Goal: Task Accomplishment & Management: Manage account settings

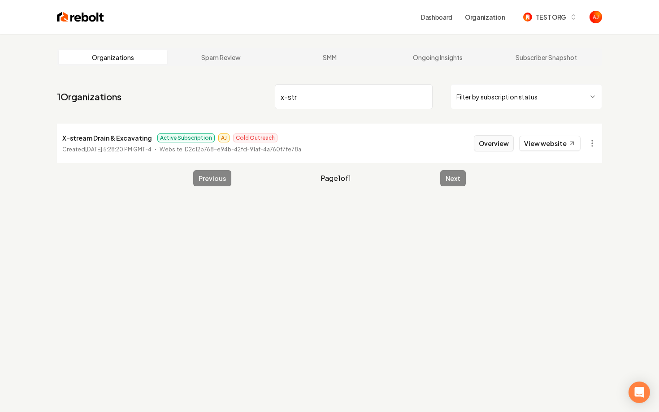
type input "x-str"
click at [491, 150] on button "Overview" at bounding box center [494, 143] width 40 height 16
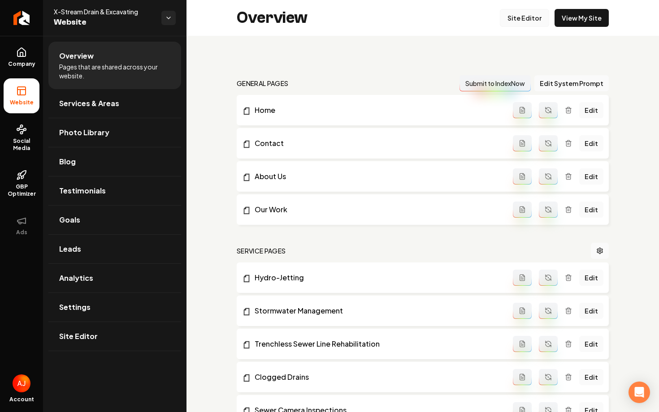
click at [523, 21] on link "Site Editor" at bounding box center [524, 18] width 49 height 18
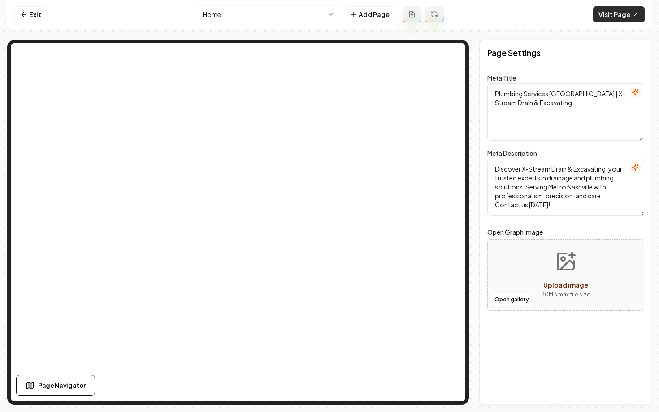
click at [617, 11] on link "Visit Page" at bounding box center [619, 14] width 52 height 16
click at [234, 12] on html "Computer Required This feature is only available on a computer. Please switch t…" at bounding box center [329, 206] width 659 height 412
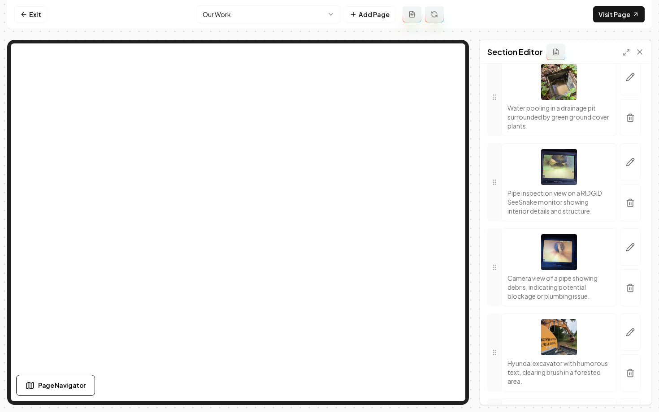
scroll to position [5874, 0]
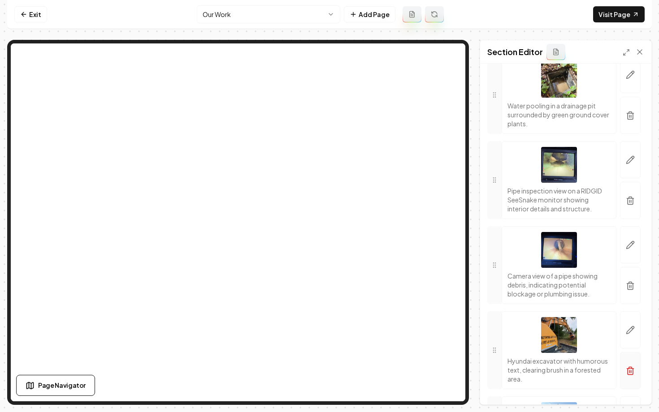
click at [637, 377] on button "button" at bounding box center [630, 370] width 21 height 37
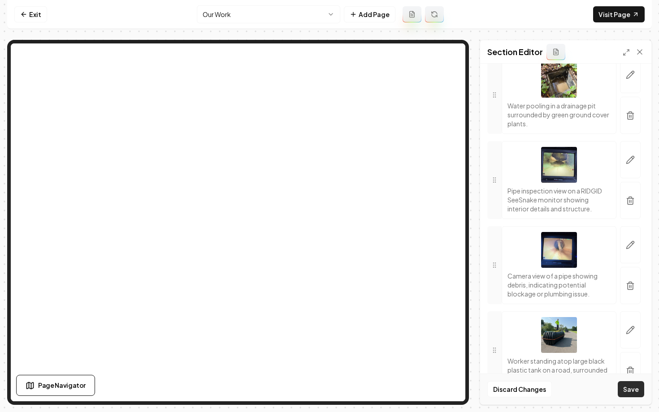
click at [627, 389] on button "Save" at bounding box center [631, 389] width 26 height 16
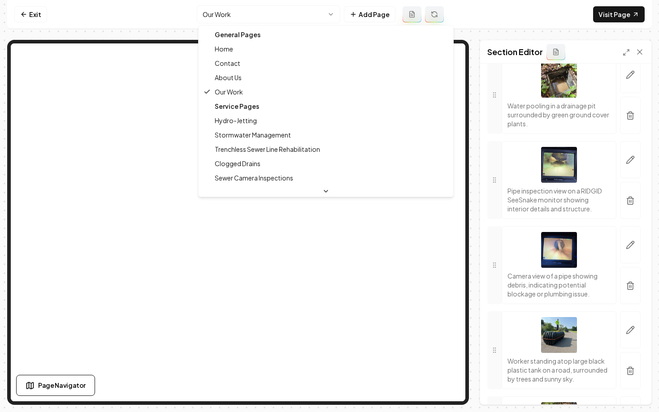
click at [329, 11] on html "Computer Required This feature is only available on a computer. Please switch t…" at bounding box center [329, 206] width 659 height 412
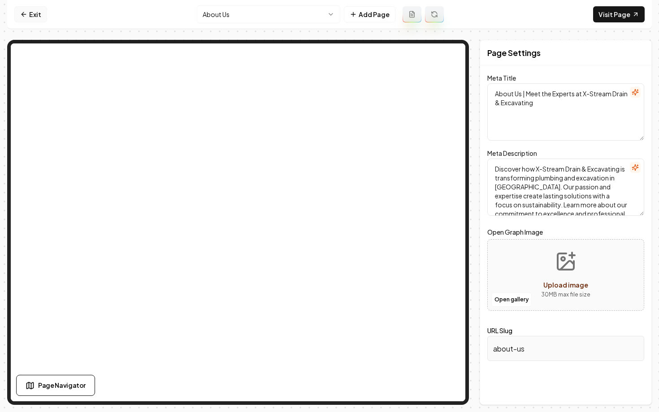
click at [33, 18] on link "Exit" at bounding box center [30, 14] width 33 height 16
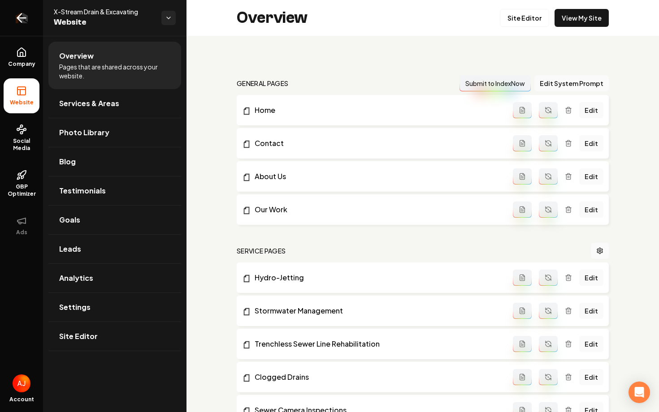
click at [28, 18] on icon "Return to dashboard" at bounding box center [21, 18] width 14 height 14
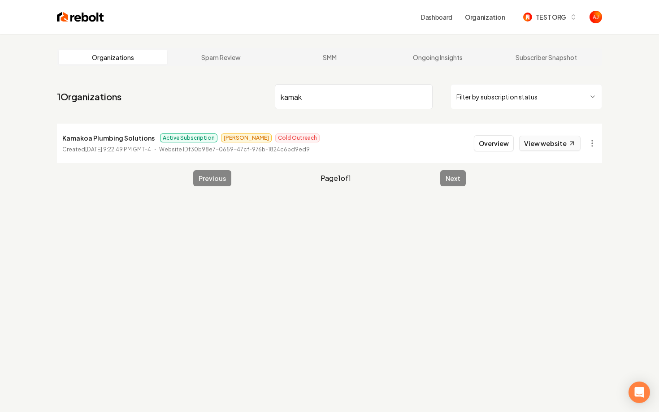
click at [553, 145] on link "View website" at bounding box center [549, 143] width 61 height 15
click at [0, 0] on div "Dashboard Organization TEST ORG Organizations Spam Review SMM Ongoing Insights …" at bounding box center [329, 206] width 659 height 412
drag, startPoint x: 306, startPoint y: 106, endPoint x: 251, endPoint y: 102, distance: 55.3
click at [252, 102] on nav "1 Organizations kamak Filter by subscription status" at bounding box center [329, 100] width 545 height 39
drag, startPoint x: 321, startPoint y: 96, endPoint x: 222, endPoint y: 91, distance: 99.2
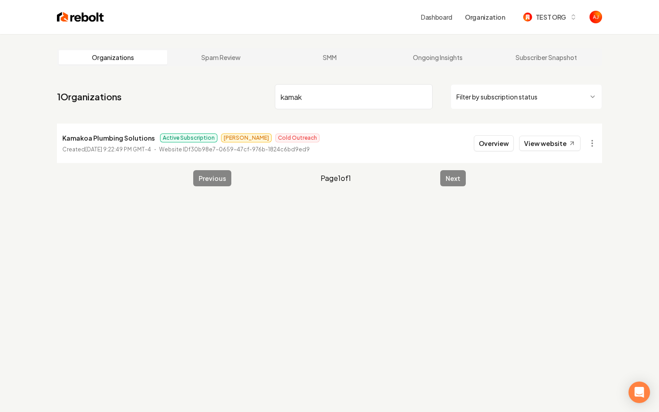
click at [225, 92] on nav "1 Organizations kamak Filter by subscription status" at bounding box center [329, 100] width 545 height 39
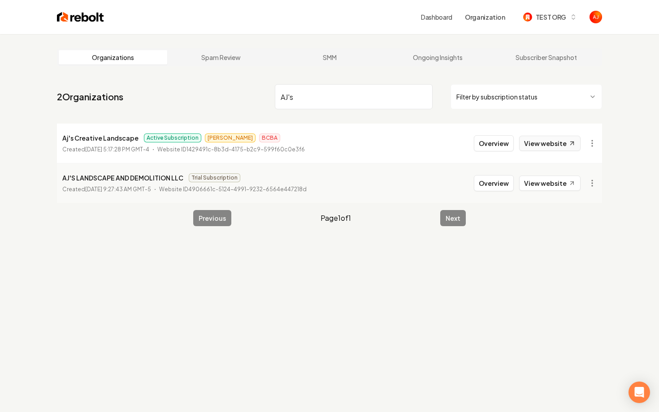
click at [532, 145] on link "View website" at bounding box center [549, 143] width 61 height 15
drag, startPoint x: 302, startPoint y: 96, endPoint x: 199, endPoint y: 94, distance: 102.6
click at [199, 94] on nav "2 Organizations AJ's Filter by subscription status" at bounding box center [329, 100] width 545 height 39
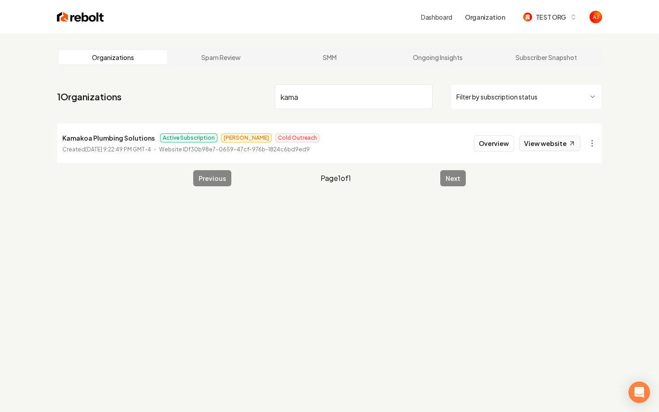
type input "kama"
click at [537, 141] on link "View website" at bounding box center [549, 143] width 61 height 15
click at [486, 147] on button "Overview" at bounding box center [494, 143] width 40 height 16
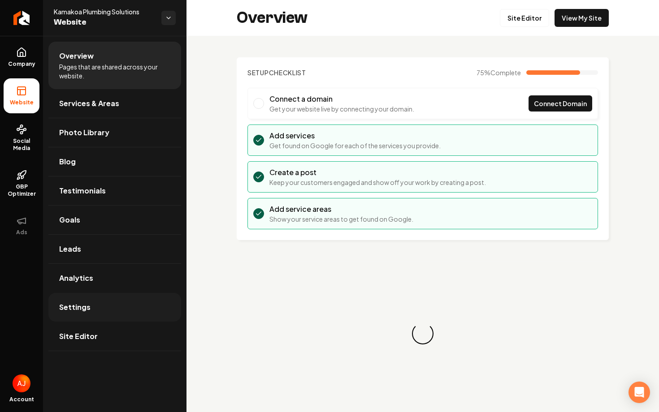
click at [133, 306] on link "Settings" at bounding box center [114, 307] width 133 height 29
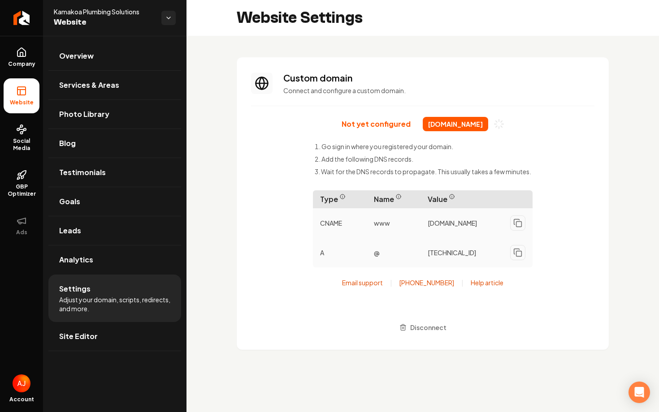
scroll to position [73, 0]
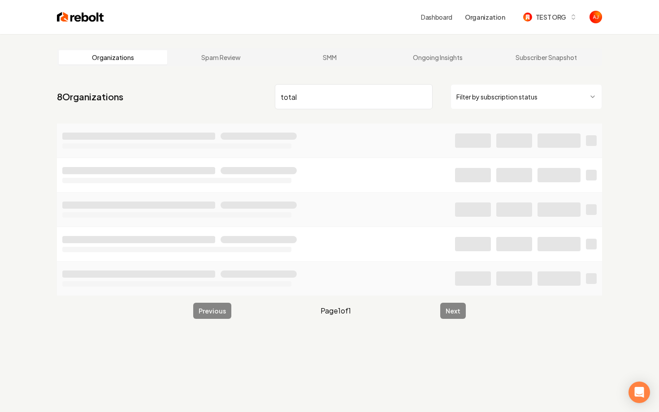
type input "total"
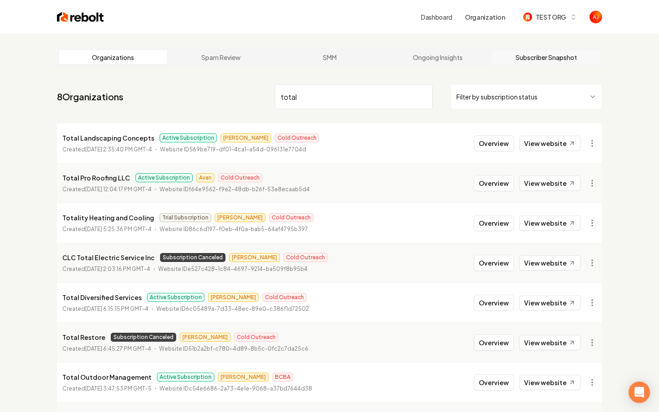
click at [510, 56] on link "Subscriber Snapshot" at bounding box center [546, 57] width 108 height 14
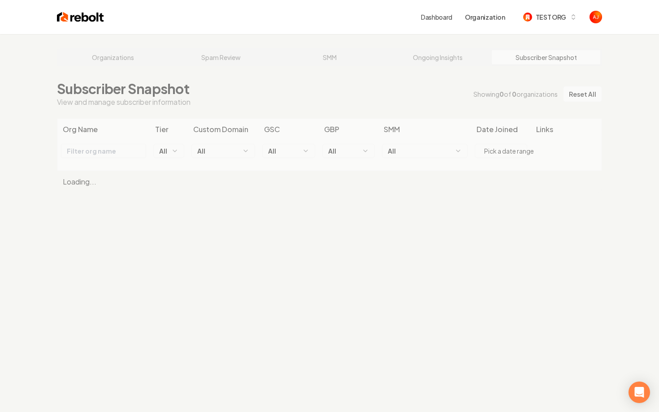
click at [453, 55] on div "Organizations Spam Review SMM Ongoing Insights Subscriber Snapshot Subscriber S…" at bounding box center [329, 240] width 659 height 412
click at [454, 60] on div "Organizations Spam Review SMM Ongoing Insights Subscriber Snapshot Subscriber S…" at bounding box center [329, 240] width 659 height 412
click at [446, 59] on div "Organizations Spam Review SMM Ongoing Insights Subscriber Snapshot Subscriber S…" at bounding box center [329, 240] width 659 height 412
click at [444, 58] on link "Ongoing Insights" at bounding box center [438, 57] width 108 height 14
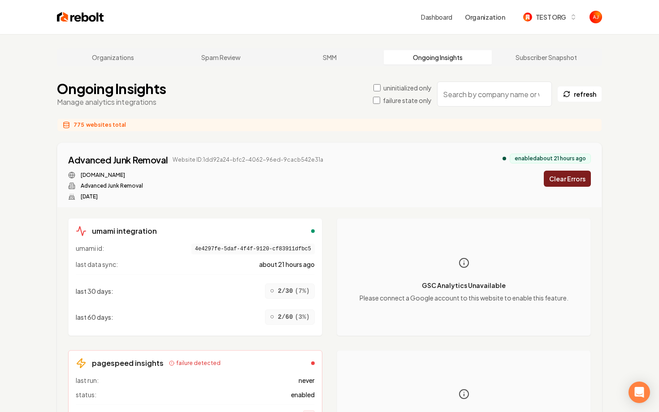
click at [468, 97] on input "search" at bounding box center [494, 94] width 115 height 25
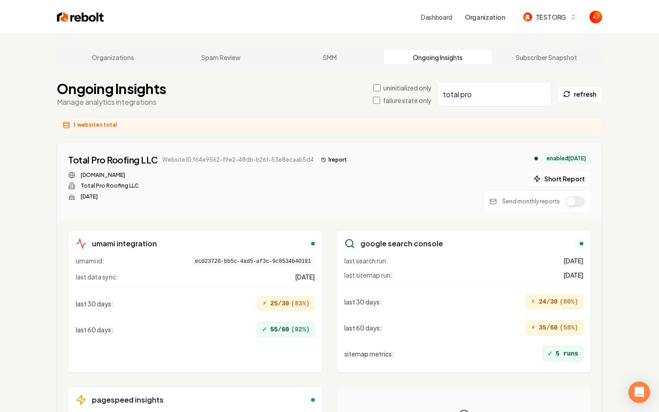
type input "total pro"
click at [551, 178] on button "Short Report" at bounding box center [558, 179] width 63 height 16
click at [324, 163] on button "2 report s" at bounding box center [336, 160] width 38 height 11
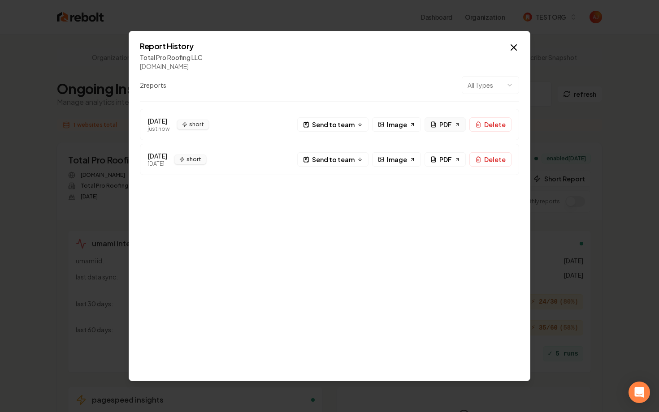
click at [439, 129] on link "PDF" at bounding box center [444, 124] width 41 height 14
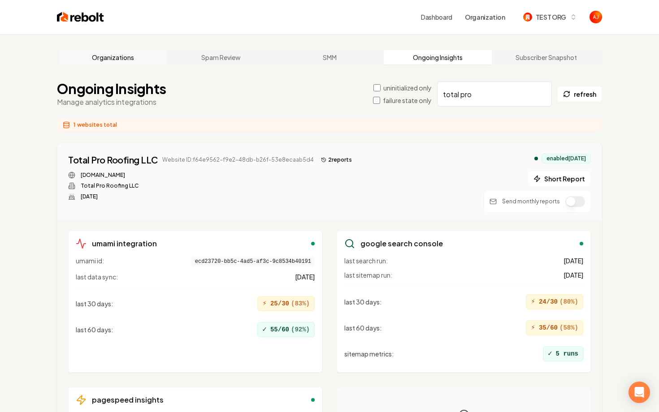
click at [113, 57] on link "Organizations" at bounding box center [113, 57] width 108 height 14
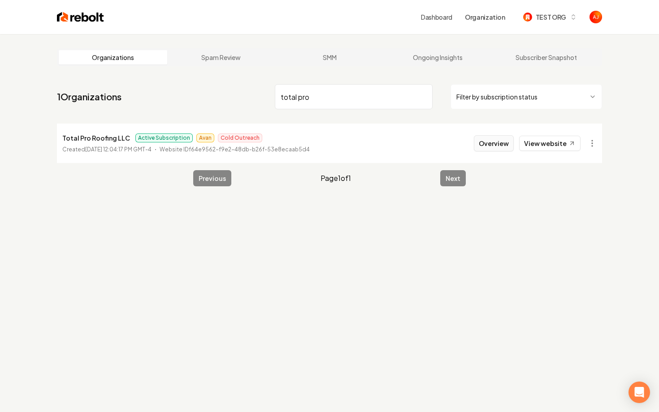
type input "total pro"
click at [500, 148] on button "Overview" at bounding box center [494, 143] width 40 height 16
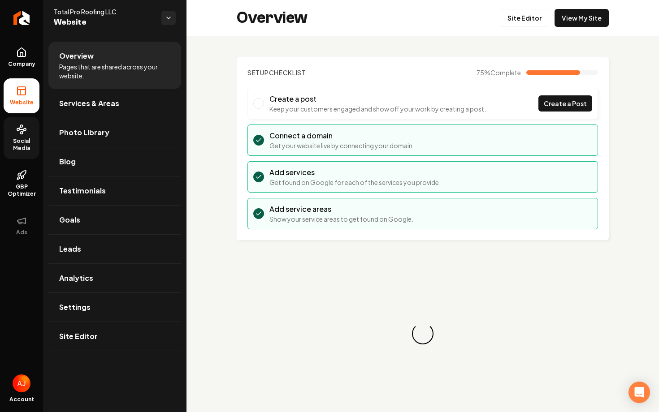
click at [26, 135] on link "Social Media" at bounding box center [22, 138] width 36 height 42
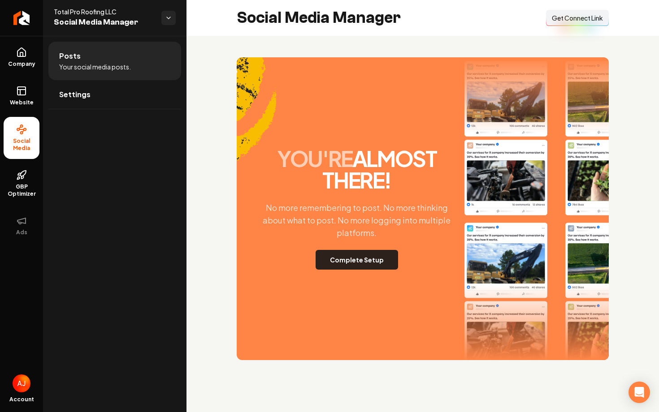
click at [354, 257] on button "Complete Setup" at bounding box center [356, 260] width 82 height 20
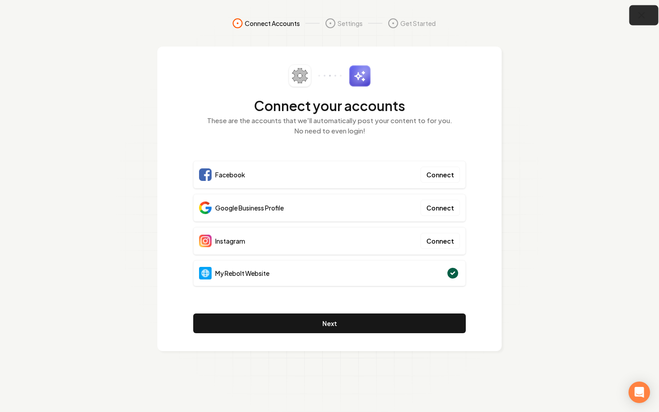
click at [643, 20] on button "button" at bounding box center [643, 15] width 29 height 20
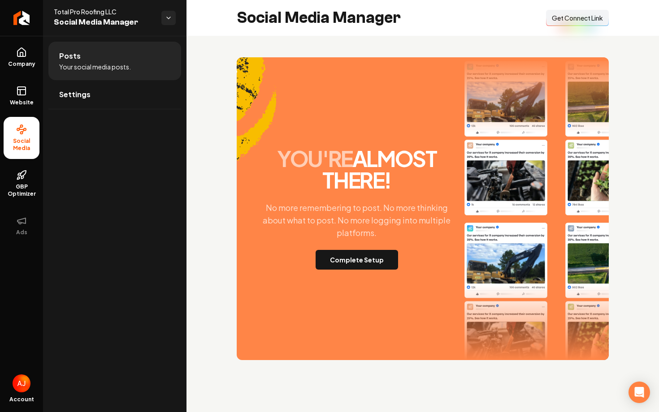
click at [557, 20] on span "Get Connect Link" at bounding box center [577, 17] width 51 height 9
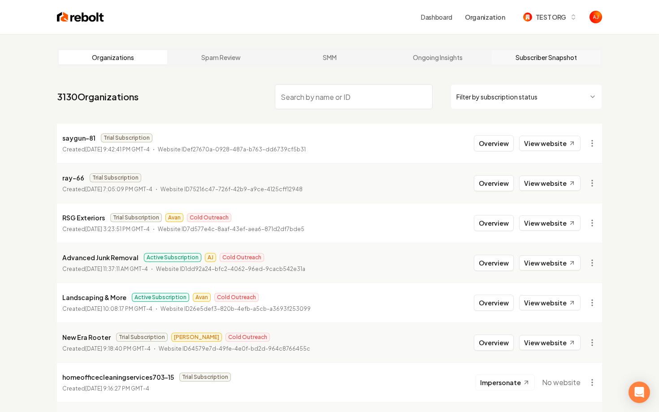
click at [553, 56] on link "Subscriber Snapshot" at bounding box center [546, 57] width 108 height 14
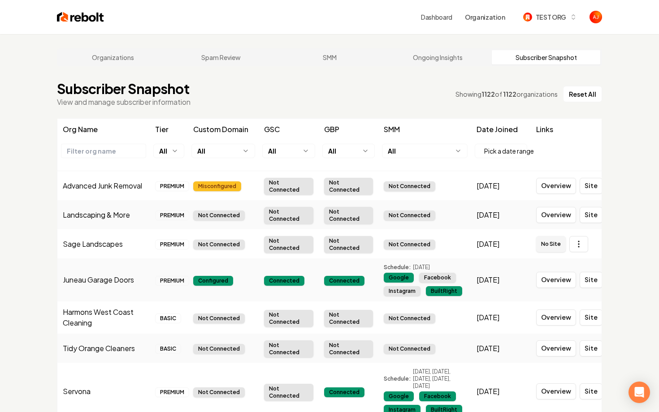
click at [406, 153] on html "Dashboard Organization TEST ORG Organizations Spam Review SMM Ongoing Insights …" at bounding box center [329, 206] width 659 height 412
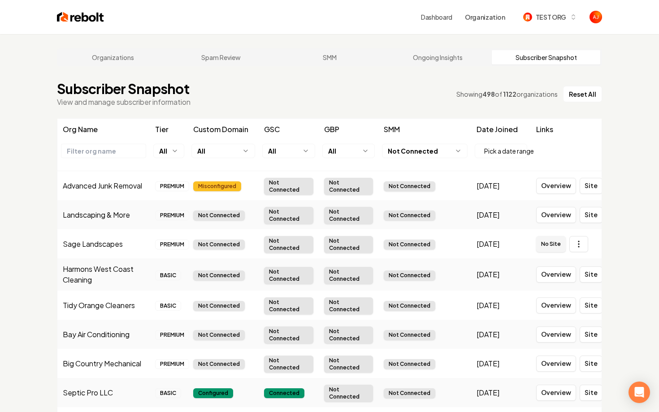
click at [406, 140] on th "Not Connected" at bounding box center [424, 155] width 92 height 30
click at [408, 151] on html "Dashboard Organization TEST ORG Organizations Spam Review SMM Ongoing Insights …" at bounding box center [329, 206] width 659 height 412
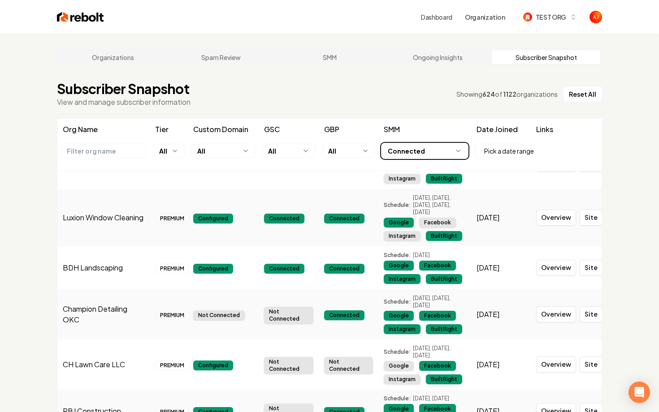
scroll to position [938, 0]
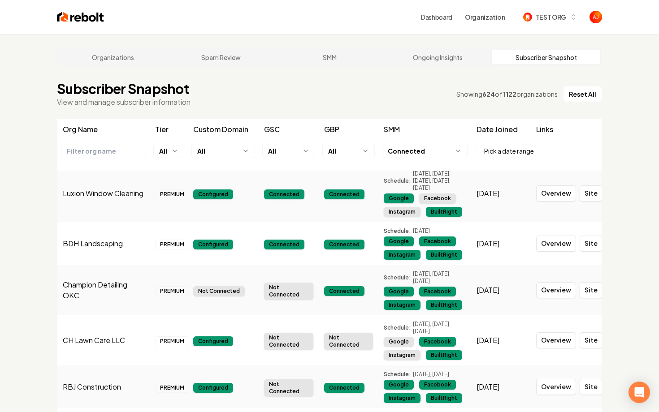
click at [425, 151] on html "Dashboard Organization TEST ORG Organizations Spam Review SMM Ongoing Insights …" at bounding box center [329, 206] width 659 height 412
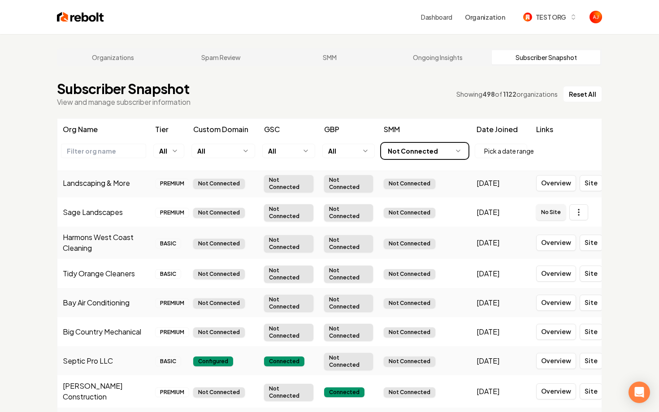
scroll to position [0, 0]
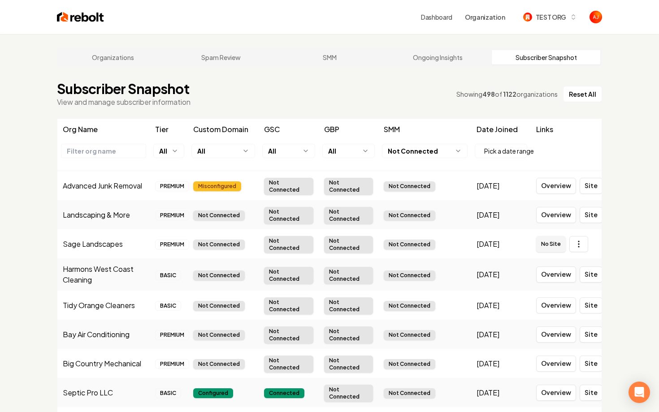
click at [406, 151] on html "Dashboard Organization TEST ORG Organizations Spam Review SMM Ongoing Insights …" at bounding box center [329, 206] width 659 height 412
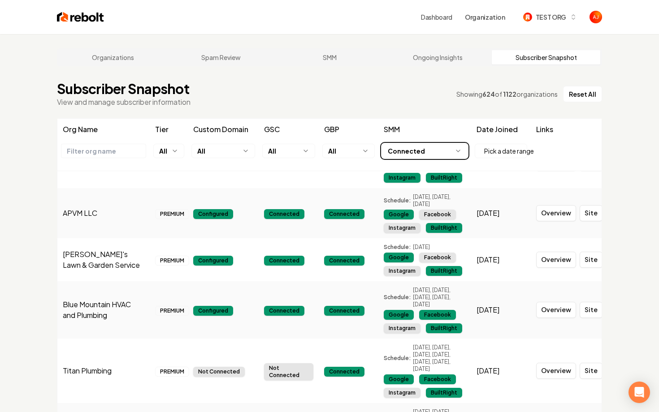
scroll to position [4492, 0]
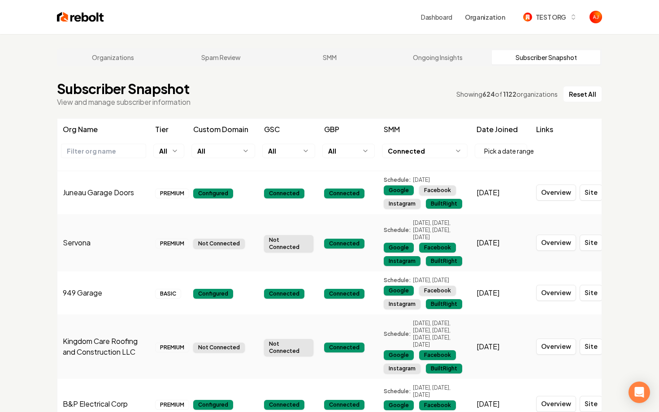
scroll to position [4492, 0]
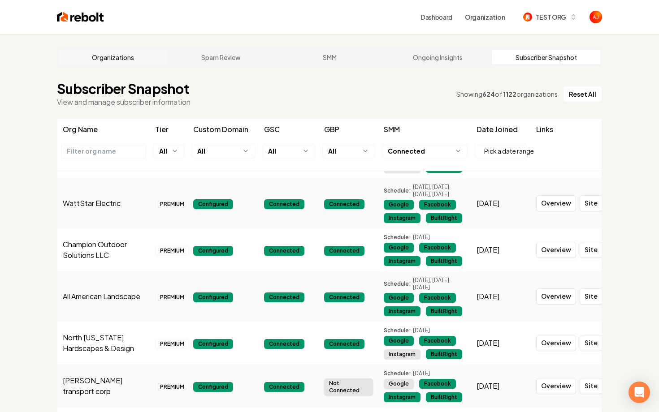
click at [103, 59] on link "Organizations" at bounding box center [113, 57] width 108 height 14
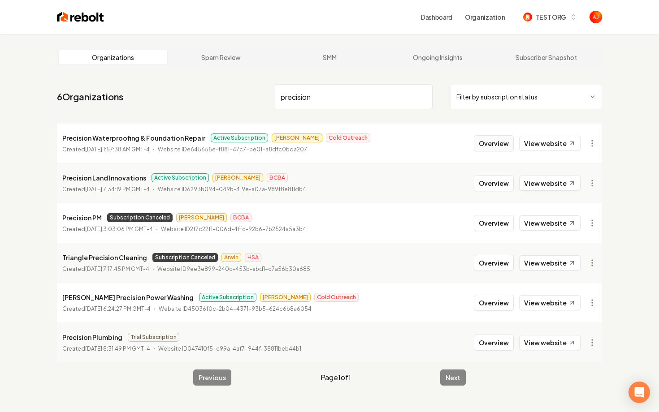
type input "precision"
click at [494, 140] on button "Overview" at bounding box center [494, 143] width 40 height 16
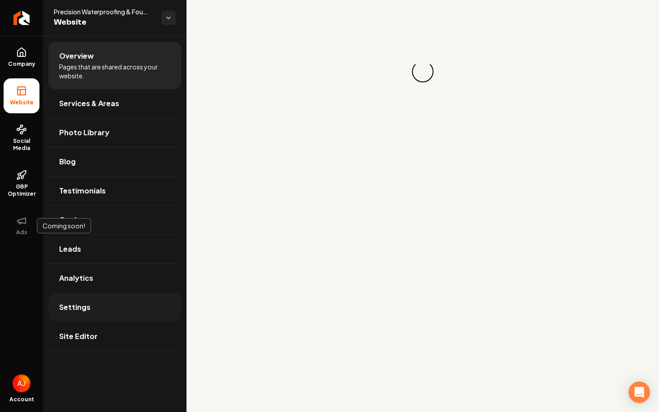
click at [91, 311] on link "Settings" at bounding box center [114, 307] width 133 height 29
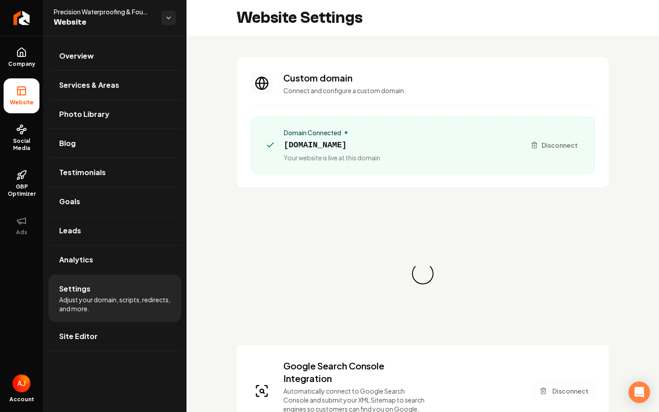
scroll to position [32, 0]
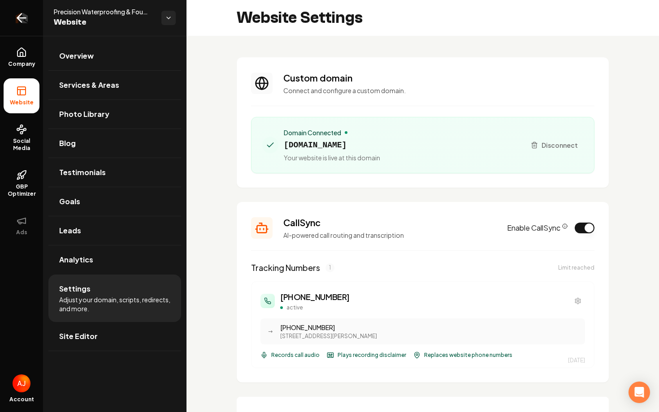
click at [30, 25] on link "Return to dashboard" at bounding box center [21, 18] width 43 height 36
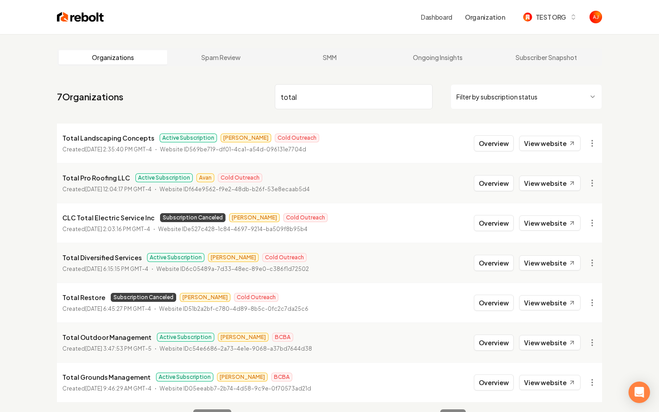
drag, startPoint x: 301, startPoint y: 91, endPoint x: 202, endPoint y: 83, distance: 99.4
click at [202, 83] on nav "7 Organizations total Filter by subscription status" at bounding box center [329, 100] width 545 height 39
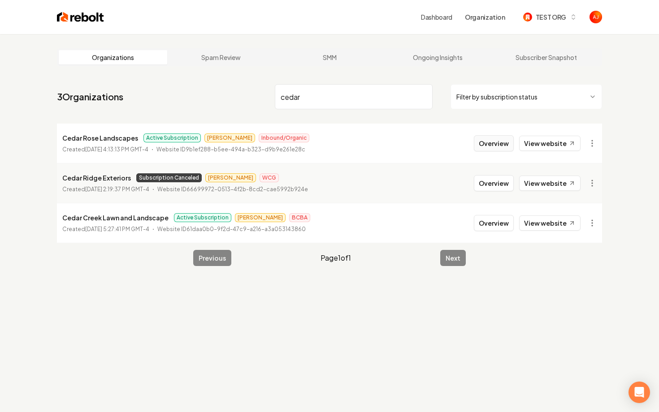
type input "cedar"
click at [491, 140] on button "Overview" at bounding box center [494, 143] width 40 height 16
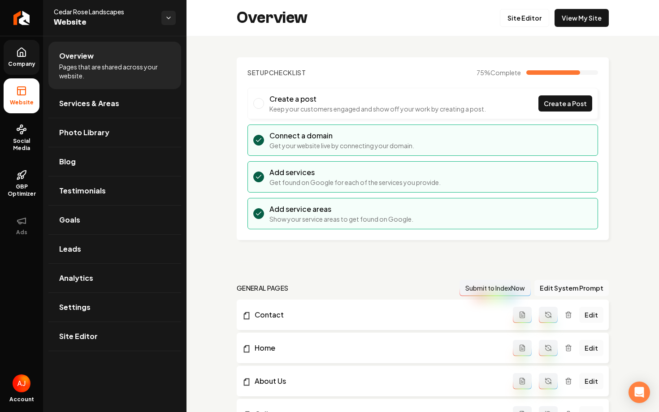
click at [18, 67] on span "Company" at bounding box center [21, 63] width 35 height 7
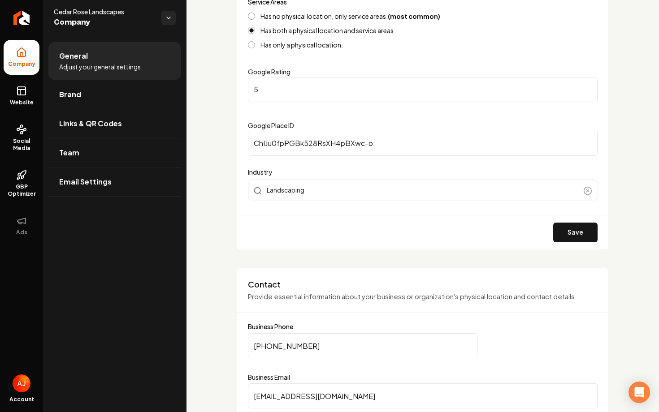
scroll to position [240, 0]
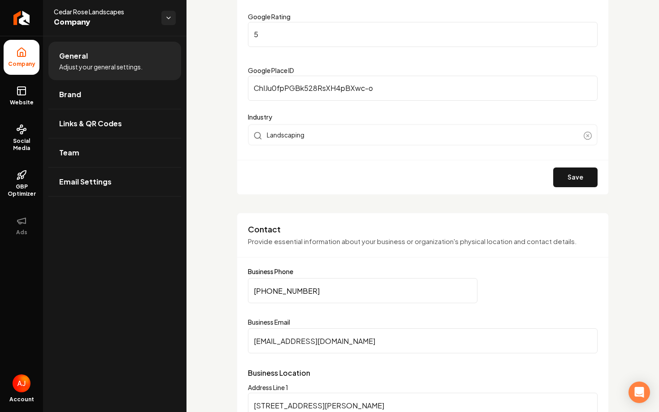
drag, startPoint x: 346, startPoint y: 300, endPoint x: 238, endPoint y: 294, distance: 109.0
click at [238, 294] on div "**********" at bounding box center [423, 392] width 372 height 358
paste input "651) 392-8743"
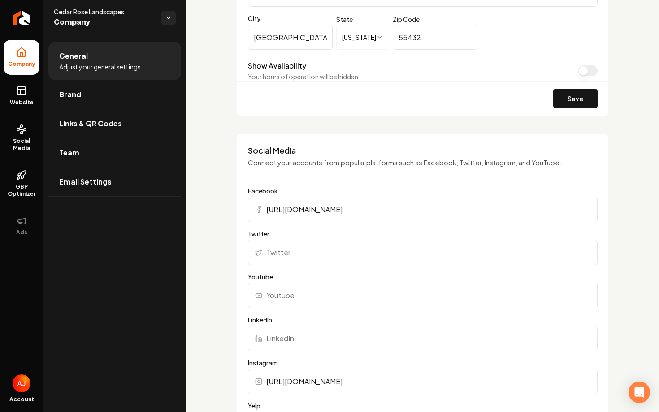
scroll to position [670, 0]
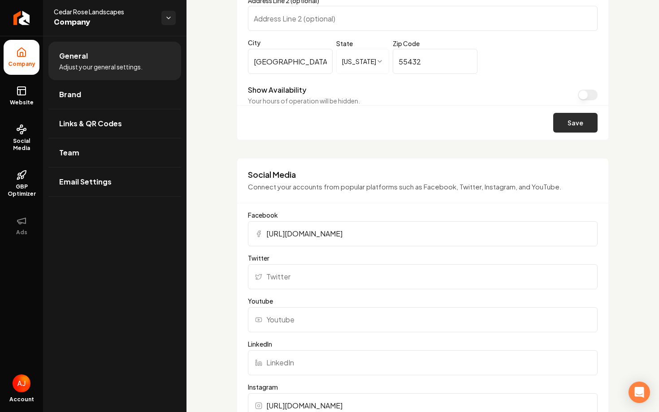
type input "(651) 392-8743"
click at [561, 119] on button "Save" at bounding box center [575, 123] width 44 height 20
click at [21, 97] on link "Website" at bounding box center [22, 95] width 36 height 35
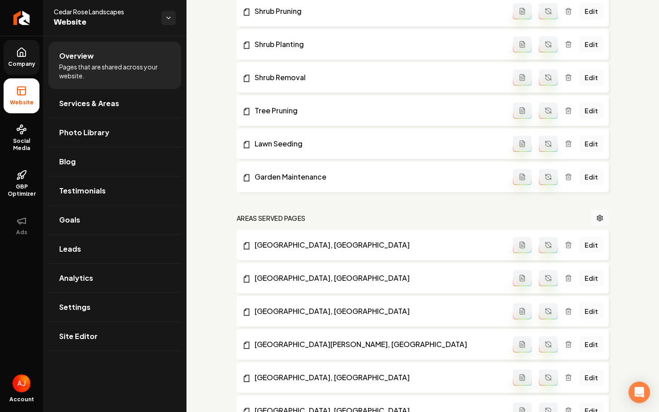
click at [24, 59] on link "Company" at bounding box center [22, 57] width 36 height 35
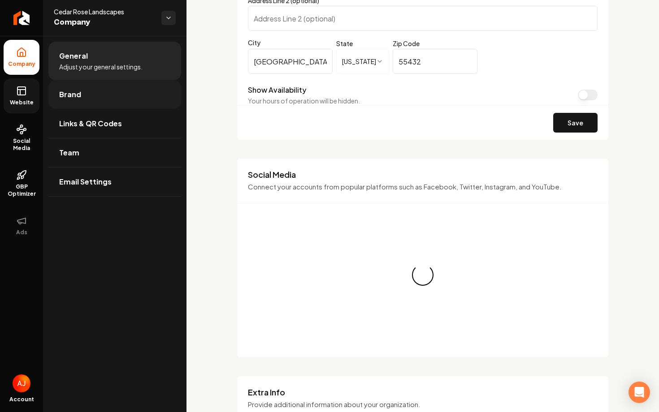
click at [78, 80] on link "Brand" at bounding box center [114, 94] width 133 height 29
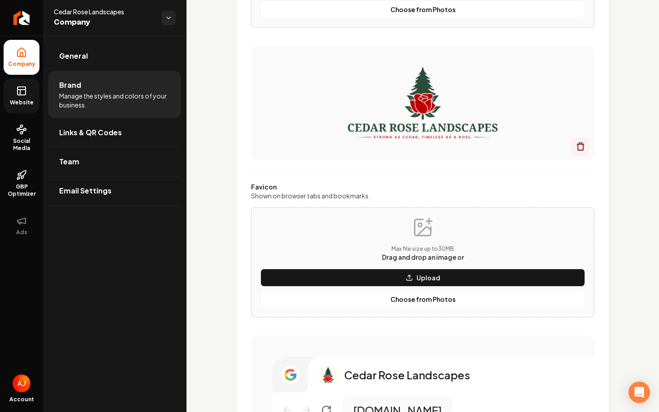
scroll to position [376, 0]
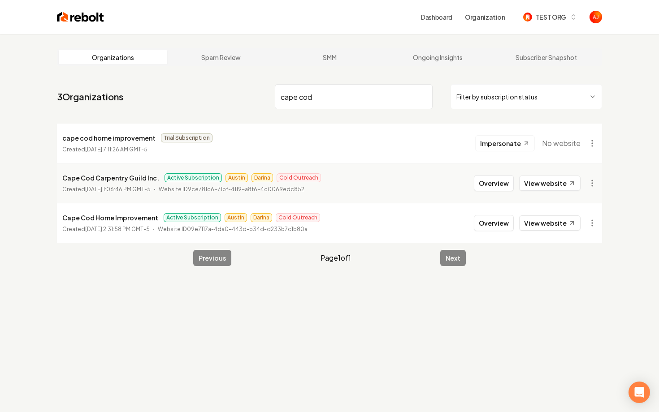
type input "cape cod"
click at [531, 225] on link "View website" at bounding box center [549, 223] width 61 height 15
click at [494, 225] on button "Overview" at bounding box center [494, 223] width 40 height 16
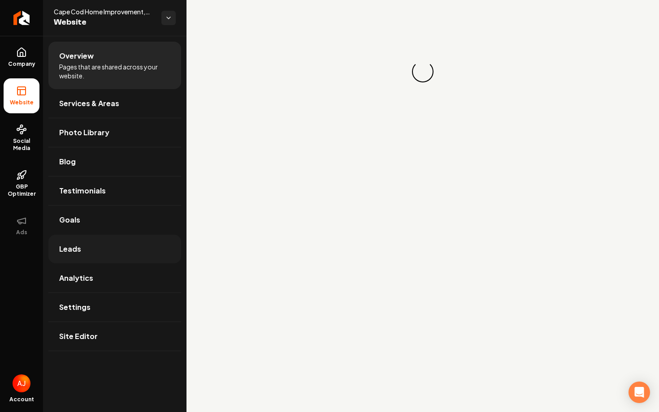
click at [89, 248] on link "Leads" at bounding box center [114, 249] width 133 height 29
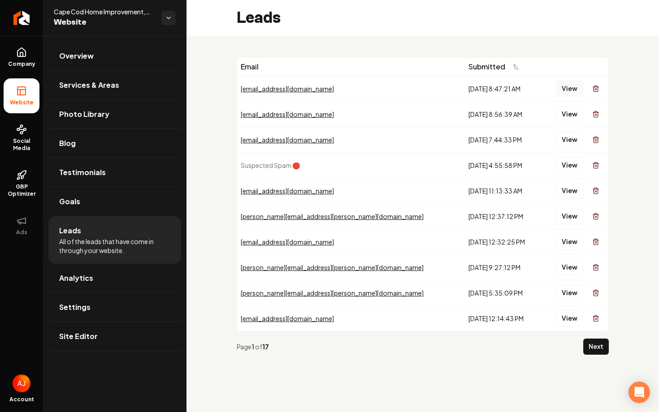
click at [565, 92] on button "View" at bounding box center [569, 89] width 27 height 16
click at [570, 116] on button "View" at bounding box center [569, 114] width 27 height 16
click at [567, 144] on button "View" at bounding box center [569, 140] width 27 height 16
click at [565, 190] on button "View" at bounding box center [569, 191] width 27 height 16
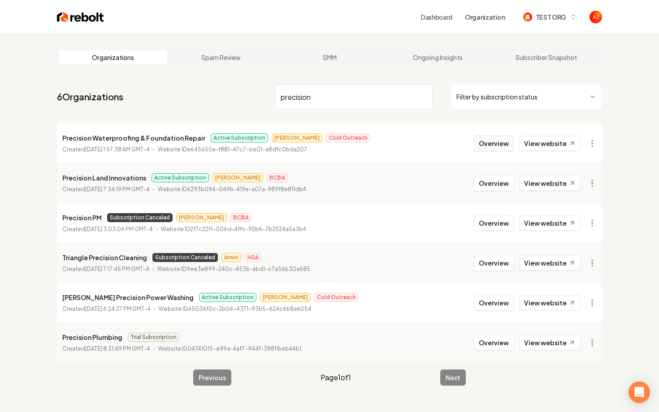
type input "precision"
click at [485, 143] on button "Overview" at bounding box center [494, 143] width 40 height 16
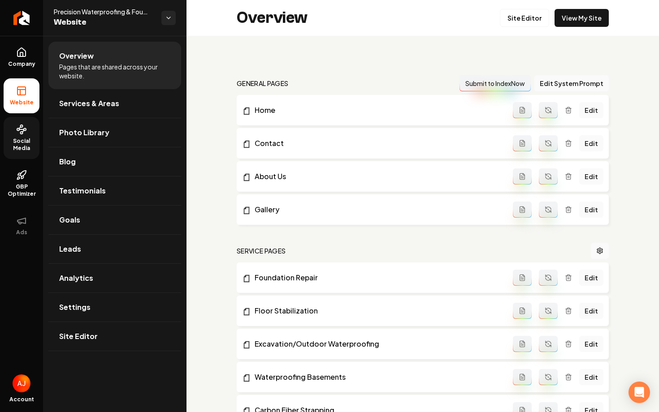
click at [16, 134] on icon at bounding box center [21, 129] width 11 height 11
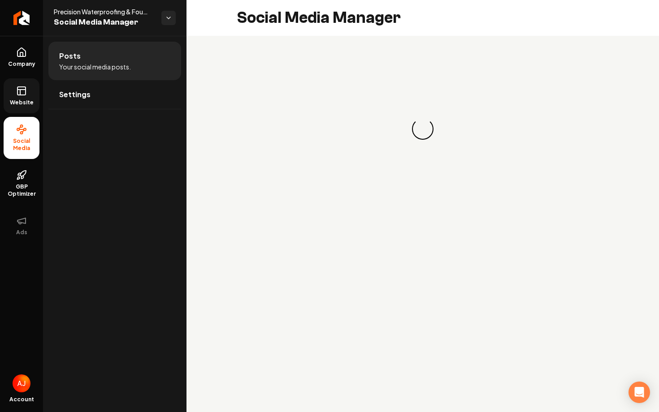
click at [20, 93] on icon at bounding box center [20, 92] width 0 height 5
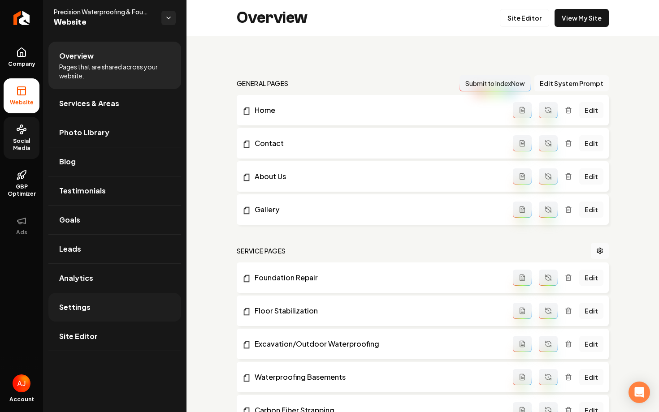
click at [118, 301] on link "Settings" at bounding box center [114, 307] width 133 height 29
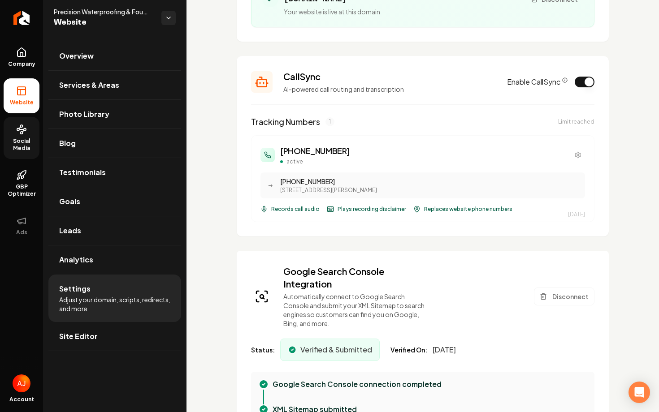
scroll to position [191, 0]
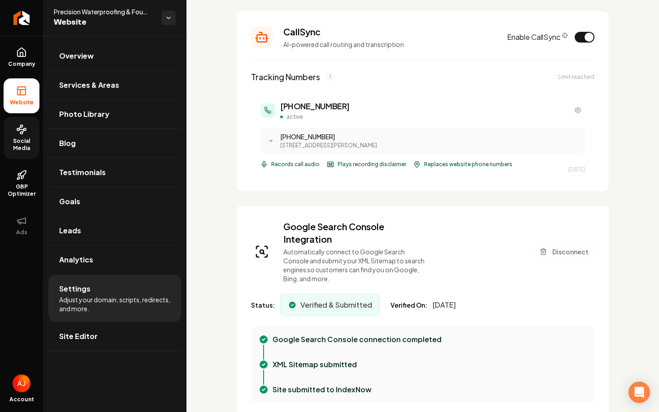
click at [587, 43] on div "CallSync AI-powered call routing and transcription Enable CallSync" at bounding box center [422, 37] width 343 height 23
click at [586, 39] on button "Enable CallSync" at bounding box center [584, 37] width 20 height 11
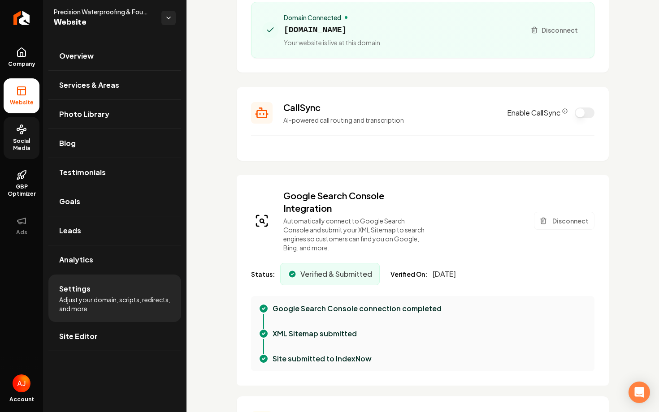
scroll to position [0, 0]
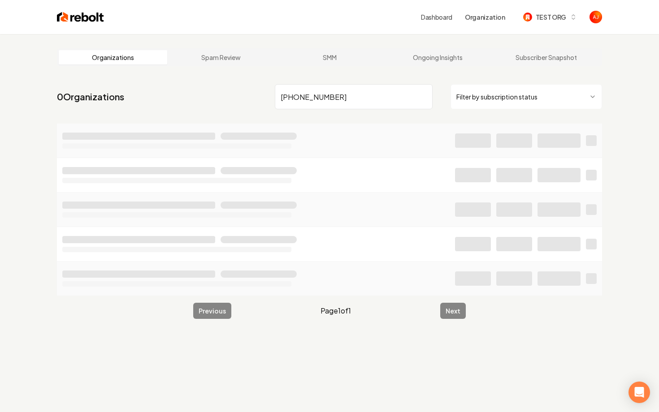
type input "(972) 890-2370"
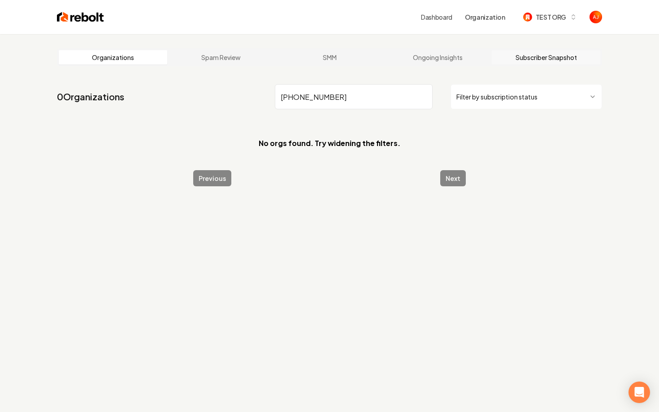
click at [517, 53] on link "Subscriber Snapshot" at bounding box center [546, 57] width 108 height 14
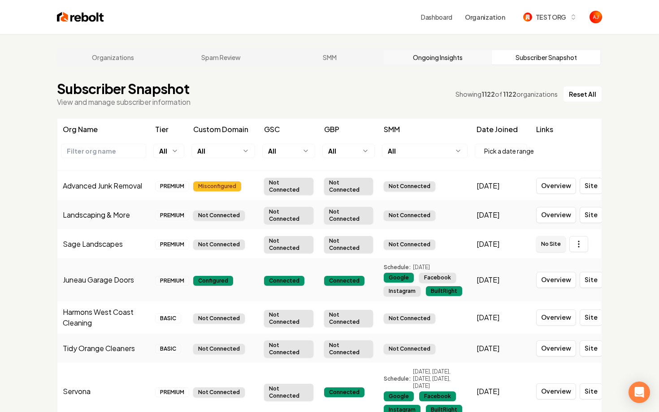
click at [430, 56] on link "Ongoing Insights" at bounding box center [438, 57] width 108 height 14
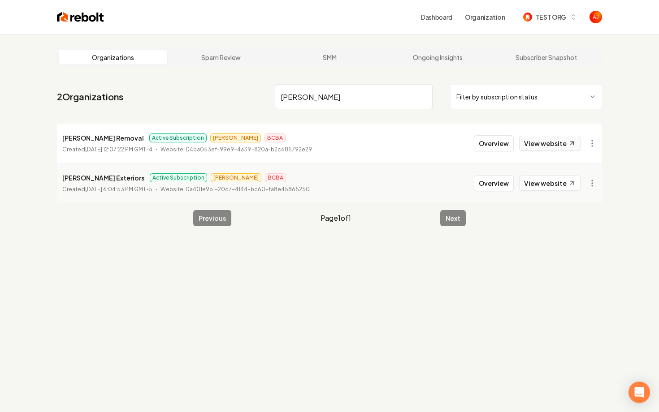
type input "shelton"
click at [524, 145] on link "View website" at bounding box center [549, 143] width 61 height 15
drag, startPoint x: 336, startPoint y: 94, endPoint x: 124, endPoint y: 106, distance: 212.7
click at [124, 106] on nav "2 Organizations shelton Filter by subscription status" at bounding box center [329, 100] width 545 height 39
drag, startPoint x: 315, startPoint y: 102, endPoint x: 258, endPoint y: 93, distance: 58.0
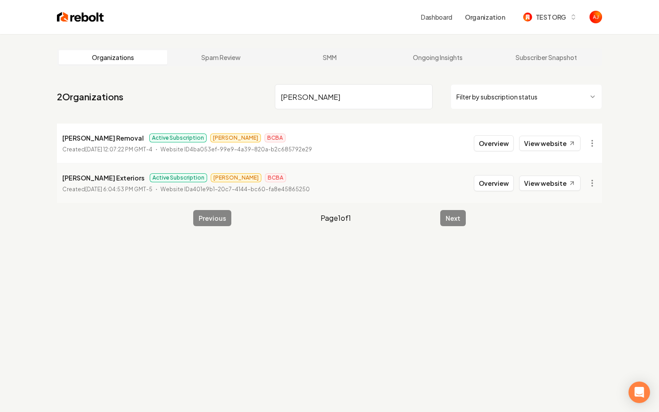
click at [258, 93] on nav "2 Organizations shelton Filter by subscription status" at bounding box center [329, 100] width 545 height 39
click at [544, 143] on link "View website" at bounding box center [549, 143] width 61 height 15
click at [552, 150] on link "View website" at bounding box center [549, 143] width 61 height 15
click at [546, 183] on link "View website" at bounding box center [549, 183] width 61 height 15
drag, startPoint x: 316, startPoint y: 96, endPoint x: 244, endPoint y: 96, distance: 71.7
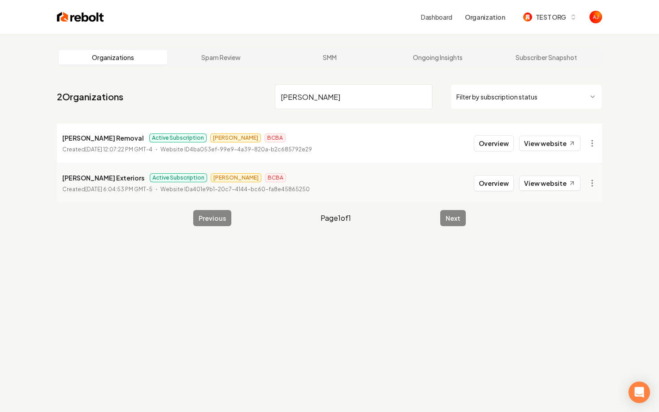
click at [244, 96] on nav "2 Organizations shelto Filter by subscription status" at bounding box center [329, 100] width 545 height 39
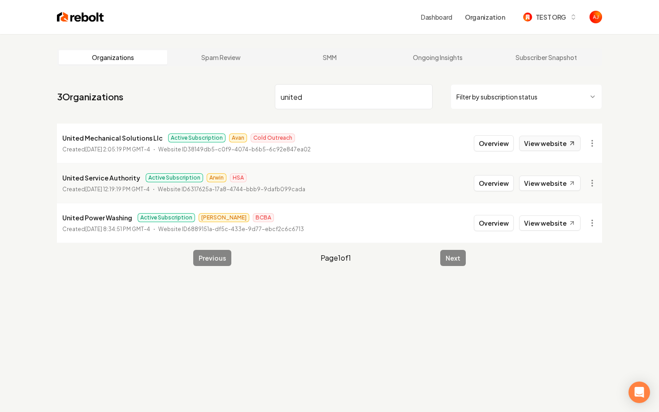
type input "united"
click at [538, 148] on link "View website" at bounding box center [549, 143] width 61 height 15
click at [496, 145] on button "Overview" at bounding box center [494, 143] width 40 height 16
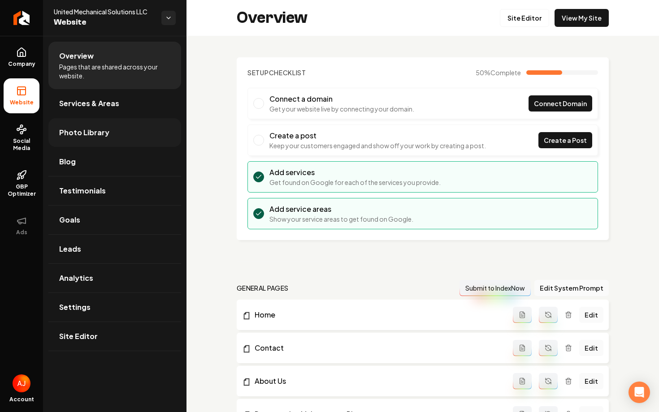
click at [91, 133] on span "Photo Library" at bounding box center [84, 132] width 50 height 11
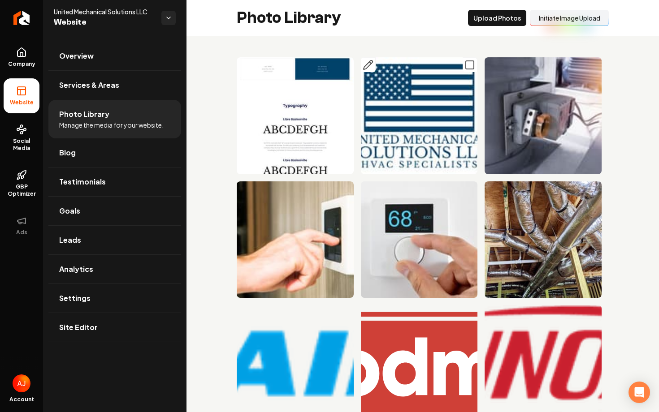
click at [405, 109] on img "Main content area" at bounding box center [419, 115] width 117 height 117
click at [19, 56] on icon at bounding box center [21, 52] width 8 height 9
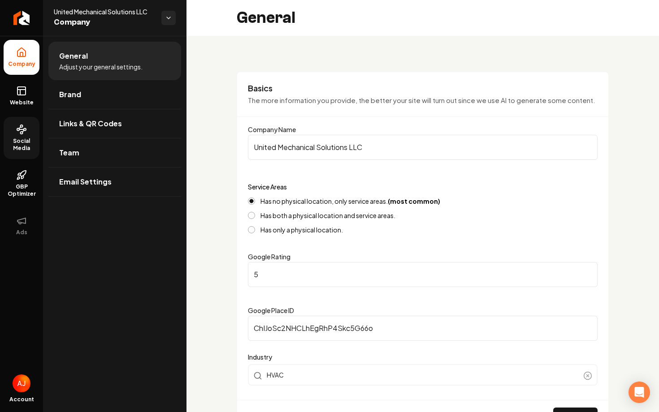
click at [16, 137] on link "Social Media" at bounding box center [22, 138] width 36 height 42
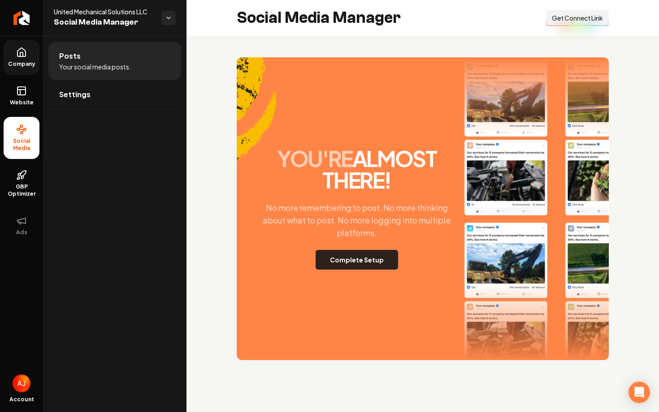
click at [381, 259] on button "Complete Setup" at bounding box center [356, 260] width 82 height 20
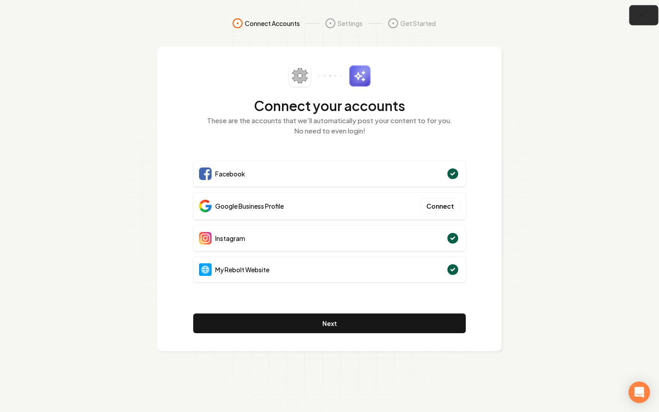
click at [639, 21] on button "button" at bounding box center [643, 15] width 29 height 20
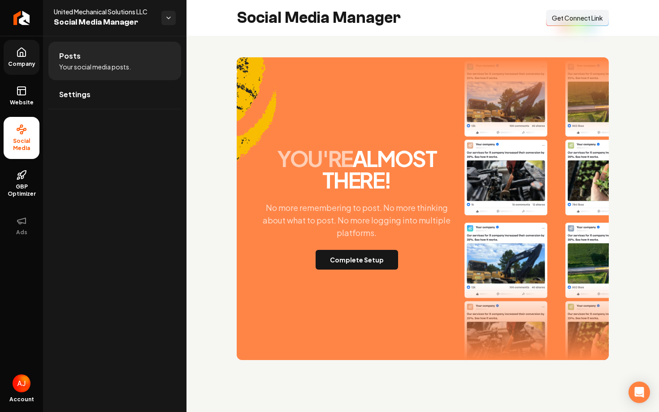
click at [16, 60] on span "Company" at bounding box center [21, 63] width 35 height 7
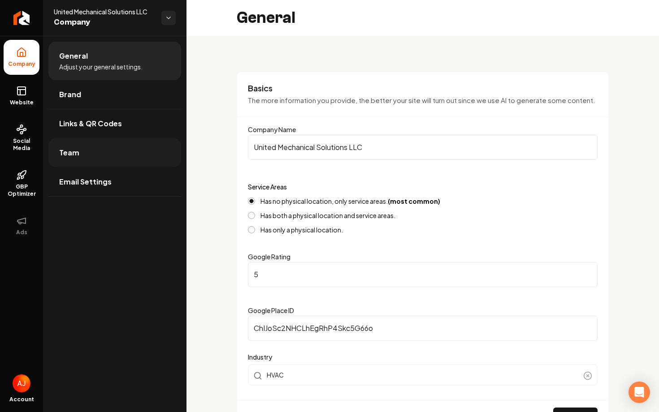
click at [87, 145] on link "Team" at bounding box center [114, 152] width 133 height 29
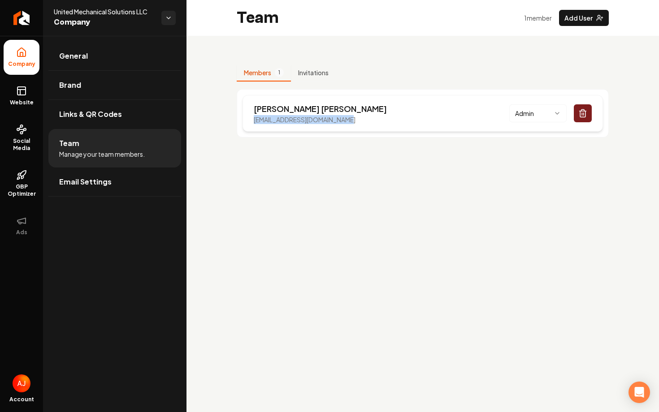
drag, startPoint x: 351, startPoint y: 123, endPoint x: 243, endPoint y: 122, distance: 108.0
click at [243, 122] on div "Alex Lombardi alex@unitedmechanicalnc.com Admin" at bounding box center [422, 113] width 360 height 37
copy p "alex@unitedmechanicalnc.com"
click at [30, 126] on link "Social Media" at bounding box center [22, 138] width 36 height 42
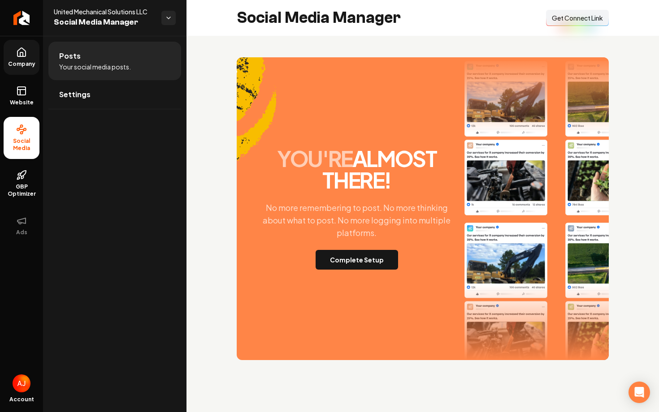
click at [564, 22] on span "Get Connect Link" at bounding box center [577, 17] width 51 height 9
click at [19, 94] on icon at bounding box center [21, 91] width 11 height 11
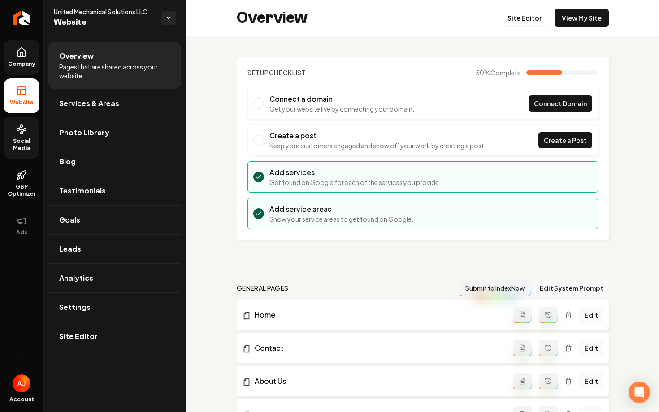
click at [28, 142] on span "Social Media" at bounding box center [22, 145] width 36 height 14
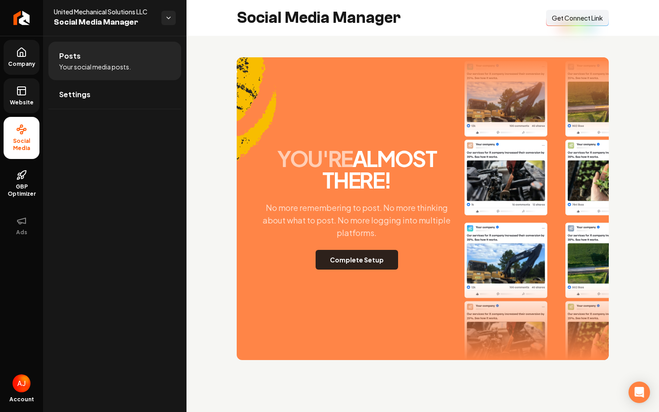
click at [354, 259] on button "Complete Setup" at bounding box center [356, 260] width 82 height 20
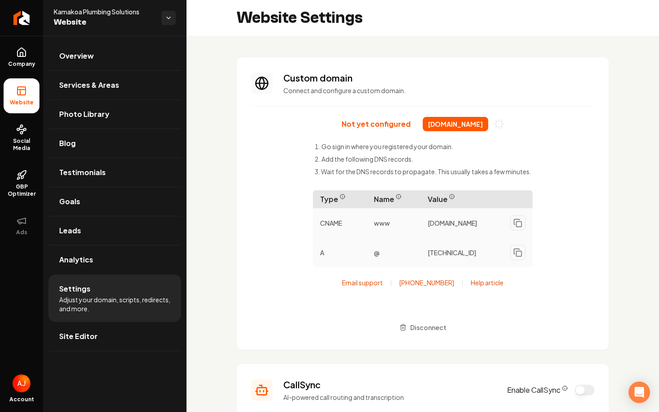
scroll to position [73, 0]
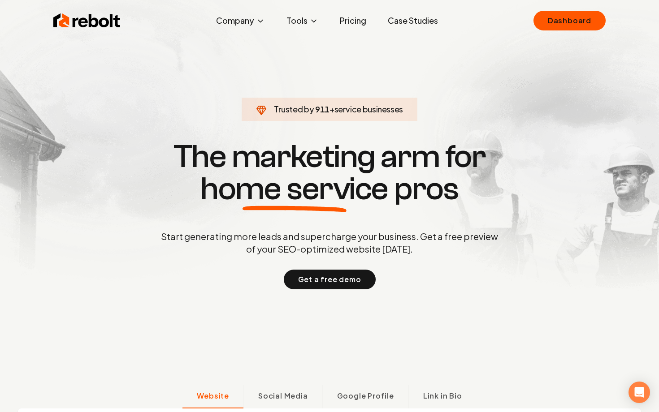
click at [568, 30] on div "Rebolt Company About Blog Jobs Tools Google Review QR Code Generator Google Bus…" at bounding box center [330, 20] width 574 height 27
click at [566, 25] on link "Dashboard" at bounding box center [569, 21] width 72 height 20
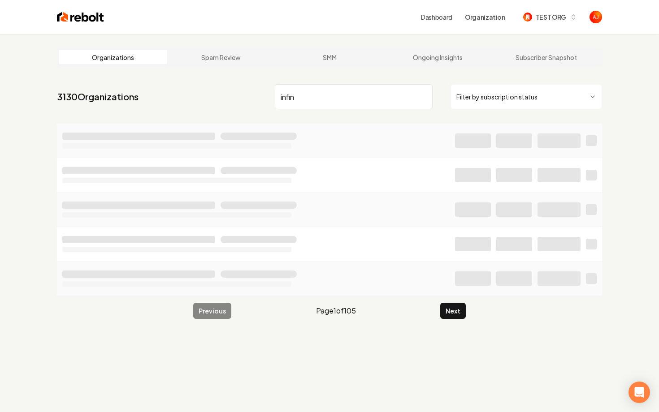
type input "infin"
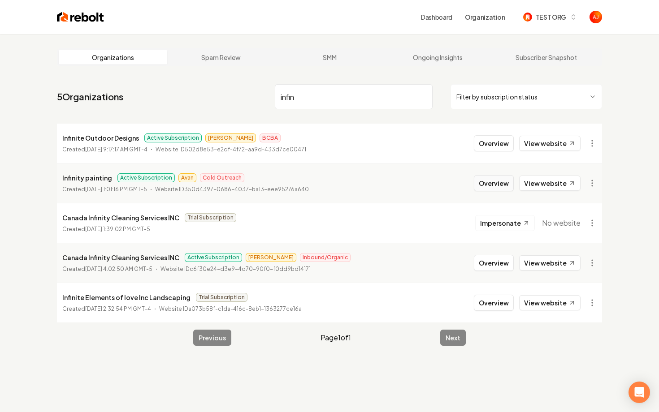
click at [483, 186] on button "Overview" at bounding box center [494, 183] width 40 height 16
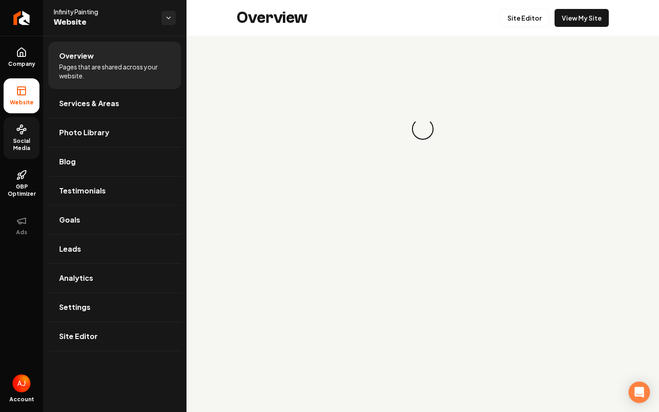
click at [25, 142] on span "Social Media" at bounding box center [22, 145] width 36 height 14
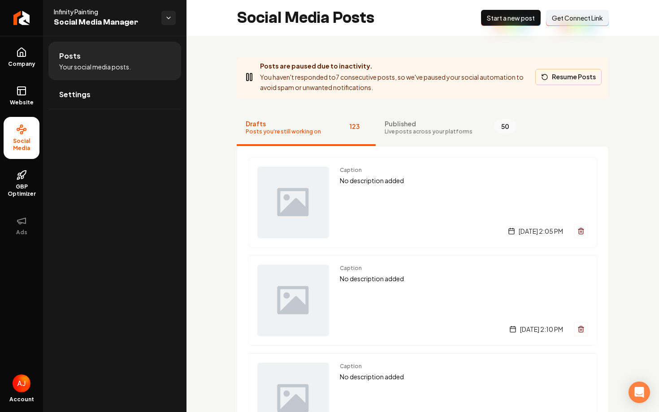
click at [552, 78] on button "Resume Posts" at bounding box center [568, 77] width 66 height 16
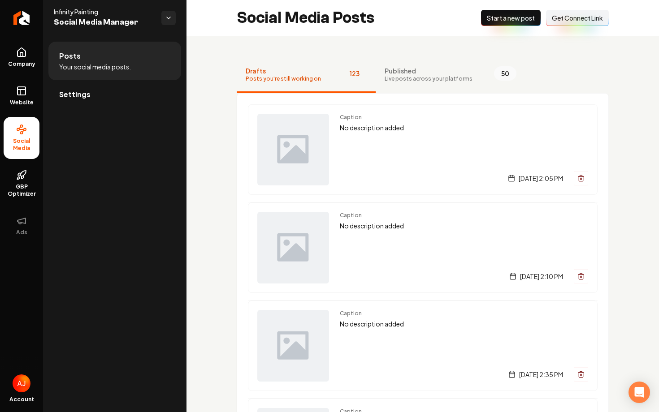
click at [497, 21] on span "Start a new post" at bounding box center [511, 17] width 48 height 9
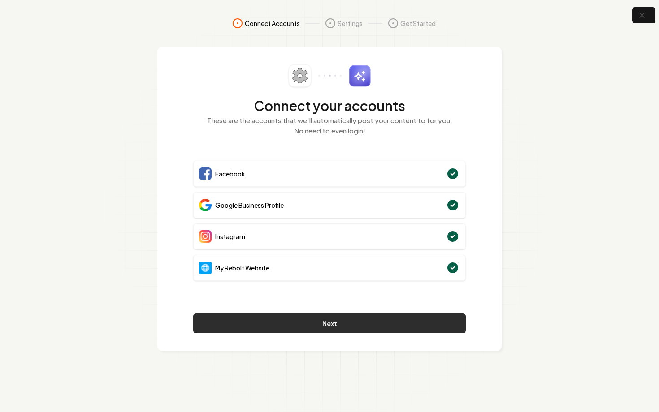
click at [374, 316] on button "Next" at bounding box center [329, 324] width 272 height 20
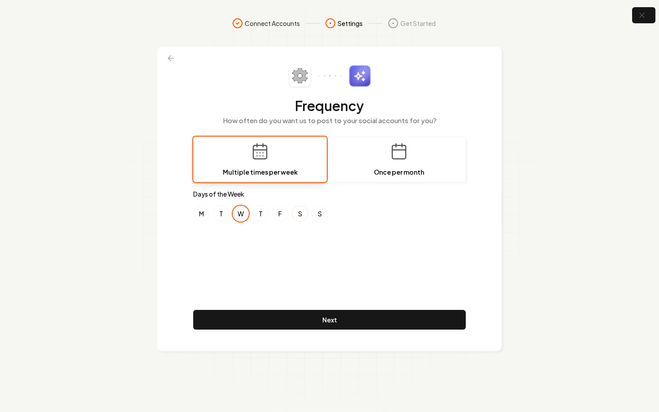
click at [297, 213] on button "S" at bounding box center [300, 214] width 16 height 16
click at [202, 216] on button "M" at bounding box center [201, 214] width 16 height 16
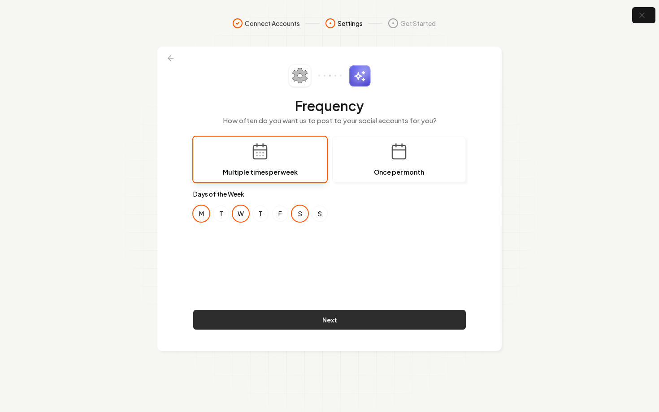
click at [423, 319] on button "Next" at bounding box center [329, 320] width 272 height 20
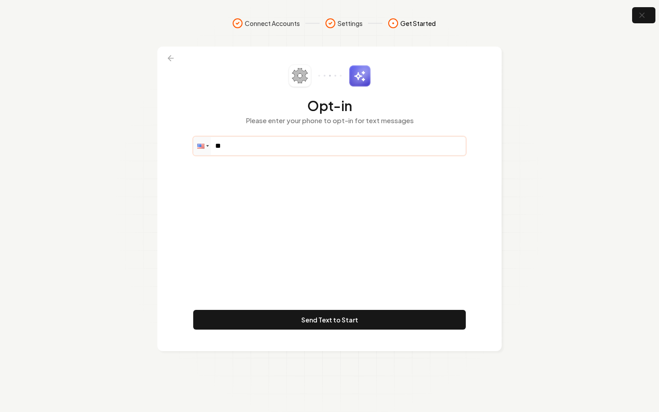
click at [255, 150] on input "**" at bounding box center [330, 146] width 272 height 18
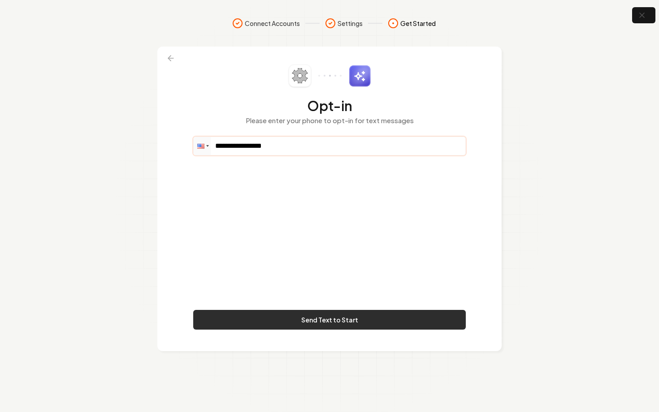
type input "**********"
click at [383, 321] on button "Send Text to Start" at bounding box center [329, 320] width 272 height 20
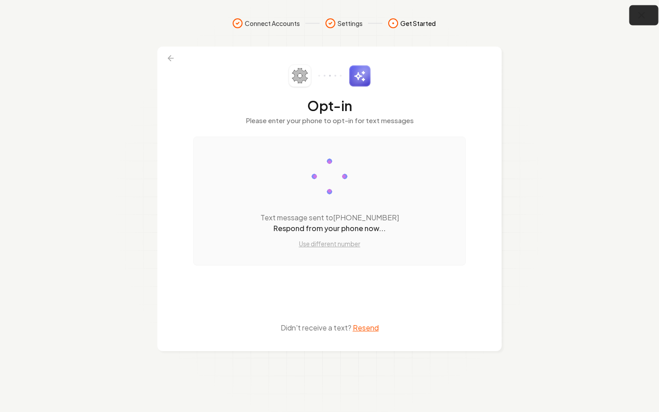
click at [639, 18] on icon "button" at bounding box center [641, 15] width 11 height 11
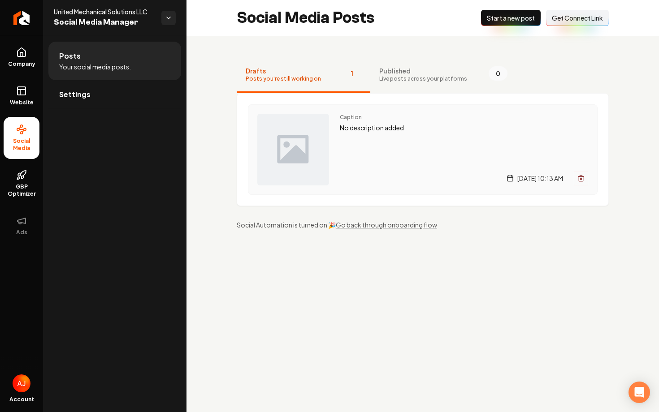
click at [357, 158] on div "Caption No description added Monday, September 15, 2025 | 10:13 AM" at bounding box center [464, 150] width 248 height 72
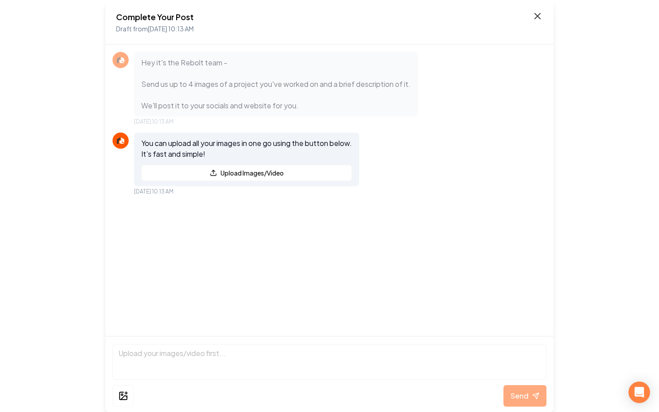
click at [539, 17] on icon at bounding box center [537, 16] width 11 height 11
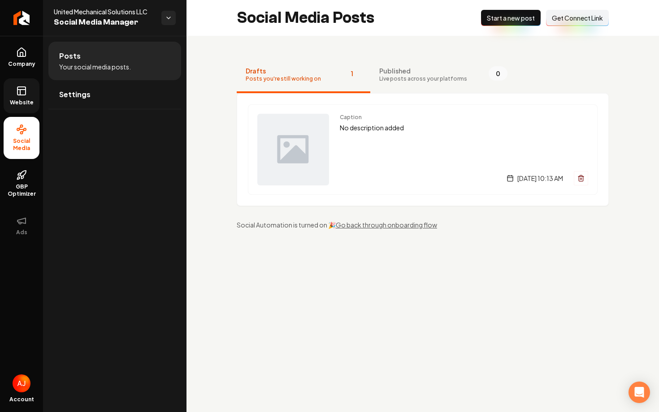
click at [24, 95] on icon at bounding box center [21, 91] width 11 height 11
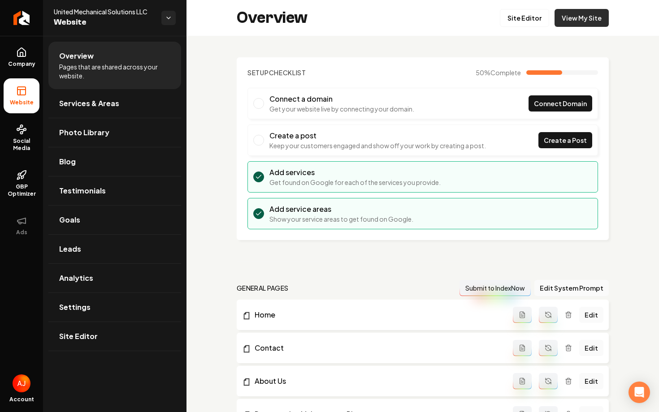
click at [583, 20] on link "View My Site" at bounding box center [581, 18] width 54 height 18
click at [89, 138] on link "Photo Library" at bounding box center [114, 132] width 133 height 29
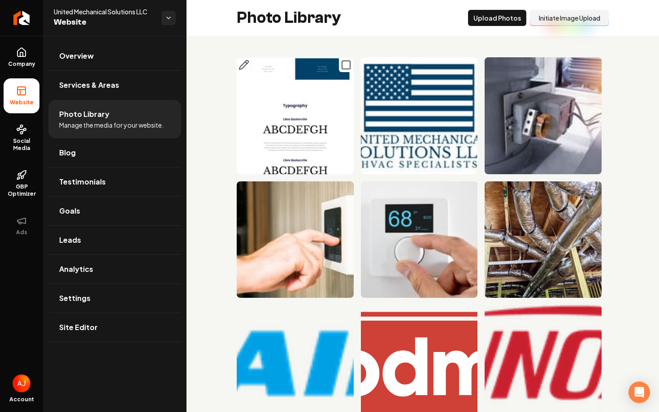
click at [307, 75] on img "Main content area" at bounding box center [295, 115] width 117 height 117
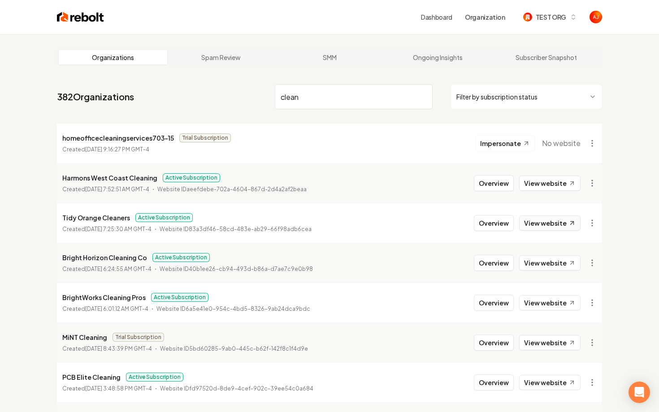
click at [557, 225] on link "View website" at bounding box center [549, 223] width 61 height 15
drag, startPoint x: 313, startPoint y: 96, endPoint x: 239, endPoint y: 96, distance: 73.5
click at [239, 96] on nav "382 Organizations clean Filter by subscription status" at bounding box center [329, 100] width 545 height 39
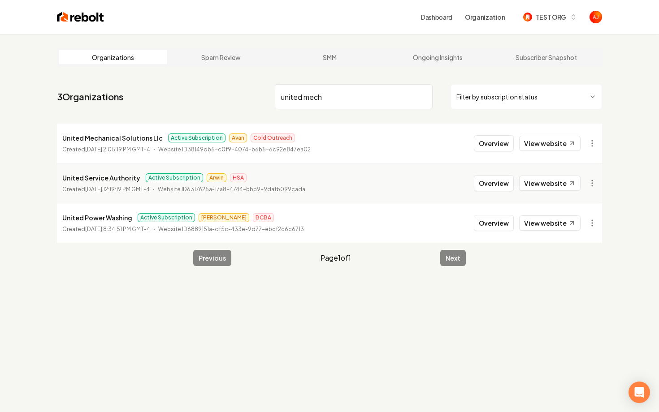
type input "united mech"
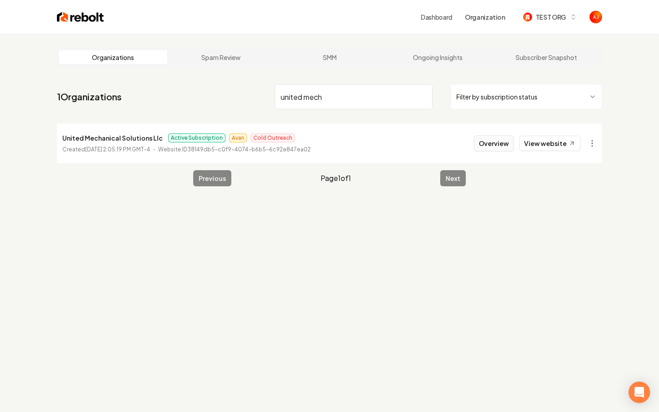
click at [489, 144] on button "Overview" at bounding box center [494, 143] width 40 height 16
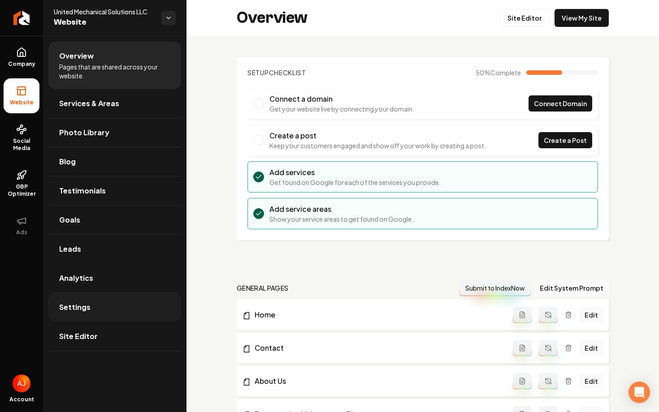
click at [117, 308] on link "Settings" at bounding box center [114, 307] width 133 height 29
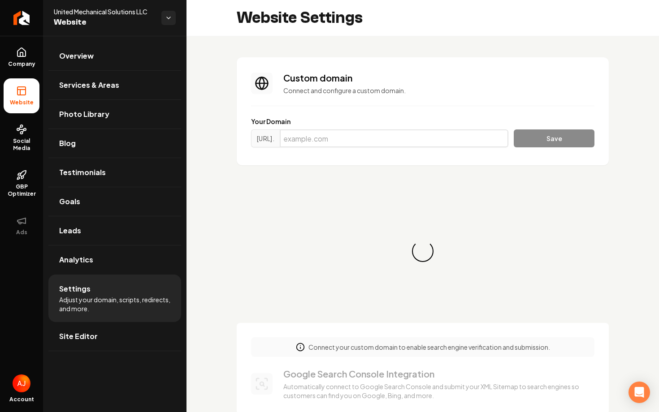
click at [408, 136] on input "Main content area" at bounding box center [394, 139] width 229 height 18
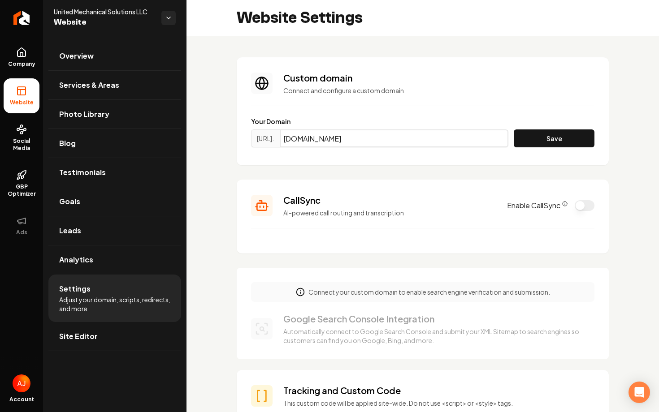
type input "unitedmechicalnc.com"
click at [551, 140] on button "Save" at bounding box center [554, 139] width 81 height 18
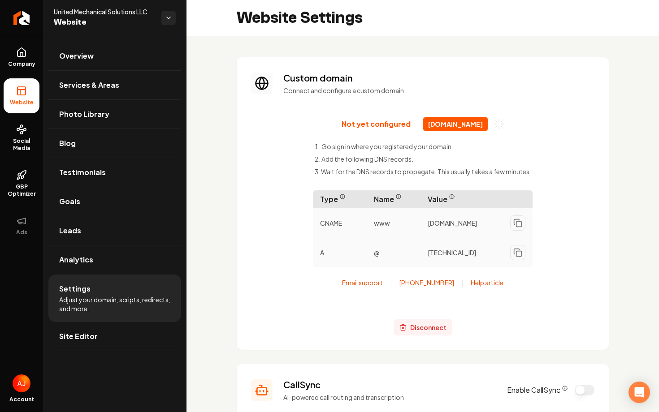
click at [415, 329] on span "Disconnect" at bounding box center [428, 327] width 36 height 9
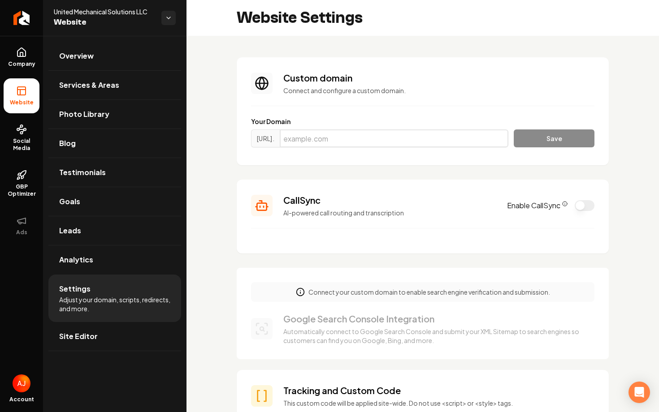
click at [349, 141] on input "Main content area" at bounding box center [394, 139] width 229 height 18
paste input "https://www.unitedmechanicalnc.com/"
drag, startPoint x: 353, startPoint y: 142, endPoint x: 280, endPoint y: 140, distance: 73.1
click at [280, 140] on div "https://www. https://www.unitedmechanicalnc.com" at bounding box center [379, 139] width 257 height 18
type input "unitedmechanicalnc.com"
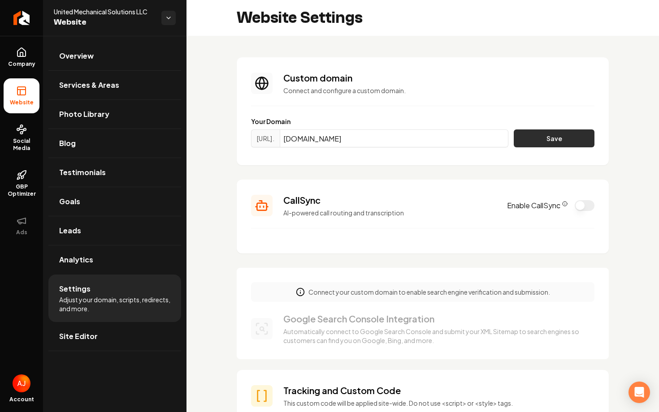
click at [535, 134] on button "Save" at bounding box center [554, 139] width 81 height 18
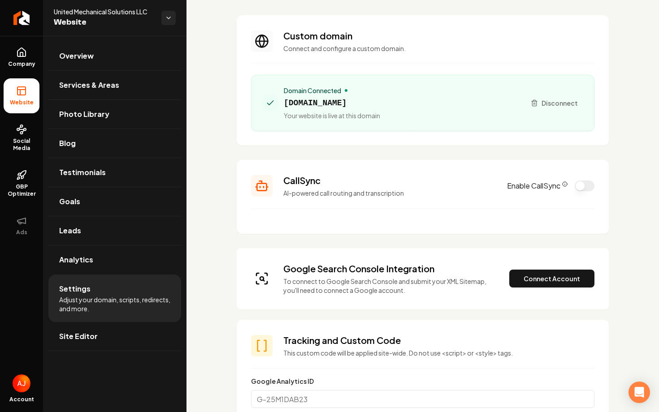
scroll to position [55, 0]
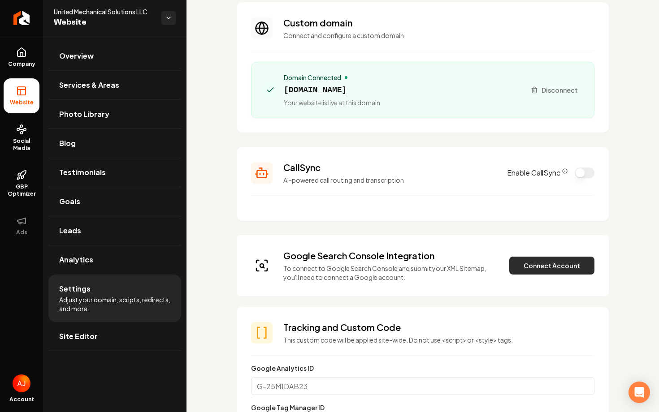
click at [540, 269] on button "Connect Account" at bounding box center [551, 266] width 85 height 18
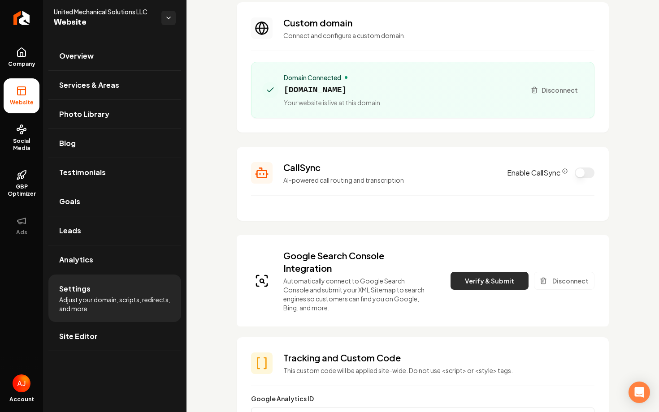
click at [466, 283] on button "Verify & Submit" at bounding box center [489, 281] width 78 height 18
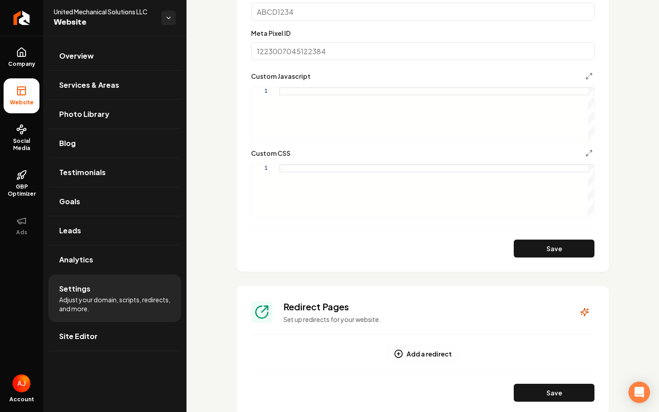
scroll to position [649, 0]
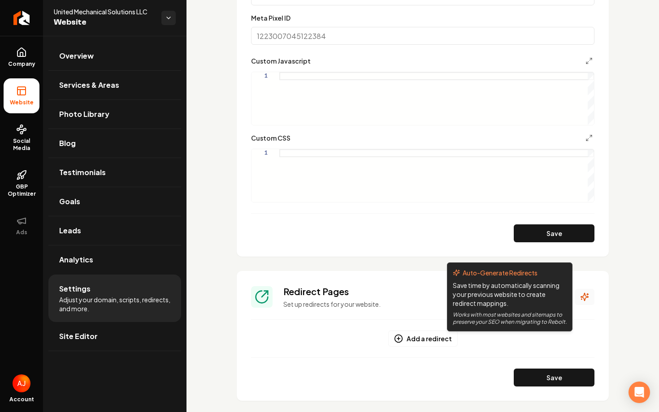
click at [590, 292] on button "Main content area" at bounding box center [584, 297] width 20 height 16
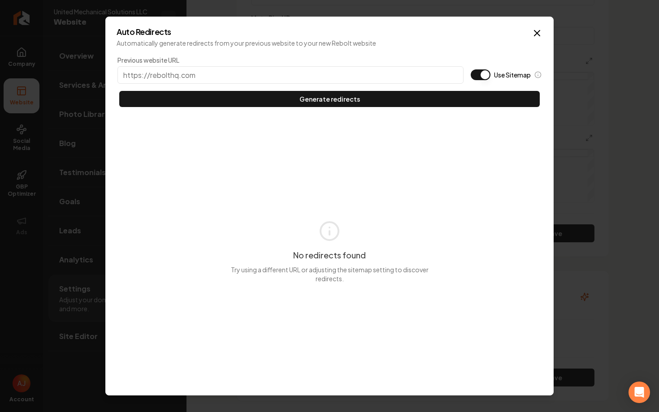
paste input "https://www.unitedmechanicalnc.com/"
type input "https://www.unitedmechanicalnc.com"
click at [478, 80] on div "Previous website URL https://www.unitedmechanicalnc.com Use Sitemap" at bounding box center [329, 70] width 424 height 28
click at [479, 79] on button "Use Sitemap" at bounding box center [481, 74] width 20 height 11
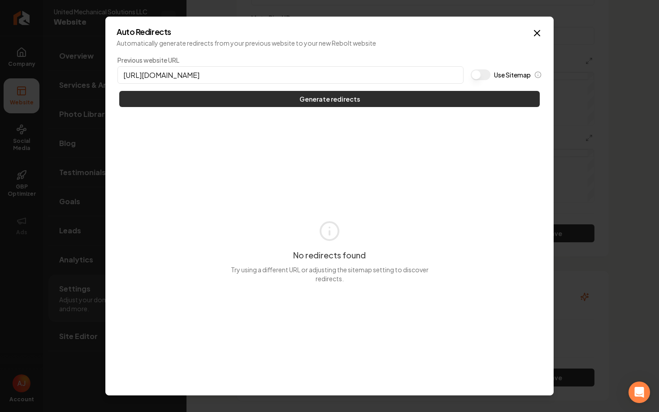
click at [472, 93] on button "Generate redirects" at bounding box center [329, 99] width 420 height 16
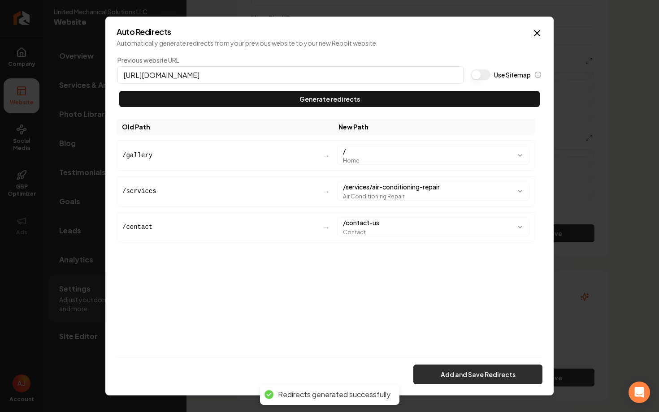
click at [439, 376] on button "Add and Save Redirects" at bounding box center [477, 375] width 129 height 20
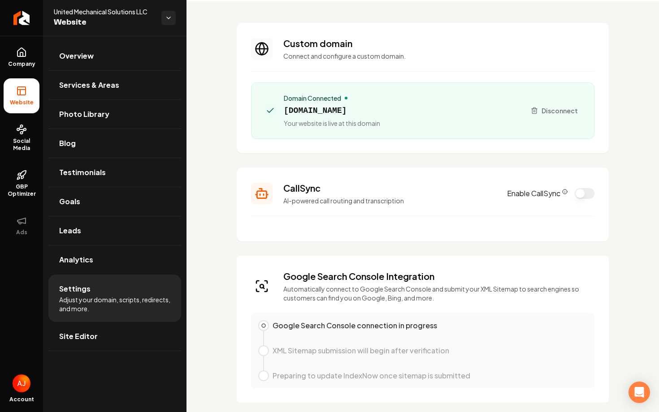
scroll to position [0, 0]
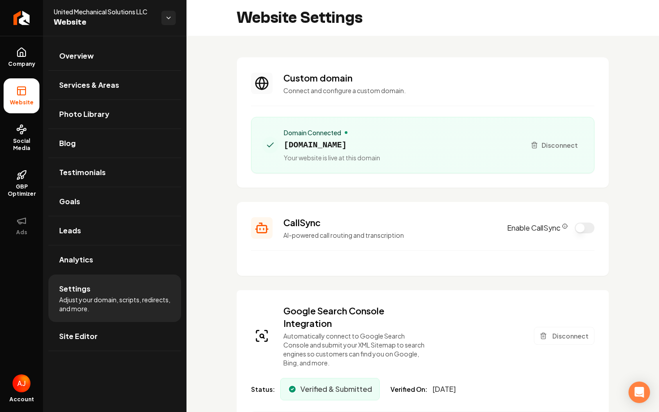
click at [582, 229] on button "Enable CallSync" at bounding box center [584, 228] width 20 height 11
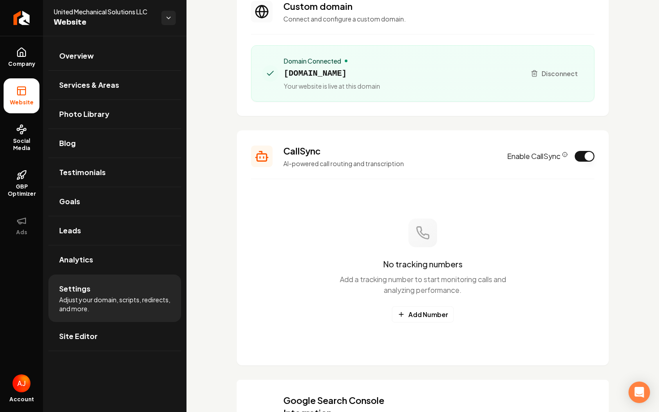
scroll to position [89, 0]
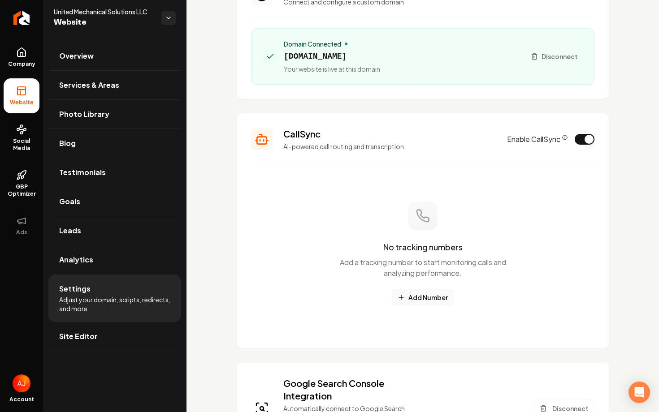
click at [417, 295] on button "Add Number" at bounding box center [423, 297] width 62 height 16
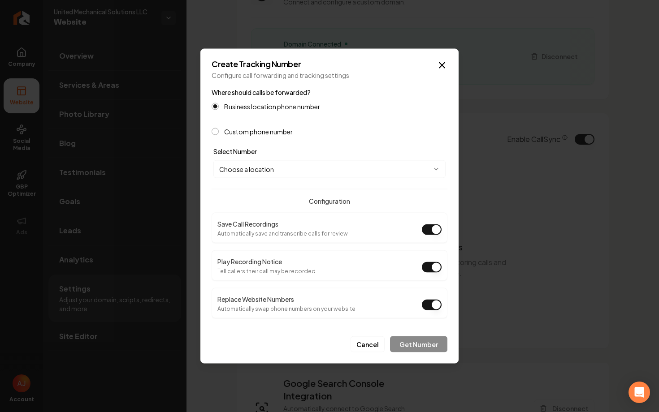
click at [349, 163] on body "Company Website Social Media GBP Optimizer Ads Account United Mechanical Soluti…" at bounding box center [329, 206] width 659 height 412
select select "**********"
click at [403, 344] on button "Get Number" at bounding box center [418, 345] width 57 height 16
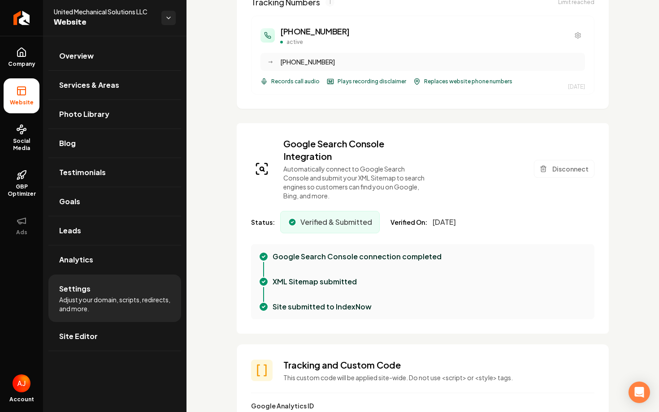
scroll to position [285, 0]
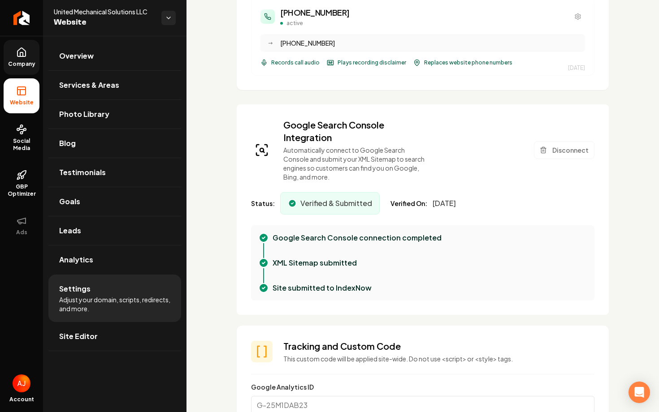
click at [23, 58] on link "Company" at bounding box center [22, 57] width 36 height 35
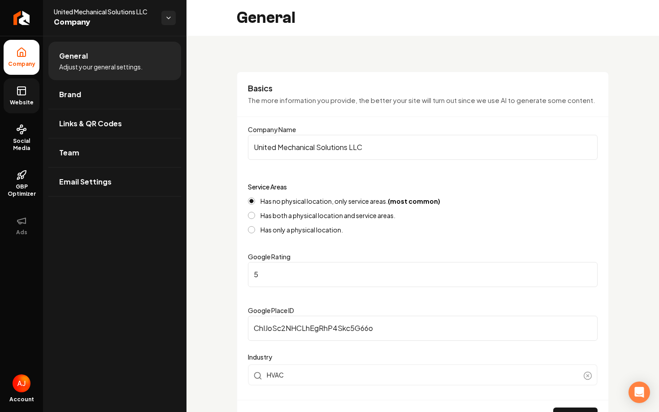
click at [23, 90] on icon at bounding box center [21, 90] width 8 height 0
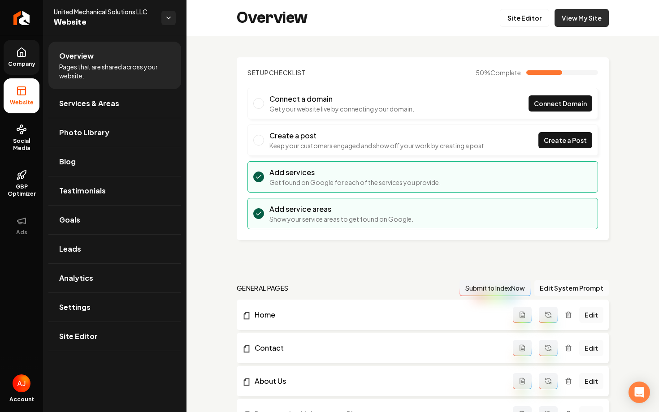
click at [591, 23] on link "View My Site" at bounding box center [581, 18] width 54 height 18
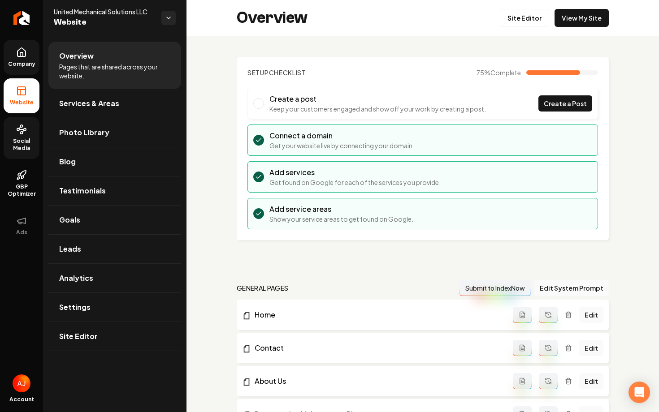
click at [22, 135] on link "Social Media" at bounding box center [22, 138] width 36 height 42
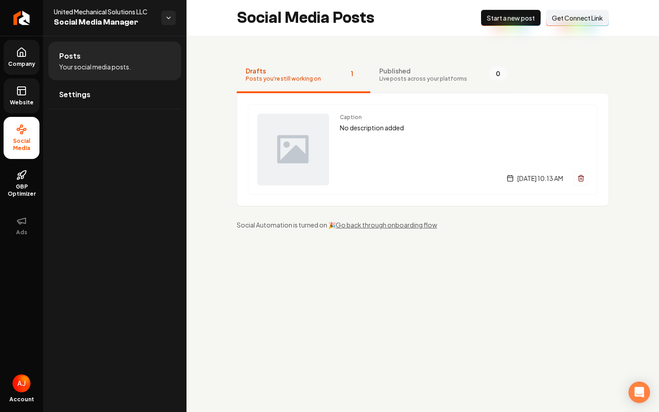
click at [417, 76] on span "Live posts across your platforms" at bounding box center [423, 78] width 88 height 7
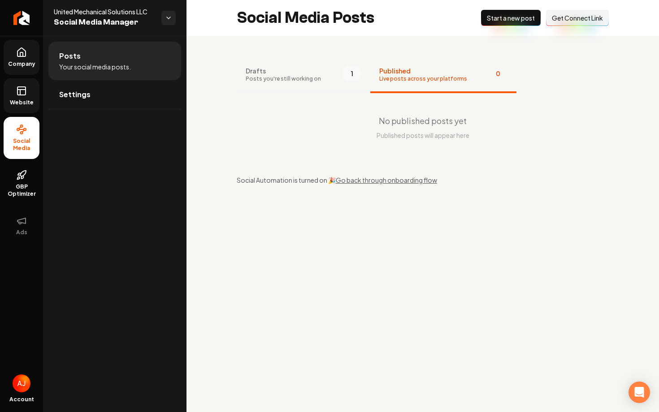
click at [286, 77] on span "Posts you're still working on" at bounding box center [283, 78] width 75 height 7
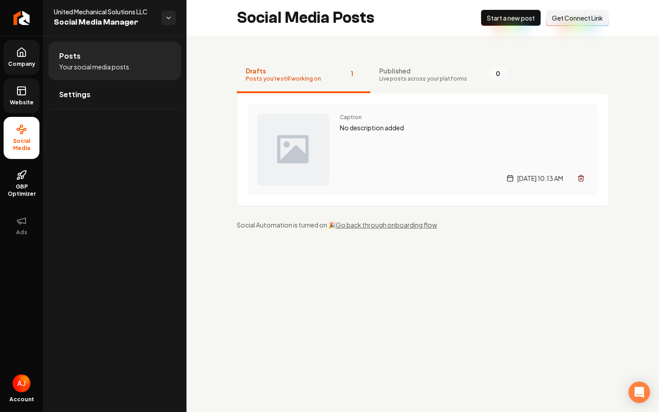
click at [355, 177] on div "[DATE] 10:13 AM" at bounding box center [464, 178] width 248 height 14
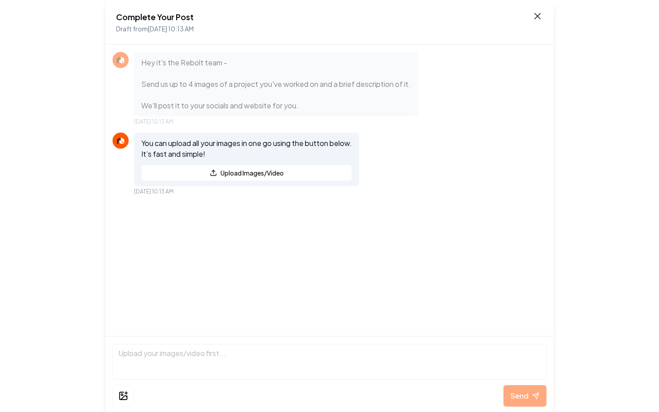
click at [541, 18] on icon at bounding box center [537, 16] width 11 height 11
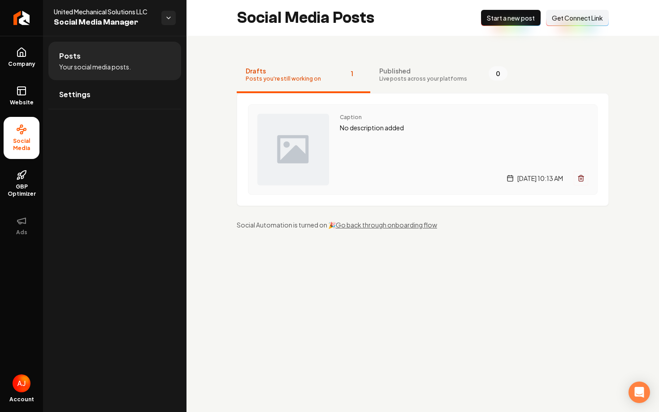
click at [419, 150] on div "Caption No description added [DATE] 10:13 AM" at bounding box center [464, 150] width 248 height 72
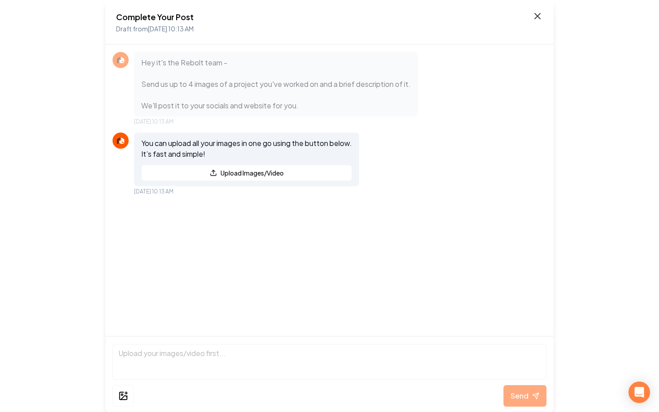
click at [538, 15] on icon at bounding box center [537, 15] width 5 height 5
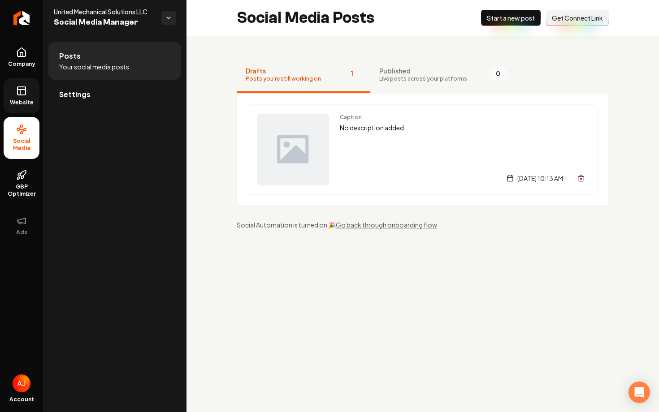
click at [15, 91] on link "Website" at bounding box center [22, 95] width 36 height 35
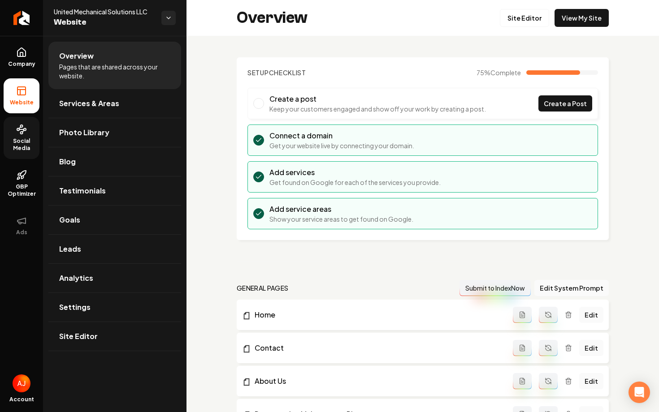
click at [20, 143] on span "Social Media" at bounding box center [22, 145] width 36 height 14
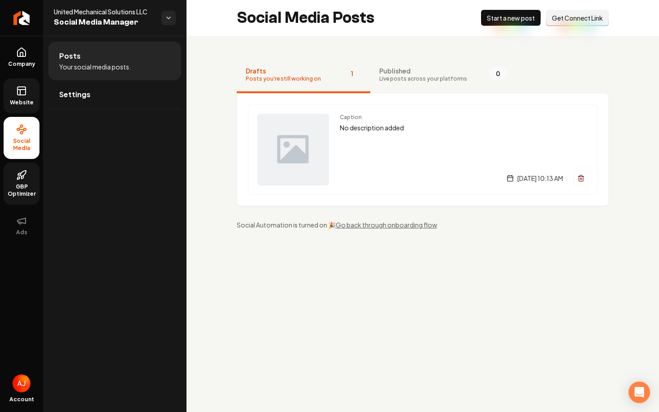
click at [25, 176] on icon at bounding box center [21, 175] width 11 height 11
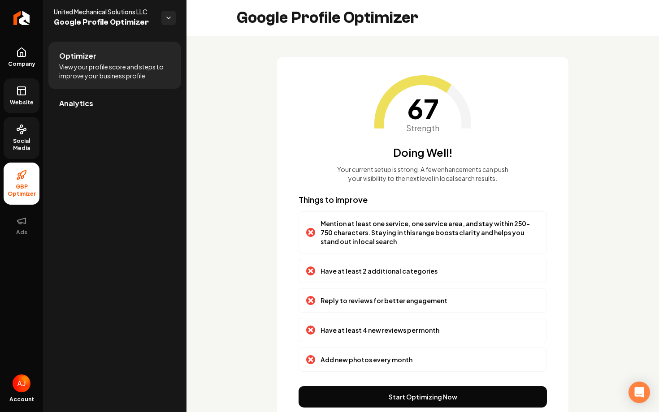
click at [23, 96] on link "Website" at bounding box center [22, 95] width 36 height 35
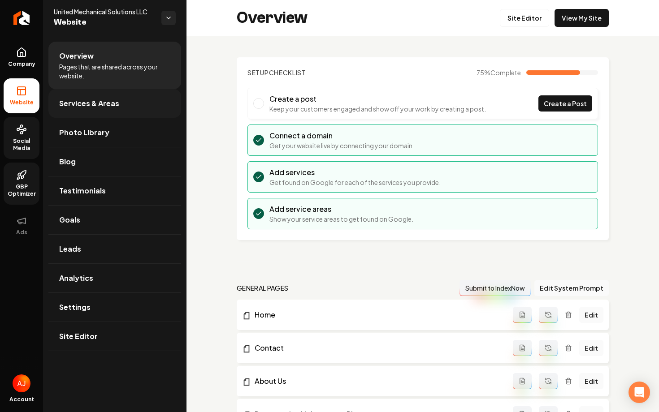
click at [128, 99] on link "Services & Areas" at bounding box center [114, 103] width 133 height 29
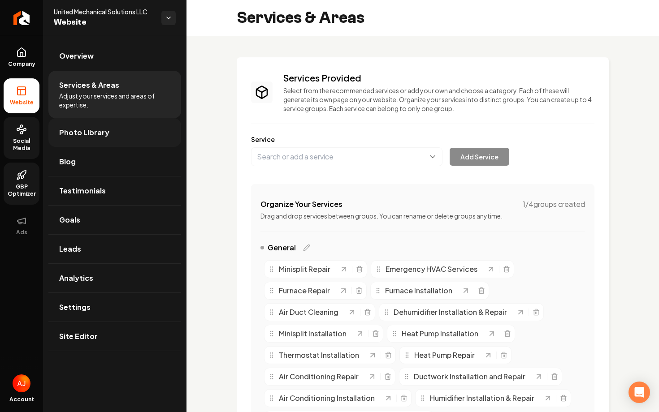
click at [75, 131] on span "Photo Library" at bounding box center [84, 132] width 50 height 11
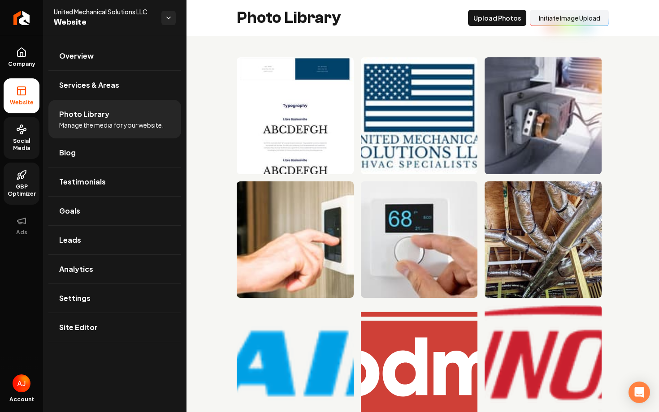
click at [21, 132] on icon at bounding box center [21, 129] width 11 height 11
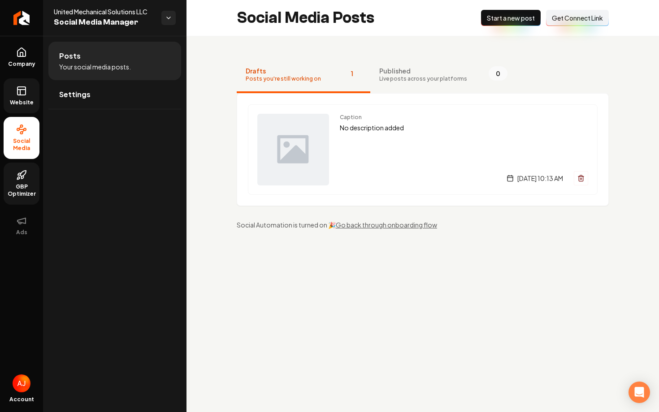
click at [26, 101] on span "Website" at bounding box center [21, 102] width 31 height 7
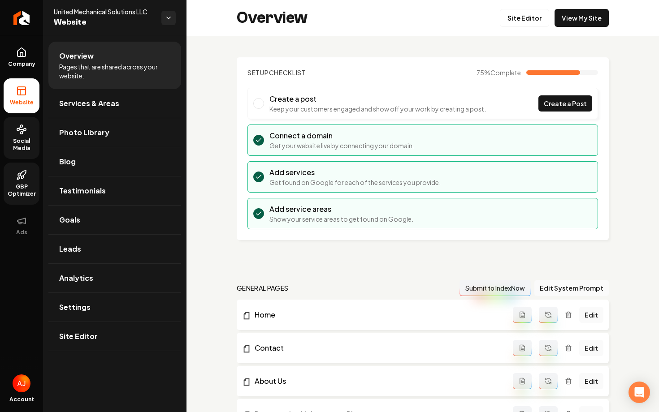
click at [24, 137] on link "Social Media" at bounding box center [22, 138] width 36 height 42
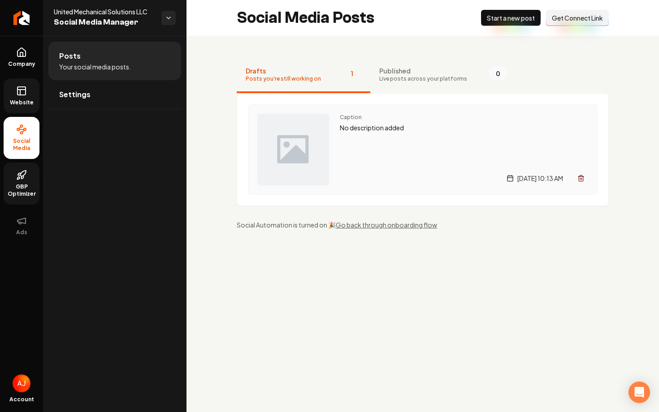
click at [440, 139] on div "Caption No description added [DATE] 10:13 AM" at bounding box center [464, 150] width 248 height 72
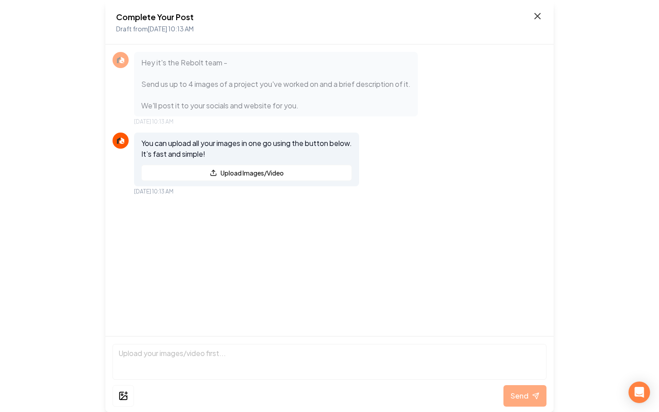
click at [536, 16] on icon at bounding box center [537, 16] width 11 height 11
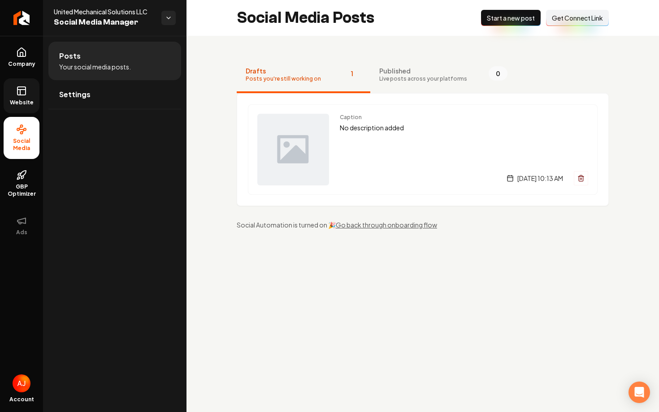
click at [13, 103] on span "Website" at bounding box center [21, 102] width 31 height 7
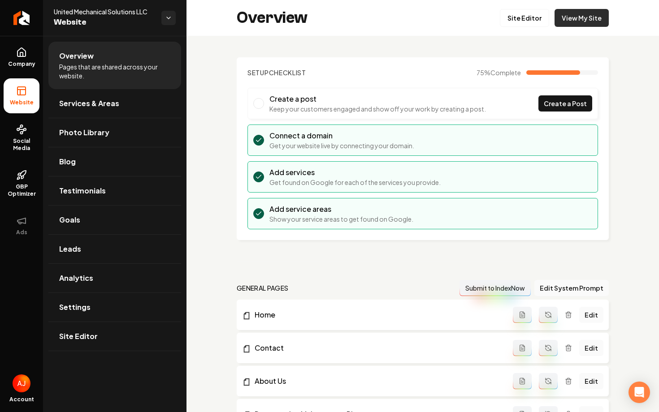
click at [562, 12] on link "View My Site" at bounding box center [581, 18] width 54 height 18
click at [559, 15] on link "View My Site" at bounding box center [581, 18] width 54 height 18
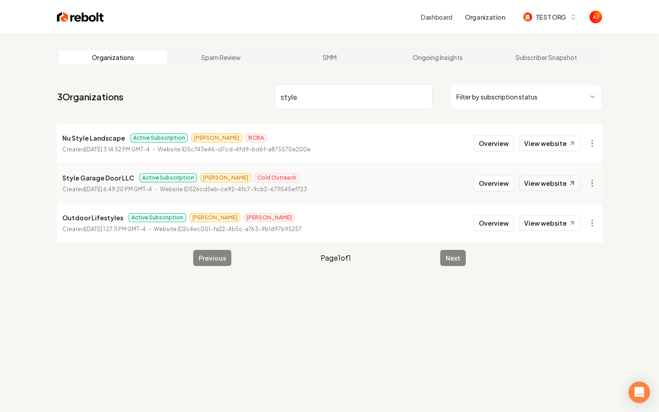
type input "style"
click at [540, 185] on link "View website" at bounding box center [549, 183] width 61 height 15
click at [493, 144] on button "Overview" at bounding box center [494, 143] width 40 height 16
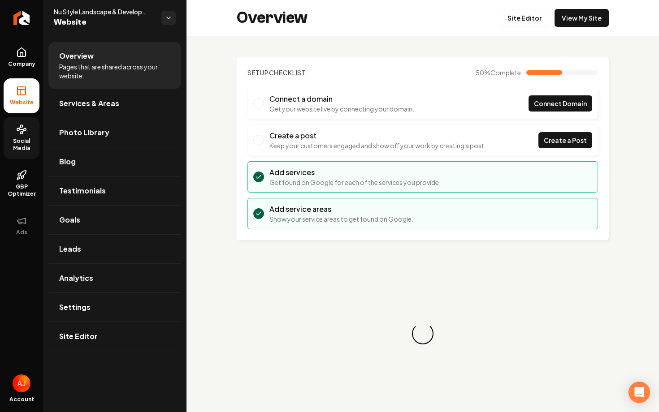
click at [17, 145] on span "Social Media" at bounding box center [22, 145] width 36 height 14
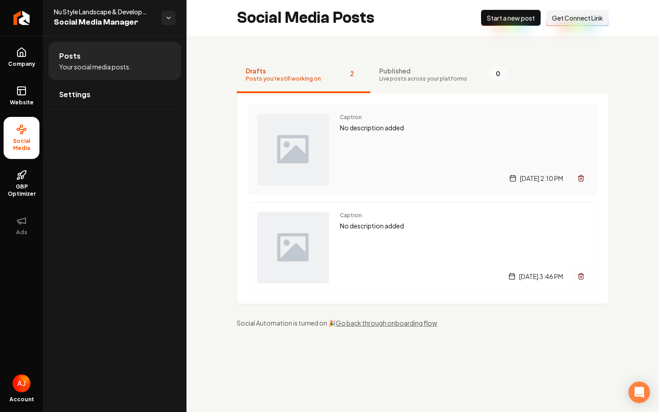
click at [380, 151] on div "Caption No description added [DATE] 2:10 PM" at bounding box center [464, 150] width 248 height 72
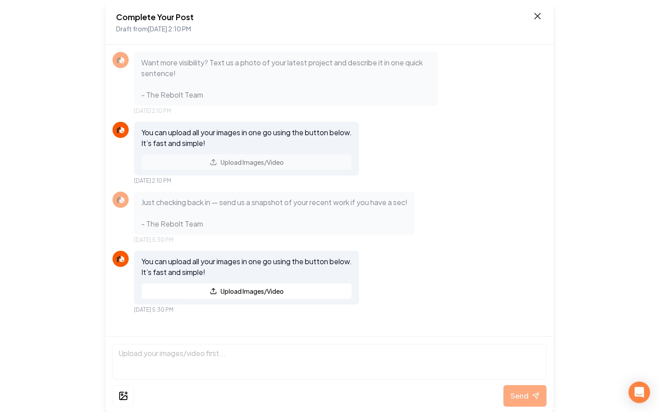
click at [537, 18] on icon at bounding box center [537, 16] width 11 height 11
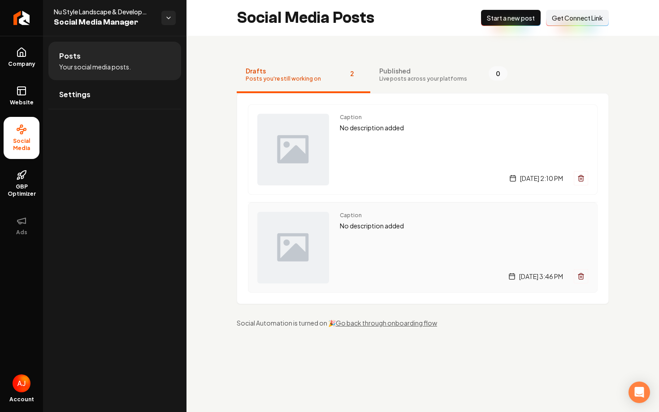
click at [384, 245] on div "Caption No description added Tuesday, September 9, 2025 | 3:46 PM" at bounding box center [464, 248] width 248 height 72
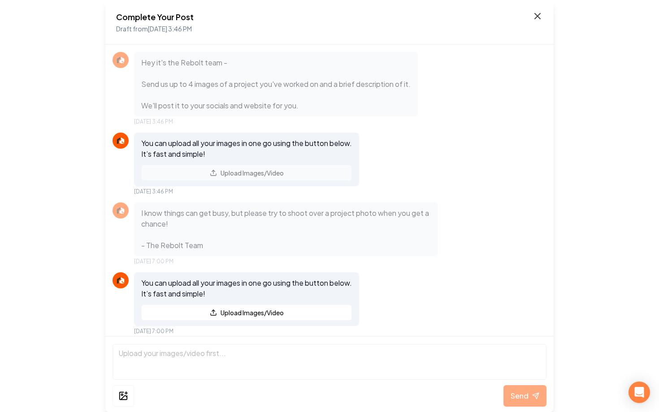
click at [533, 18] on icon at bounding box center [537, 16] width 11 height 11
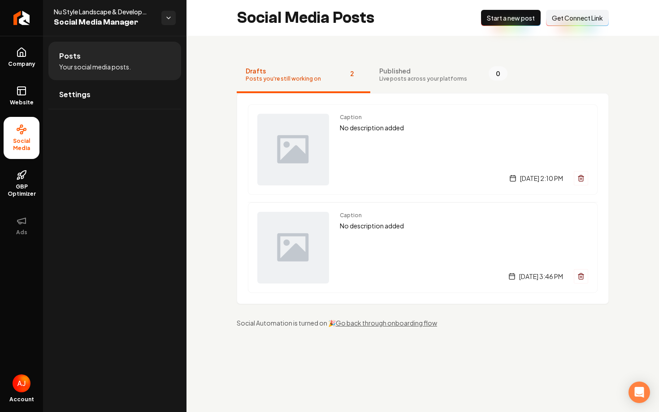
drag, startPoint x: 372, startPoint y: 154, endPoint x: 441, endPoint y: 6, distance: 162.6
click at [16, 103] on span "Website" at bounding box center [21, 102] width 31 height 7
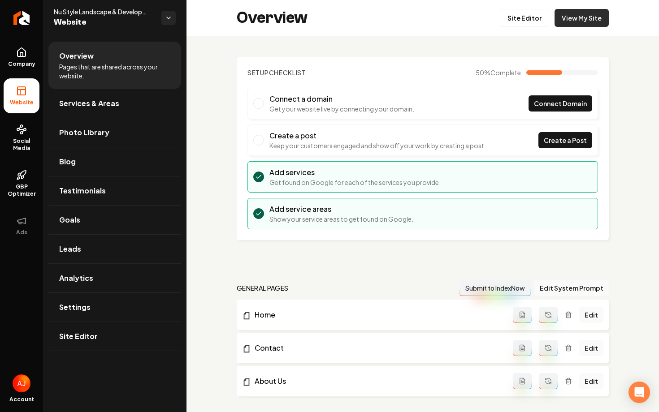
click at [570, 24] on link "View My Site" at bounding box center [581, 18] width 54 height 18
click at [78, 141] on link "Photo Library" at bounding box center [114, 132] width 133 height 29
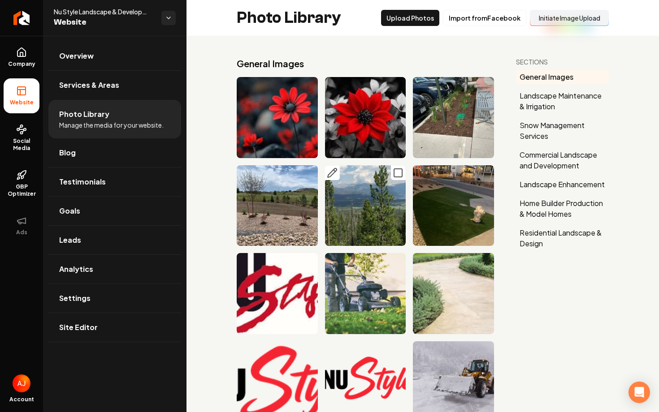
scroll to position [39, 0]
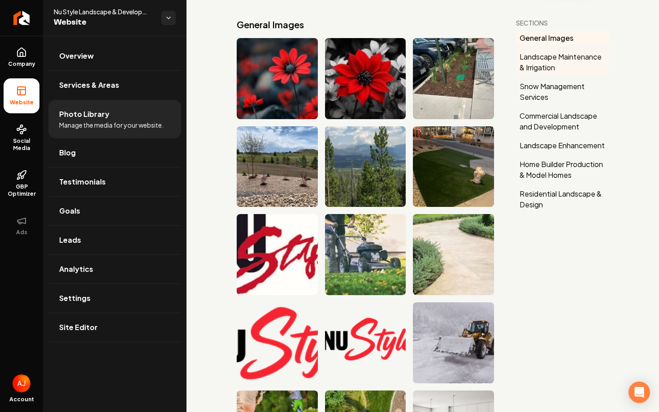
click at [552, 64] on button "Landscape Maintenance & Irrigation" at bounding box center [562, 62] width 93 height 25
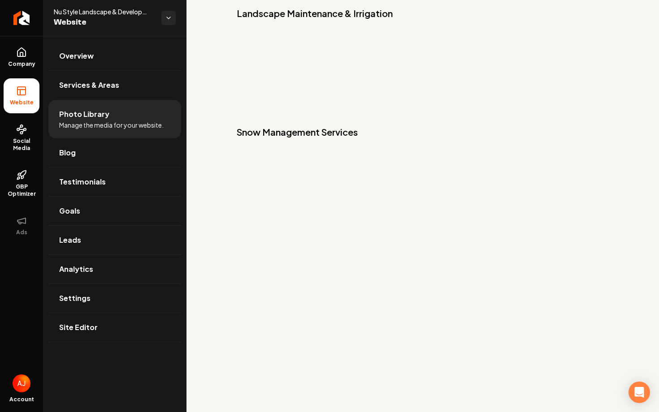
scroll to position [793, 0]
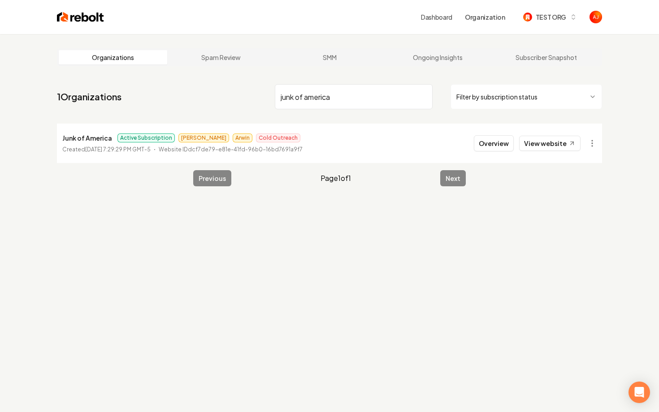
type input "junk of america"
click at [494, 151] on li "Junk of America Active Subscription Omar Arwin Cold Outreach Created March 7, 2…" at bounding box center [329, 143] width 545 height 39
click at [494, 146] on button "Overview" at bounding box center [494, 143] width 40 height 16
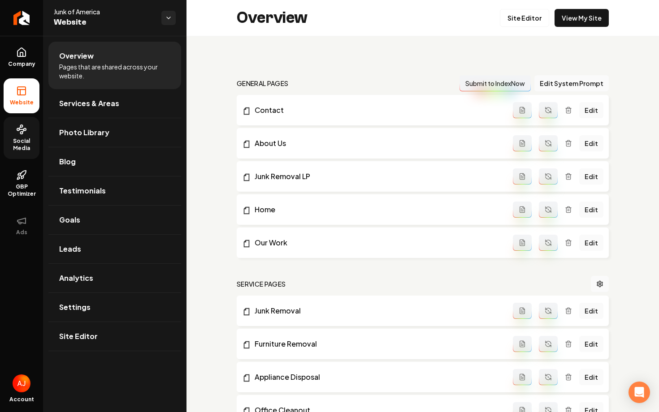
click at [23, 141] on span "Social Media" at bounding box center [22, 145] width 36 height 14
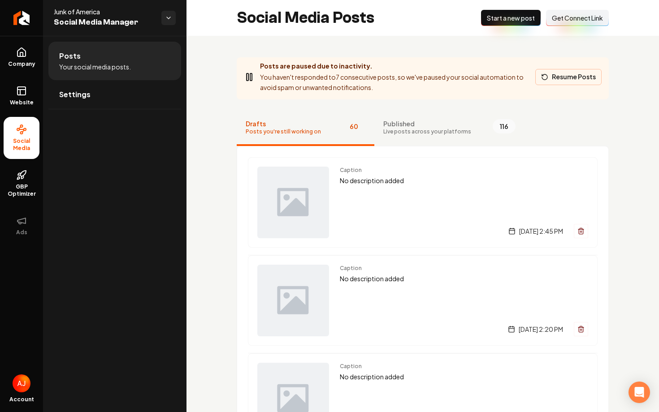
click at [547, 78] on icon "Main content area" at bounding box center [544, 76] width 5 height 5
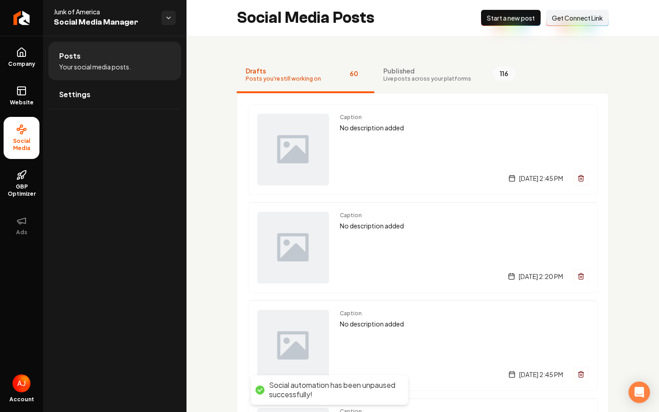
click at [493, 22] on button "New Post Start a new post" at bounding box center [511, 18] width 60 height 16
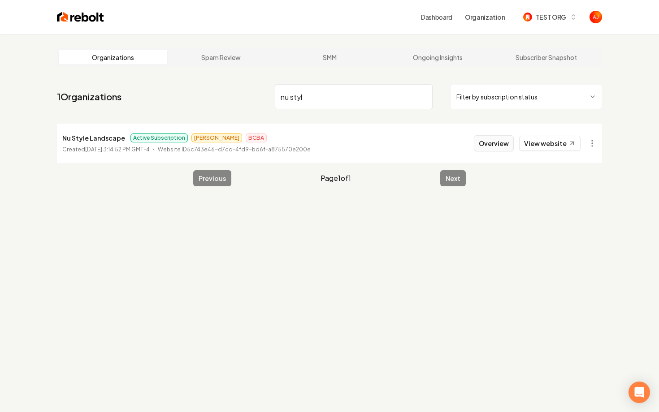
type input "nu styl"
click at [501, 139] on button "Overview" at bounding box center [494, 143] width 40 height 16
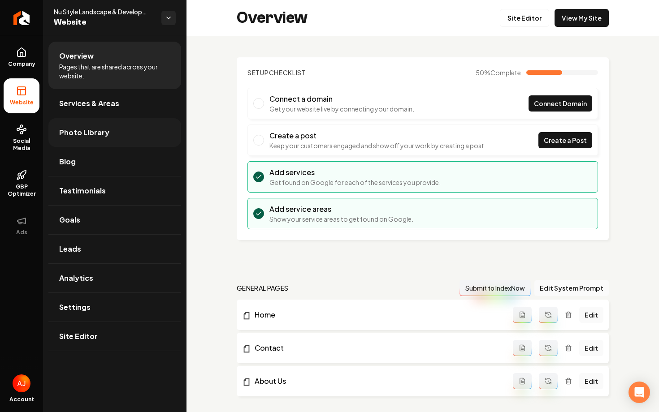
click at [105, 125] on link "Photo Library" at bounding box center [114, 132] width 133 height 29
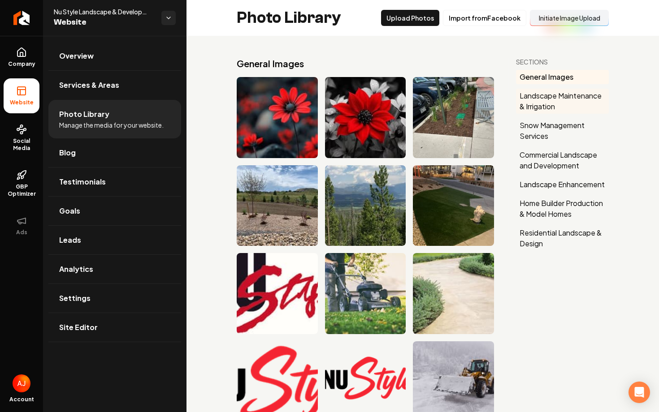
click at [557, 106] on button "Landscape Maintenance & Irrigation" at bounding box center [562, 101] width 93 height 25
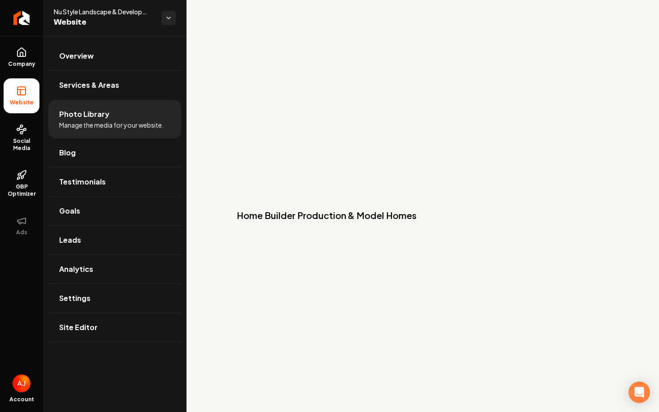
scroll to position [1787, 0]
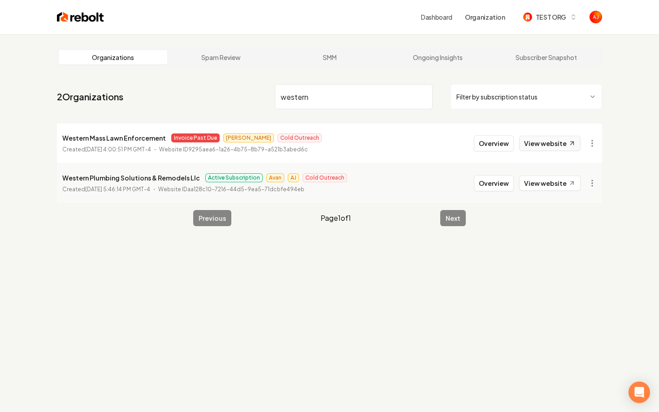
click at [534, 140] on link "View website" at bounding box center [549, 143] width 61 height 15
drag, startPoint x: 315, startPoint y: 104, endPoint x: 230, endPoint y: 97, distance: 85.4
click at [230, 97] on nav "2 Organizations western Filter by subscription status" at bounding box center [329, 100] width 545 height 39
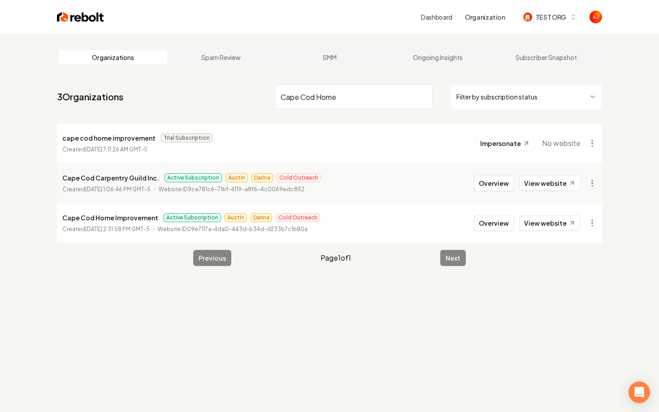
type input "Cape Cod Home"
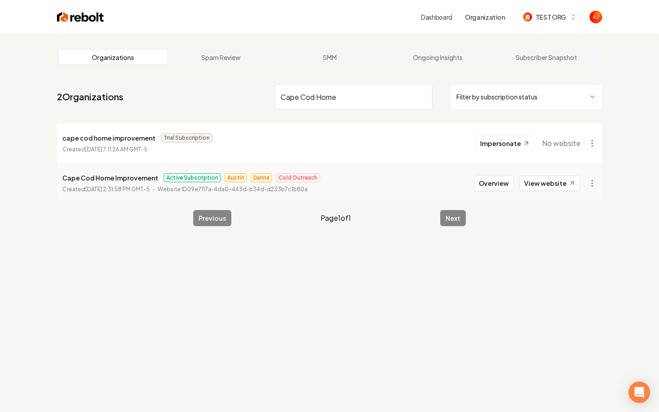
click at [507, 223] on main "Organizations Spam Review SMM Ongoing Insights Subscriber Snapshot 2 Organizati…" at bounding box center [330, 137] width 574 height 207
click at [496, 188] on button "Overview" at bounding box center [494, 183] width 40 height 16
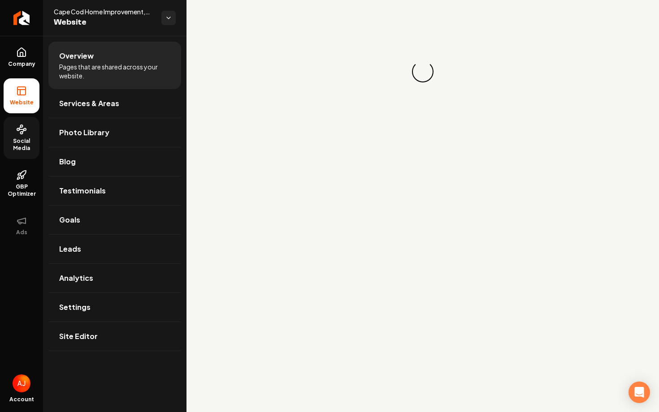
click at [24, 150] on span "Social Media" at bounding box center [22, 145] width 36 height 14
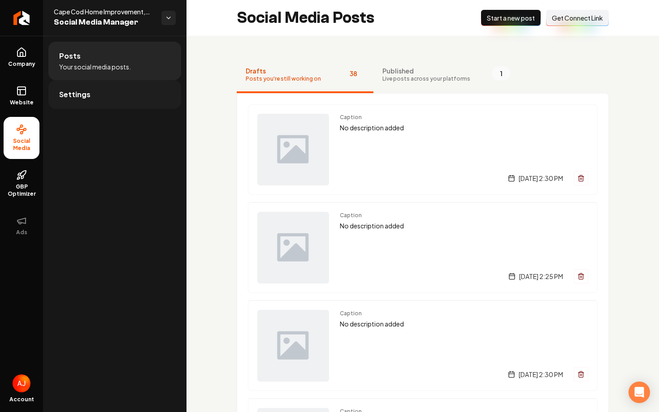
click at [78, 92] on span "Settings" at bounding box center [74, 94] width 31 height 11
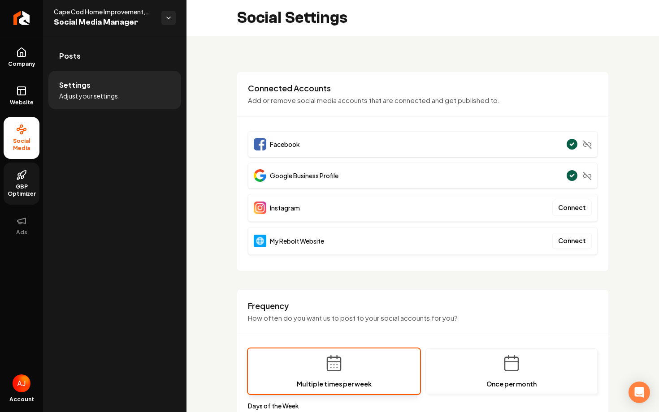
click at [31, 186] on span "GBP Optimizer" at bounding box center [22, 190] width 36 height 14
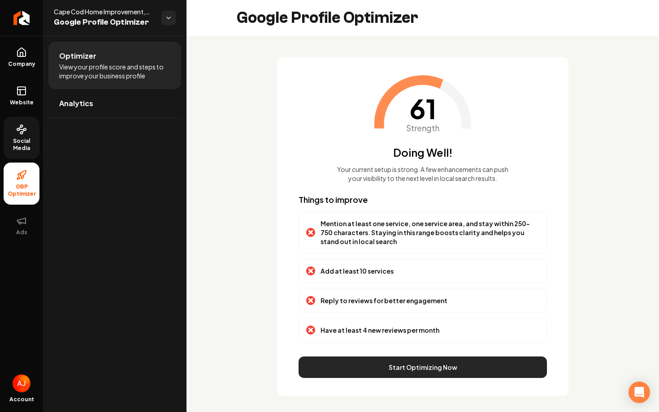
click at [417, 371] on button "Start Optimizing Now" at bounding box center [422, 368] width 248 height 22
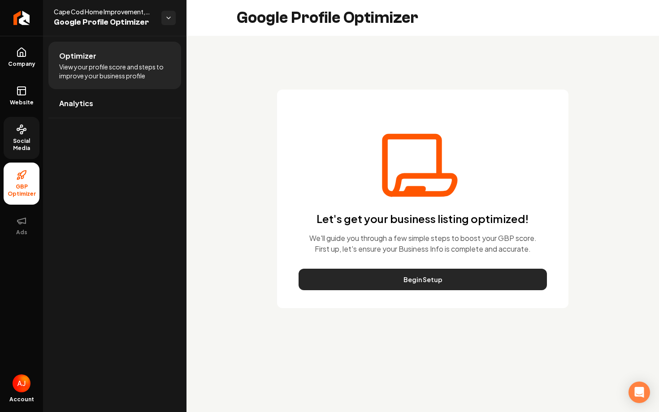
click at [420, 281] on button "Begin Setup" at bounding box center [422, 280] width 248 height 22
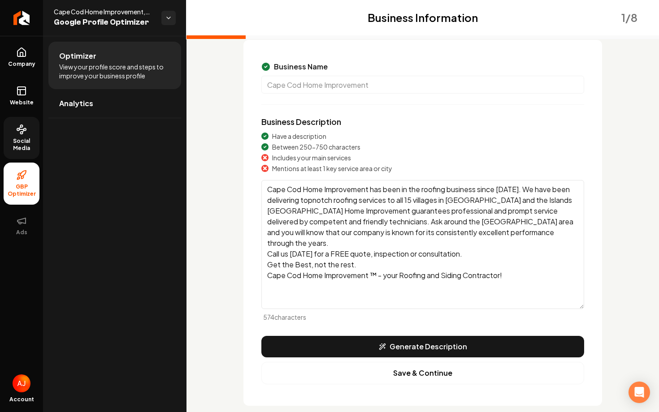
scroll to position [76, 0]
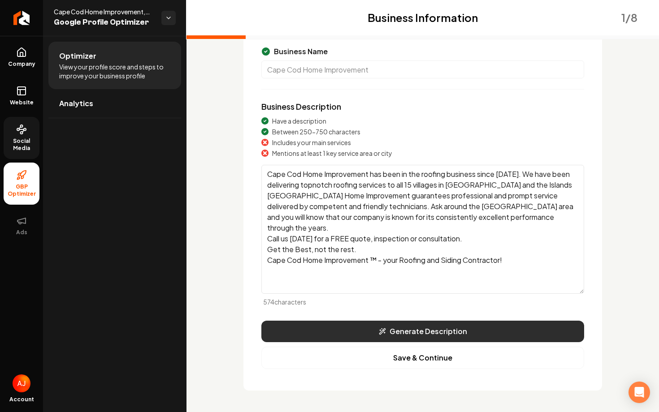
click at [390, 327] on button "Generate Description" at bounding box center [422, 332] width 323 height 22
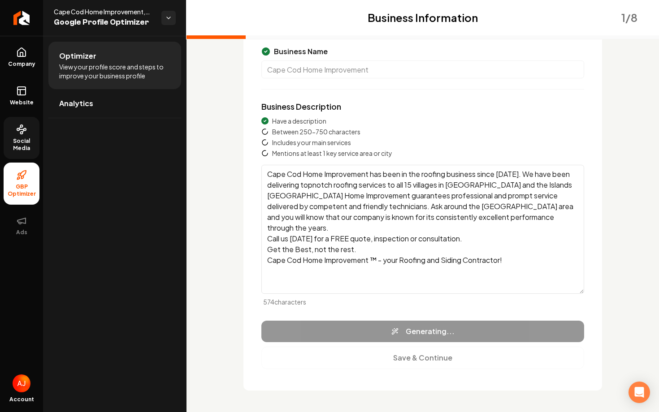
type textarea "Cape Cod Home Improvement, Inc has been a trusted name in the roofing industry …"
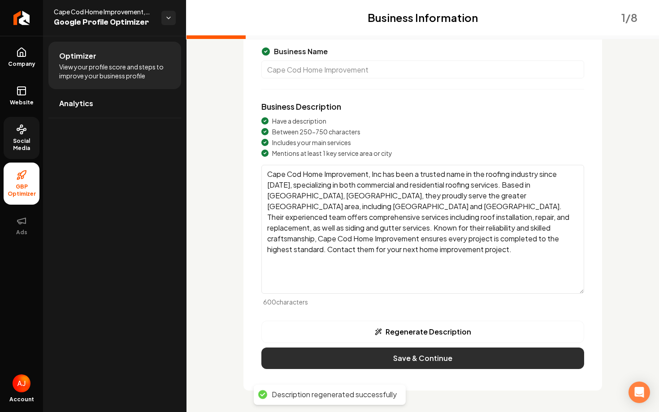
click at [406, 360] on button "Save & Continue" at bounding box center [422, 359] width 323 height 22
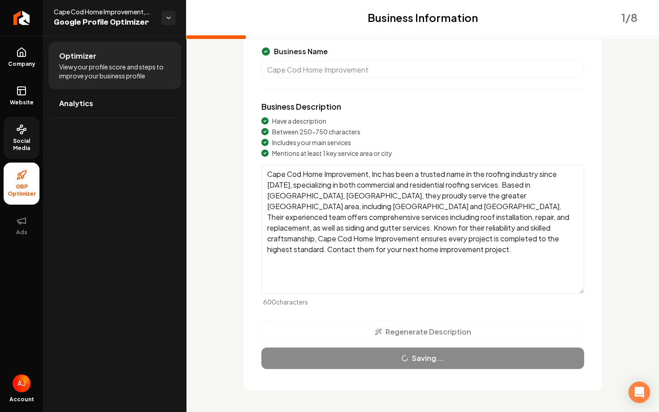
scroll to position [0, 0]
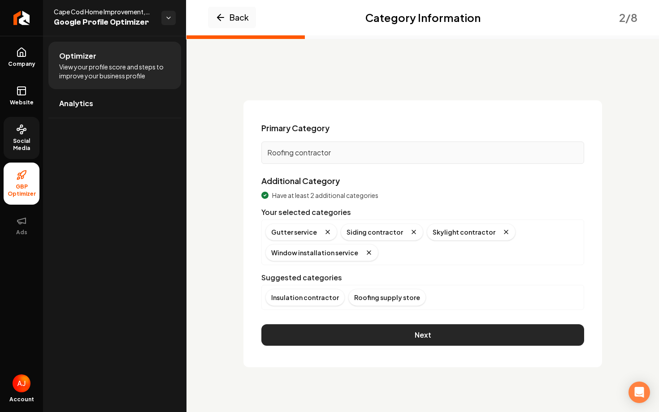
click at [406, 330] on button "Next" at bounding box center [422, 335] width 323 height 22
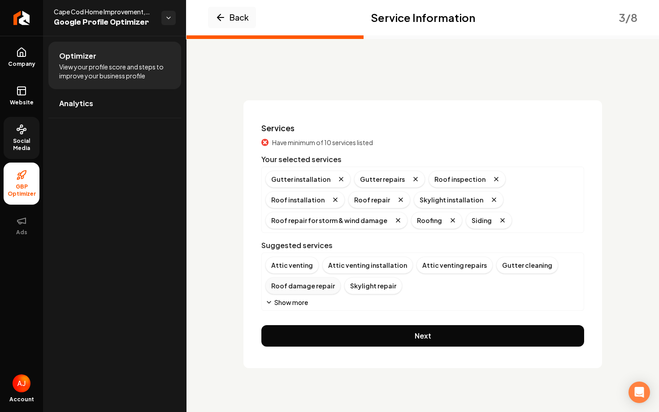
click at [294, 288] on div "Roof damage repair" at bounding box center [302, 285] width 75 height 17
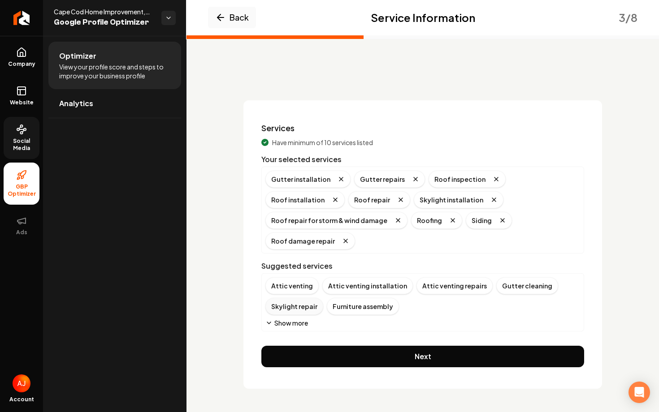
click at [293, 298] on div "Skylight repair" at bounding box center [294, 306] width 58 height 17
click at [295, 319] on button "Show more" at bounding box center [286, 323] width 43 height 9
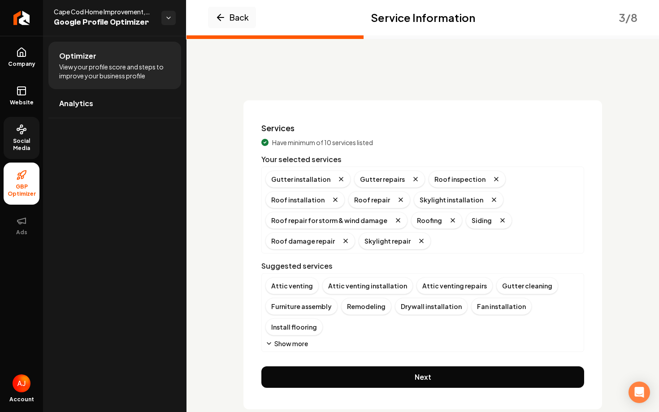
click at [280, 339] on button "Show more" at bounding box center [286, 343] width 43 height 9
click at [286, 339] on button "Show more" at bounding box center [286, 343] width 43 height 9
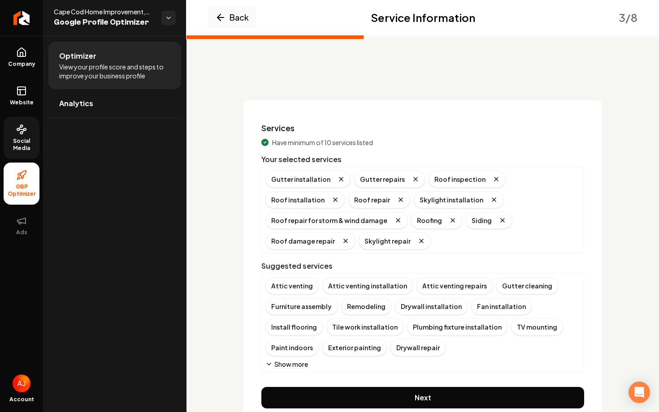
click at [287, 360] on button "Show more" at bounding box center [286, 364] width 43 height 9
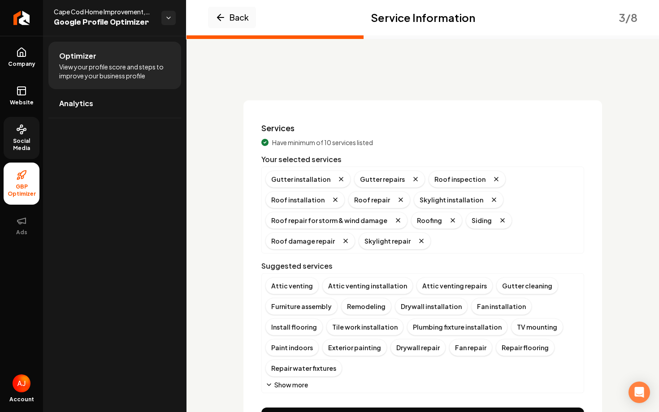
click at [287, 380] on button "Show more" at bounding box center [286, 384] width 43 height 9
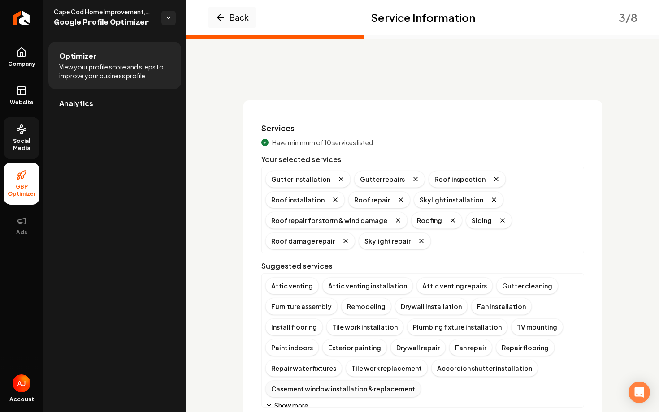
scroll to position [6, 0]
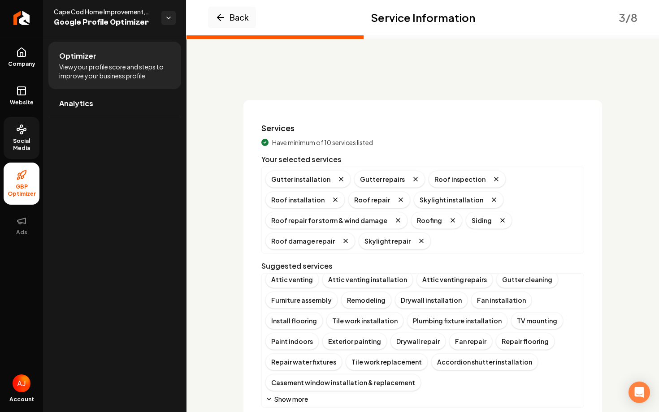
click at [291, 395] on button "Show more" at bounding box center [286, 399] width 43 height 9
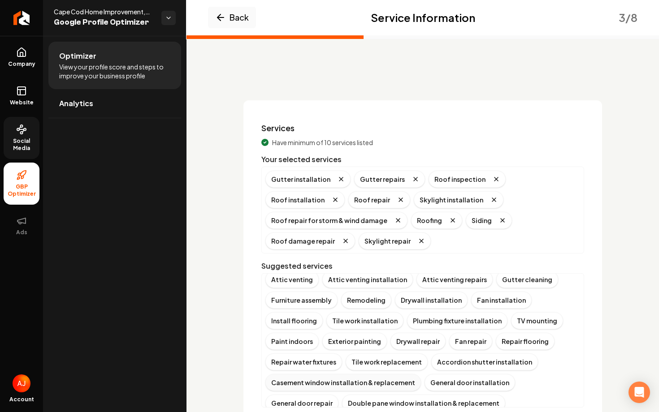
scroll to position [27, 0]
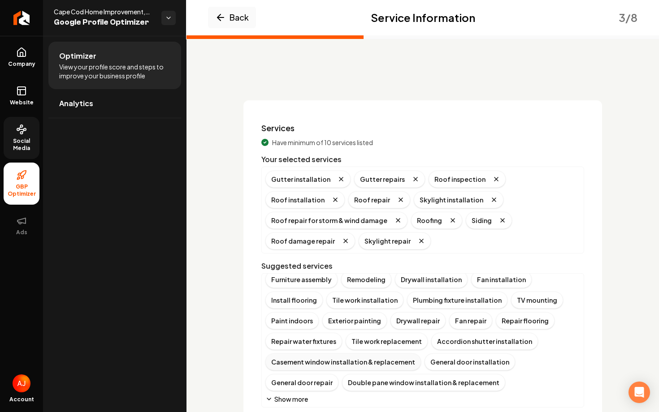
click at [310, 354] on div "Casement window installation & replacement" at bounding box center [342, 362] width 155 height 17
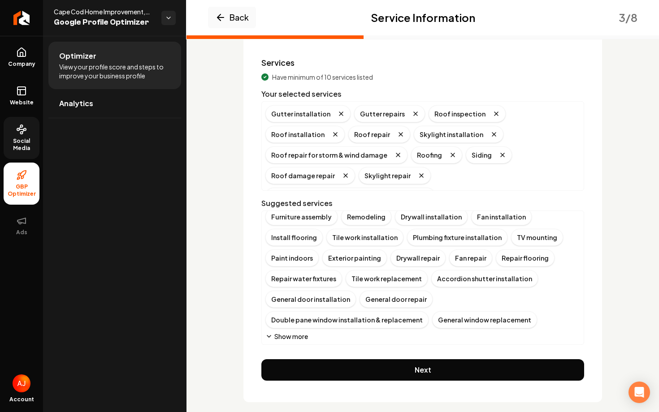
scroll to position [74, 0]
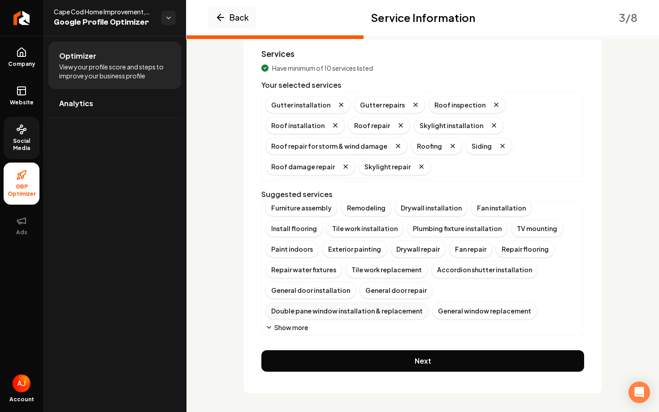
click at [380, 302] on div "Double pane window installation & replacement" at bounding box center [346, 310] width 163 height 17
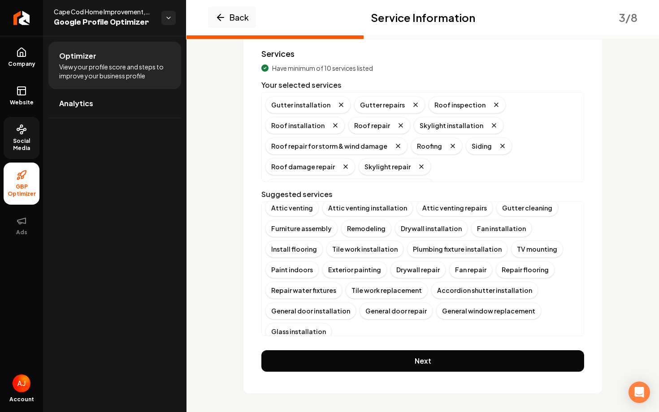
click at [286, 344] on button "Show more" at bounding box center [286, 348] width 43 height 9
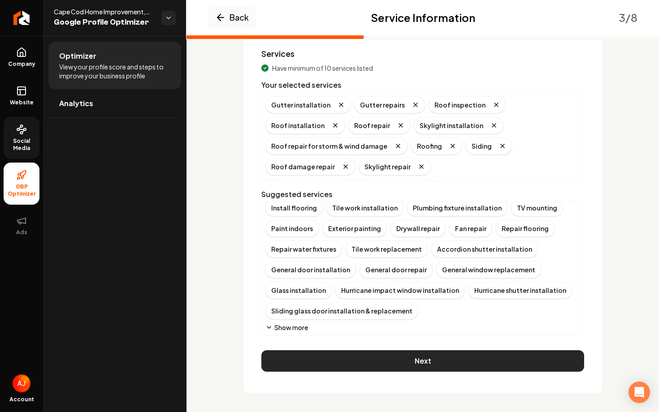
click at [379, 360] on button "Next" at bounding box center [422, 361] width 323 height 22
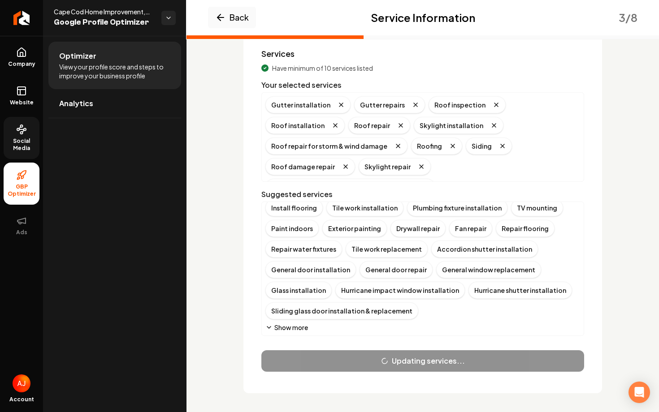
scroll to position [0, 0]
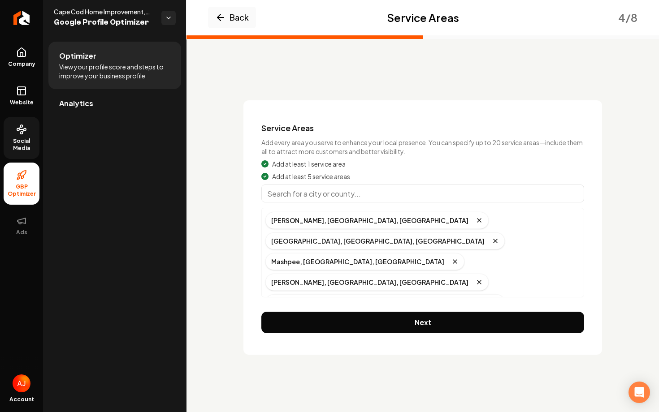
click at [333, 195] on input "Main content area" at bounding box center [422, 194] width 323 height 18
type input "Sandwich, MA"
click at [343, 194] on input "Main content area" at bounding box center [422, 194] width 323 height 18
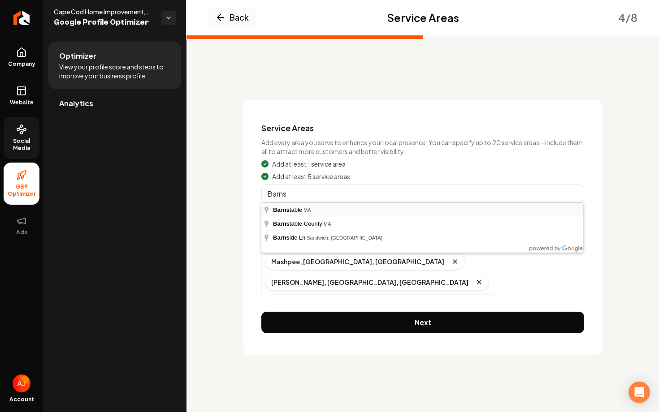
type input "Barnstable, MA"
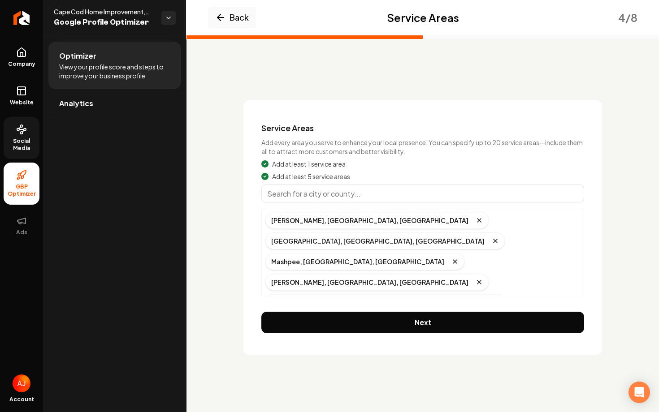
click at [345, 197] on input "Main content area" at bounding box center [422, 194] width 323 height 18
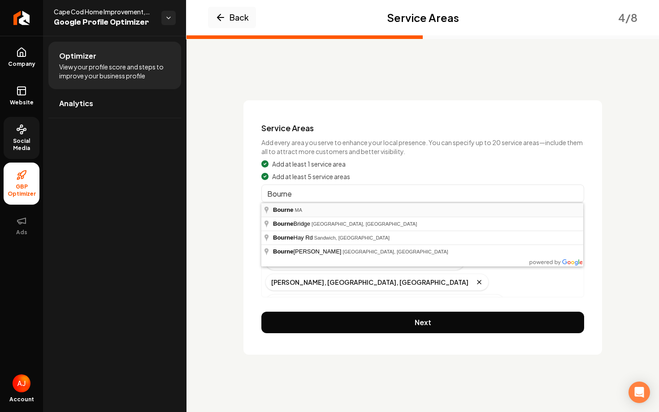
type input "Bourne, MA"
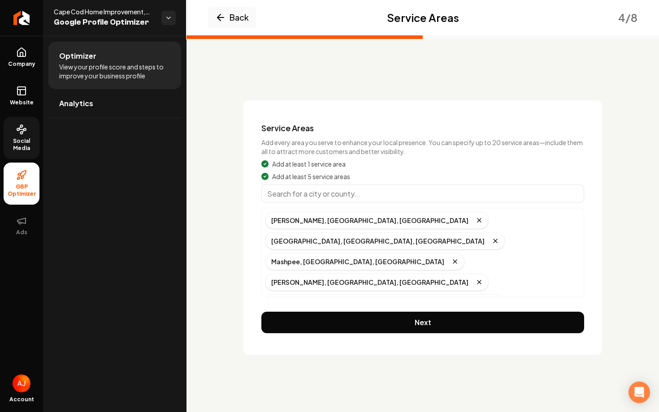
click at [365, 200] on input "Main content area" at bounding box center [422, 194] width 323 height 18
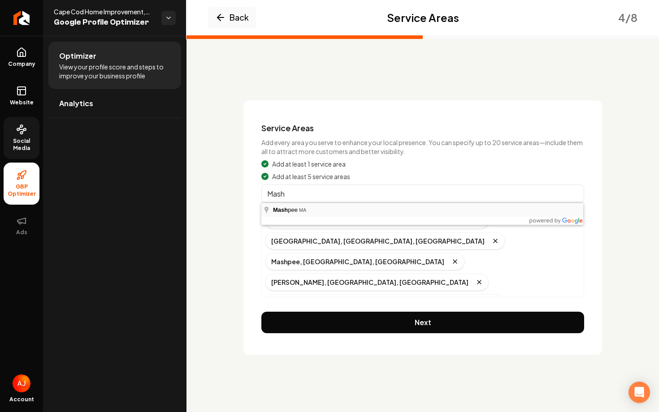
type input "Mashpee, MA"
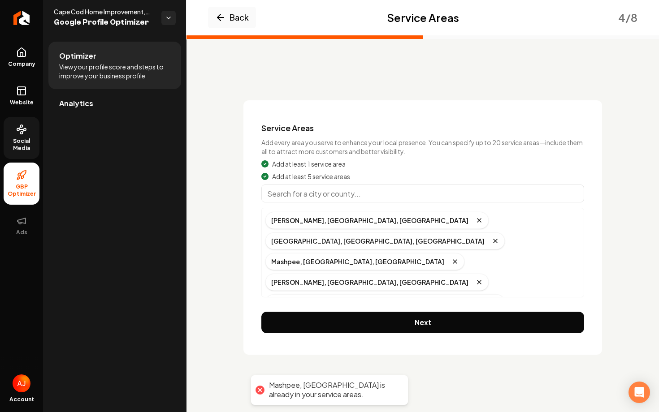
click at [354, 199] on input "Main content area" at bounding box center [422, 194] width 323 height 18
type input "Falmouth, MA"
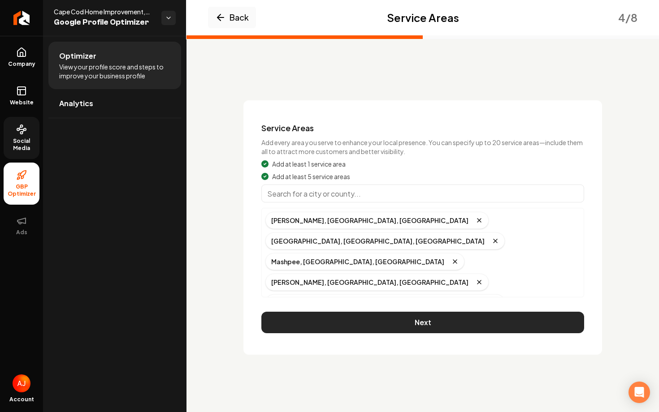
click at [426, 326] on button "Next" at bounding box center [422, 323] width 323 height 22
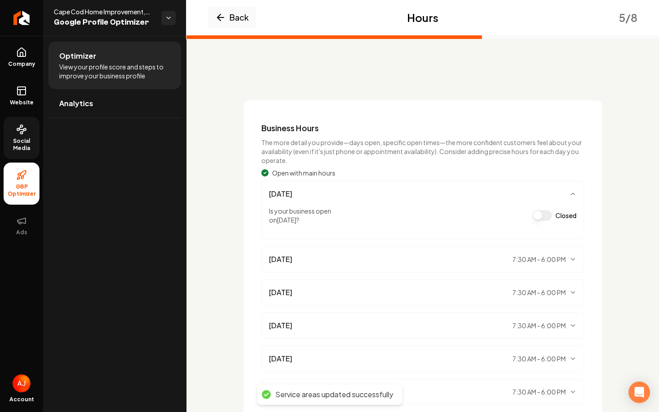
scroll to position [105, 0]
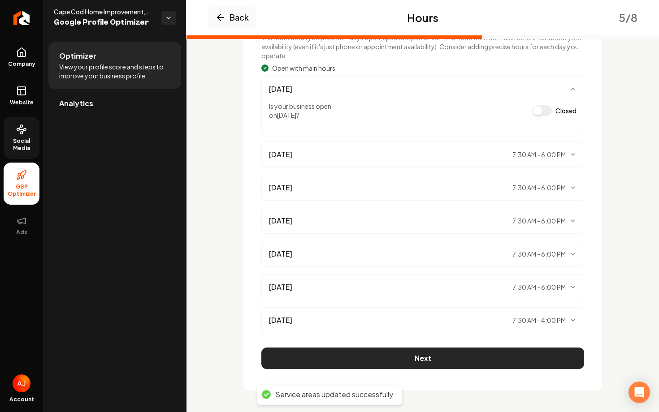
click at [429, 359] on button "Next" at bounding box center [422, 359] width 323 height 22
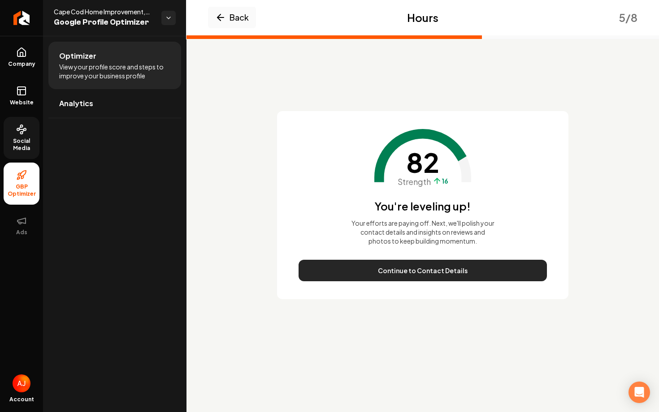
click at [454, 274] on button "Continue to Contact Details" at bounding box center [422, 271] width 248 height 22
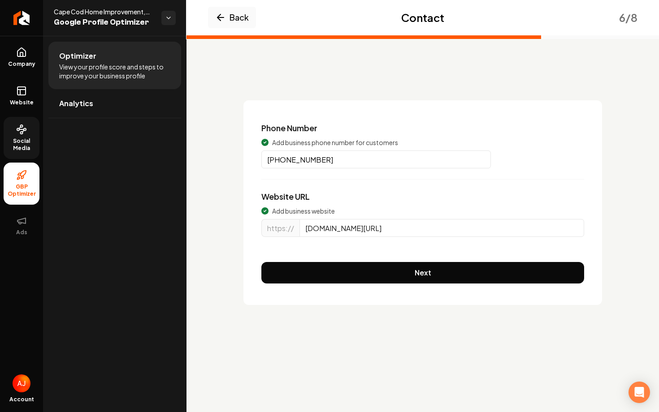
click at [454, 274] on div "Phone Number Add business phone number for customers (508) 469-0102 Website URL…" at bounding box center [422, 202] width 358 height 205
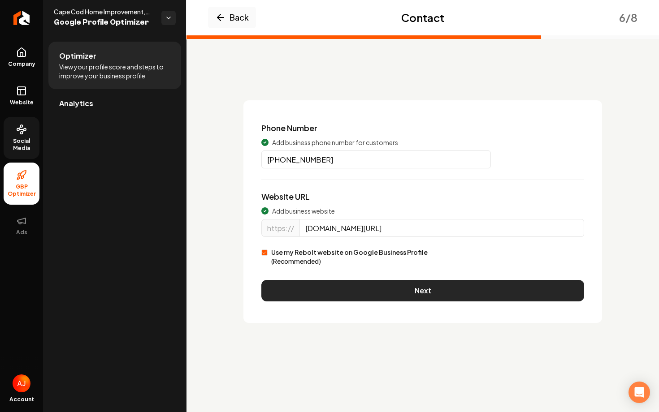
click at [454, 293] on button "Next" at bounding box center [422, 291] width 323 height 22
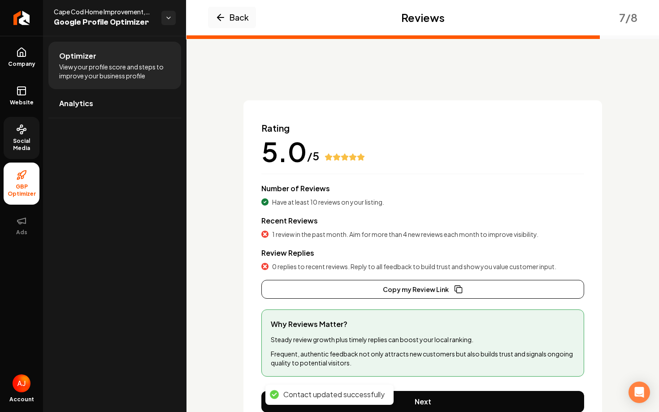
scroll to position [43, 0]
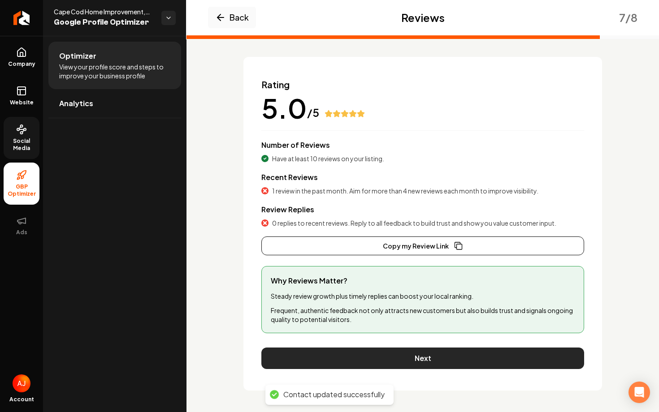
click at [417, 357] on button "Next" at bounding box center [422, 359] width 323 height 22
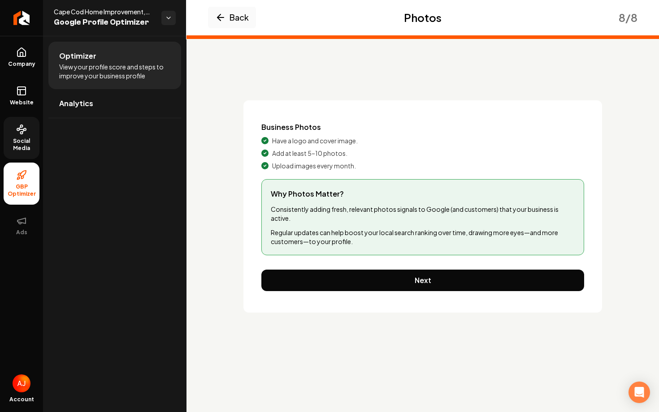
click at [413, 292] on div "Business Photos Have a logo and cover image. Add at least 5–10 photos. Upload i…" at bounding box center [422, 206] width 358 height 212
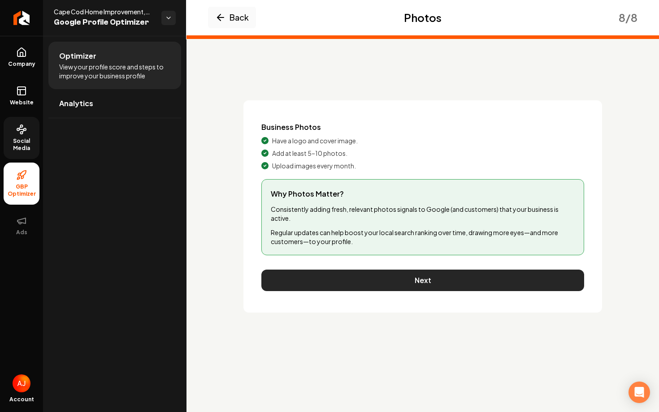
click at [413, 279] on button "Next" at bounding box center [422, 281] width 323 height 22
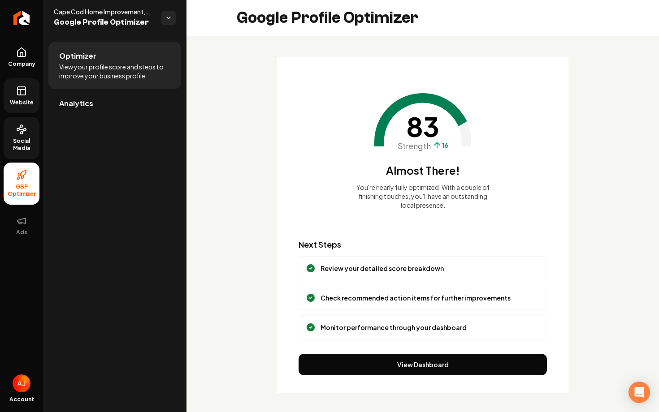
click at [23, 104] on span "Website" at bounding box center [21, 102] width 31 height 7
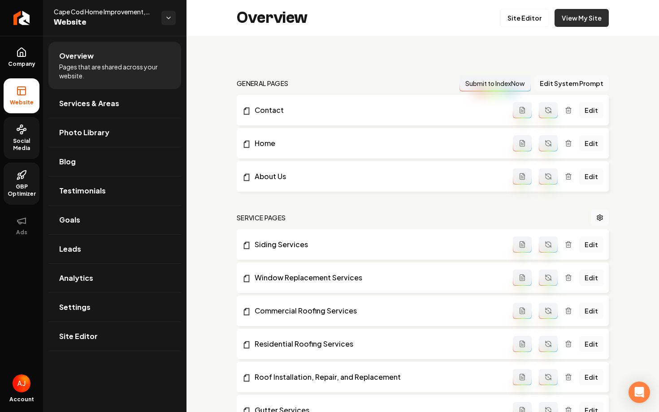
click at [563, 25] on link "View My Site" at bounding box center [581, 18] width 54 height 18
click at [27, 142] on span "Social Media" at bounding box center [22, 145] width 36 height 14
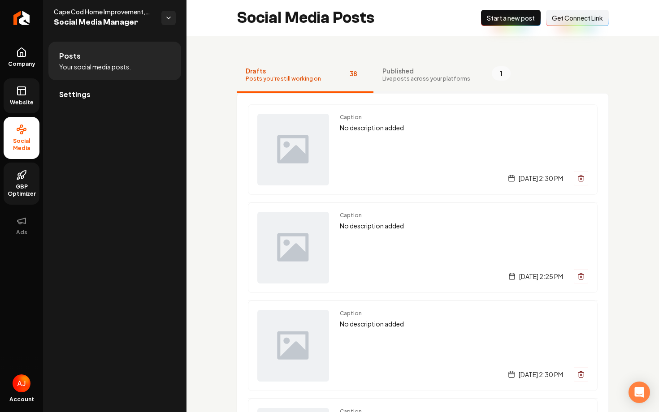
click at [415, 80] on span "Live posts across your platforms" at bounding box center [426, 78] width 88 height 7
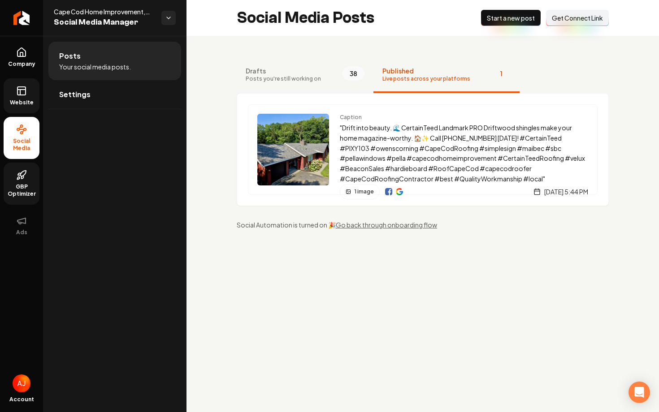
click at [312, 77] on span "Posts you're still working on" at bounding box center [283, 78] width 75 height 7
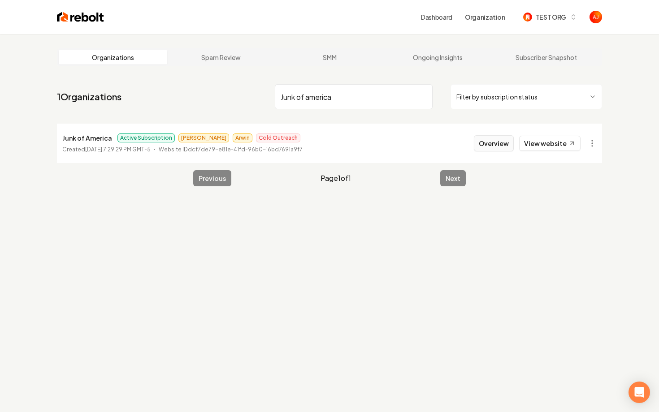
type input "Junk of america"
click at [499, 143] on button "Overview" at bounding box center [494, 143] width 40 height 16
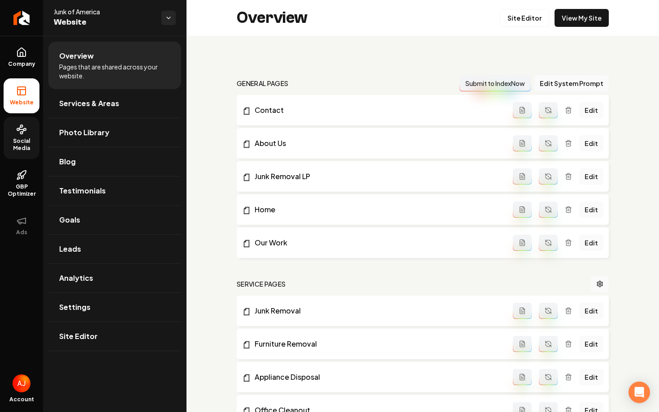
click at [26, 135] on link "Social Media" at bounding box center [22, 138] width 36 height 42
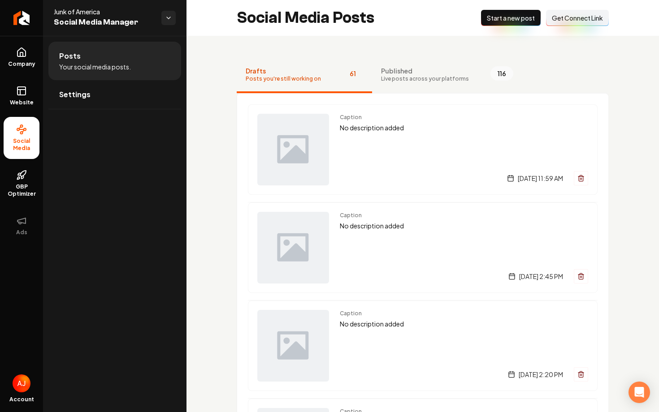
click at [100, 110] on ul "Posts Your social media posts. Settings" at bounding box center [114, 75] width 143 height 79
click at [96, 99] on link "Settings" at bounding box center [114, 94] width 133 height 29
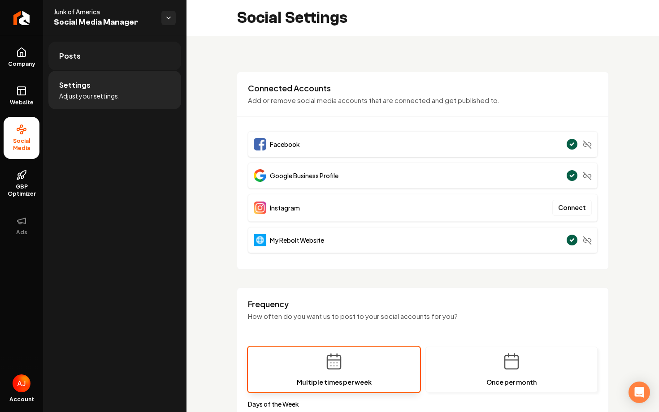
click at [120, 56] on link "Posts" at bounding box center [114, 56] width 133 height 29
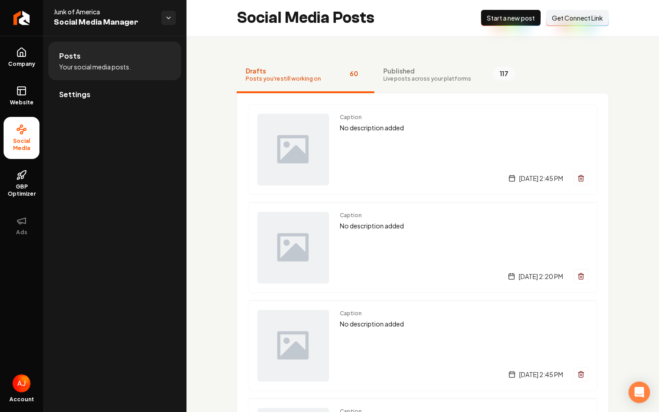
click at [583, 26] on button "Connect Link Get Connect Link" at bounding box center [577, 18] width 63 height 16
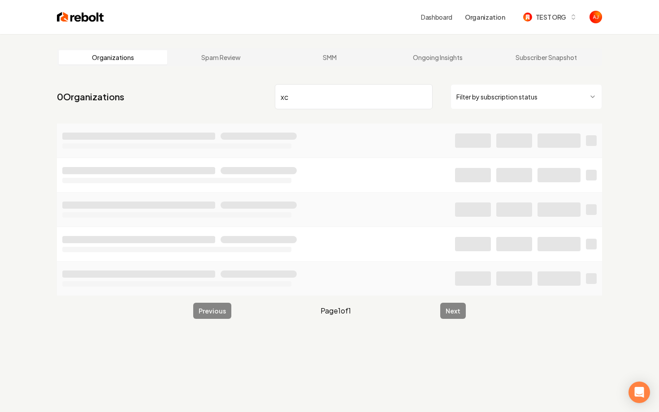
type input "x"
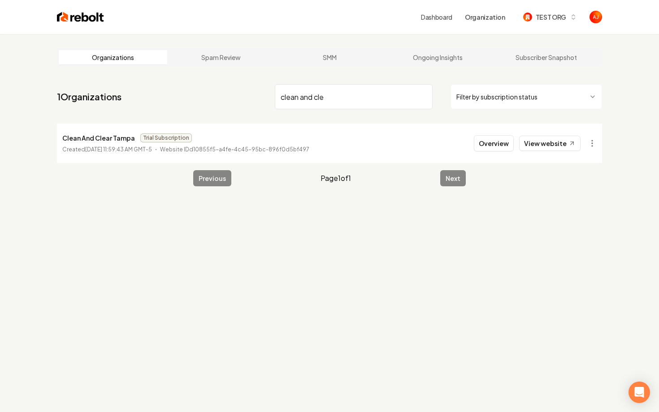
type input "clean and cle"
drag, startPoint x: 341, startPoint y: 96, endPoint x: 282, endPoint y: 96, distance: 58.7
click at [282, 96] on input "clean and cle" at bounding box center [354, 96] width 158 height 25
type input "clear and cl"
click at [507, 145] on button "Overview" at bounding box center [494, 143] width 40 height 16
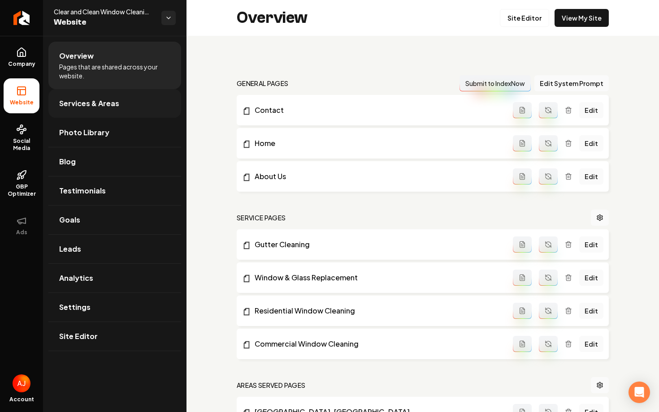
click at [111, 101] on span "Services & Areas" at bounding box center [89, 103] width 60 height 11
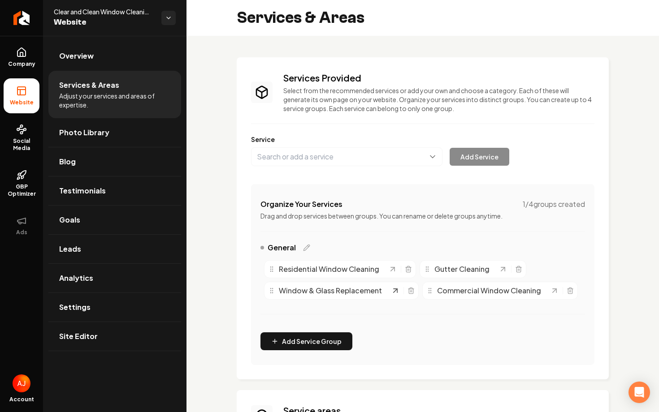
click at [391, 291] on icon "Main content area" at bounding box center [395, 290] width 9 height 9
click at [115, 309] on link "Settings" at bounding box center [114, 307] width 133 height 29
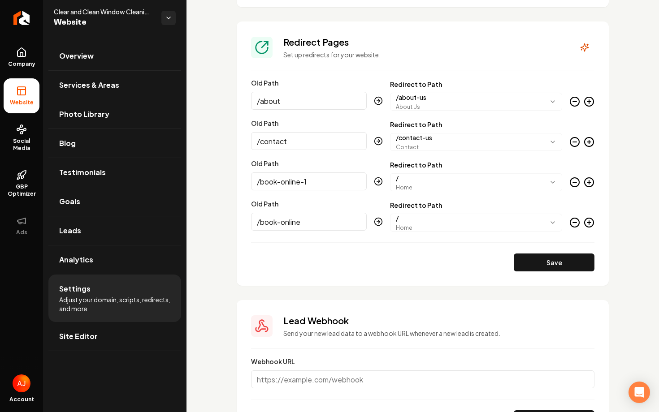
scroll to position [1029, 0]
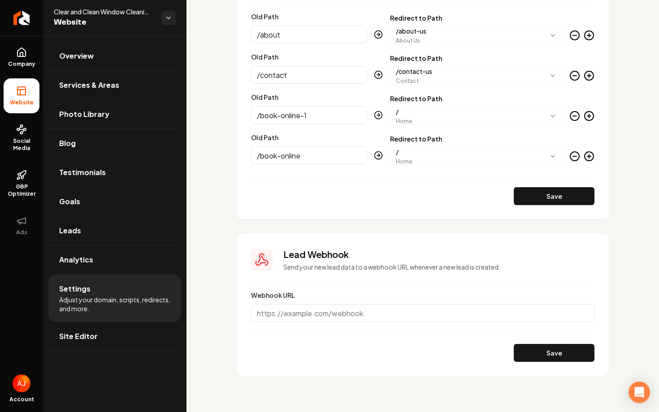
click at [591, 152] on circle "Main content area" at bounding box center [588, 156] width 9 height 9
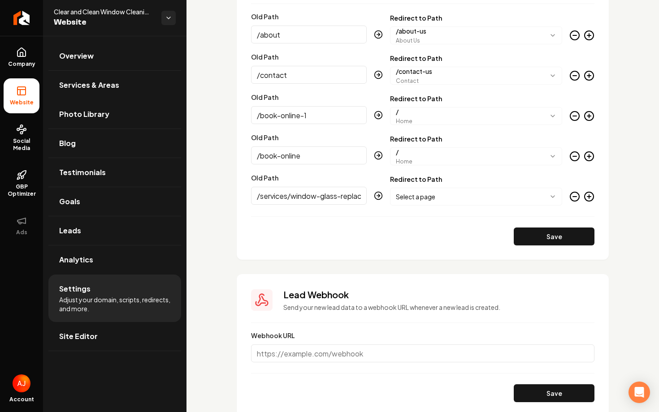
scroll to position [0, 26]
type input "/services/window-glass-replacement"
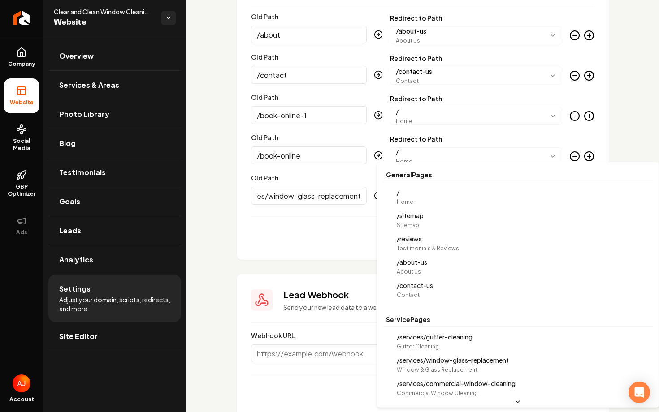
click at [531, 199] on body "Company Website Social Media GBP Optimizer Ads Account Clear and Clean Window C…" at bounding box center [329, 206] width 659 height 412
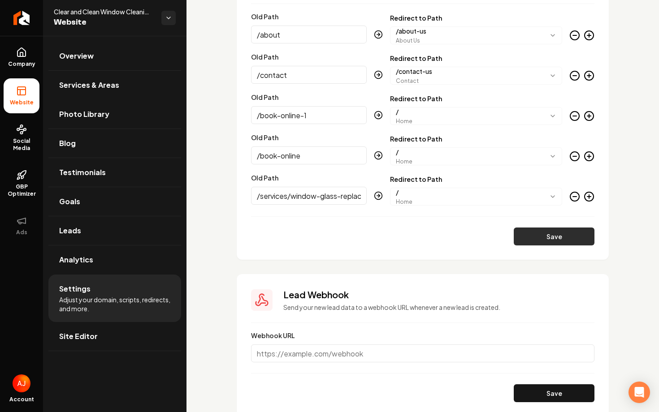
click at [537, 240] on button "Save" at bounding box center [554, 237] width 81 height 18
click at [74, 95] on link "Services & Areas" at bounding box center [114, 85] width 133 height 29
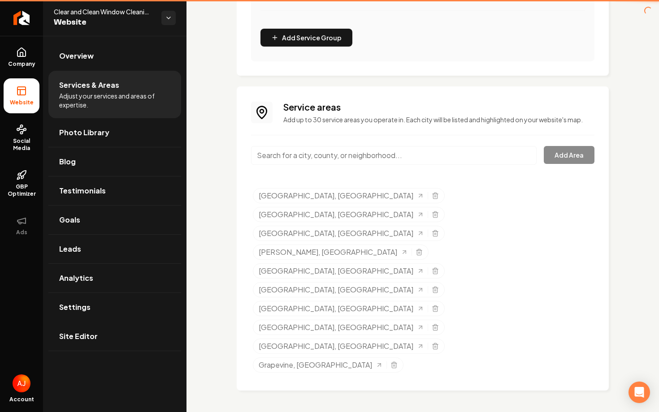
scroll to position [172, 0]
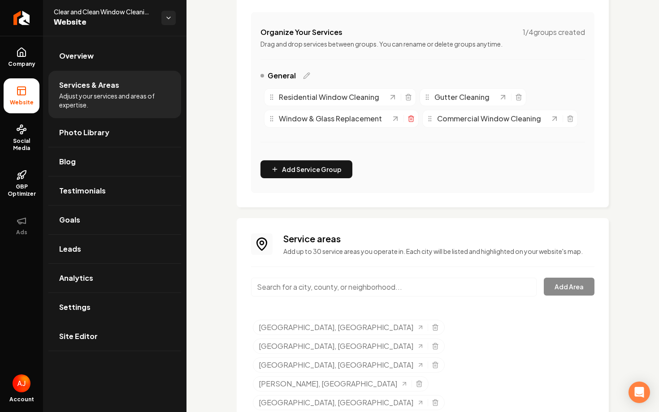
click at [408, 121] on icon "Main content area" at bounding box center [410, 118] width 7 height 7
click at [498, 99] on icon "Main content area" at bounding box center [502, 97] width 9 height 9
click at [105, 301] on link "Settings" at bounding box center [114, 307] width 133 height 29
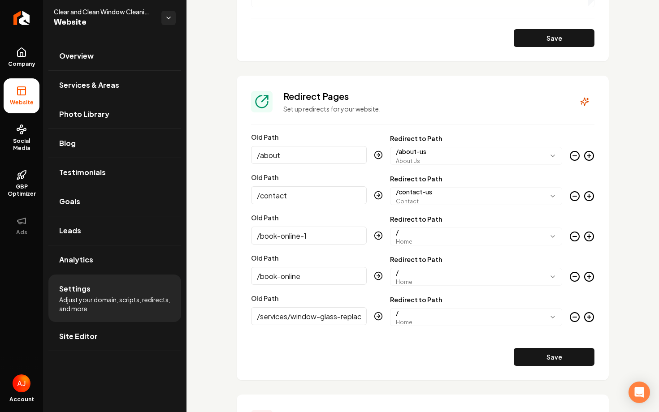
scroll to position [931, 0]
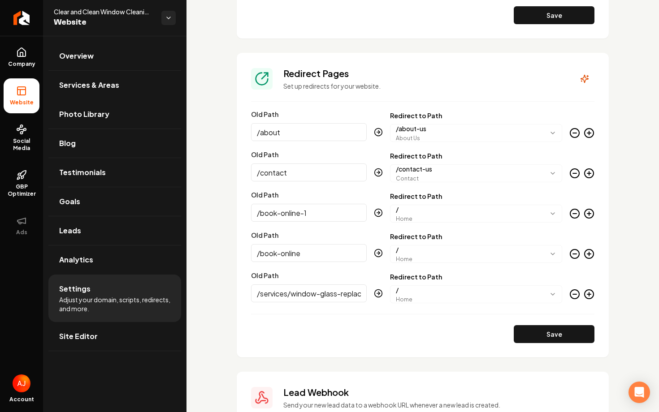
click at [587, 298] on circle "Main content area" at bounding box center [588, 294] width 9 height 9
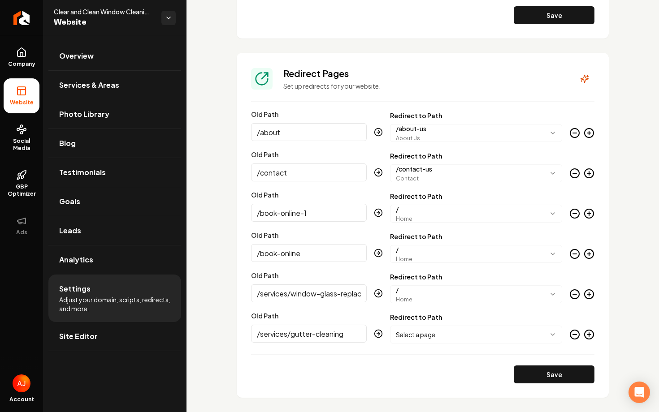
type input "/services/gutter-cleaning"
click at [504, 333] on body "Company Website Social Media GBP Optimizer Ads Account Clear and Clean Window C…" at bounding box center [329, 206] width 659 height 412
click at [563, 381] on button "Save" at bounding box center [554, 375] width 81 height 18
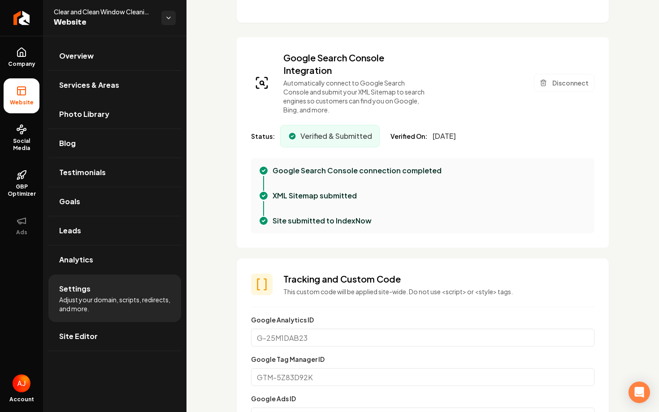
scroll to position [0, 0]
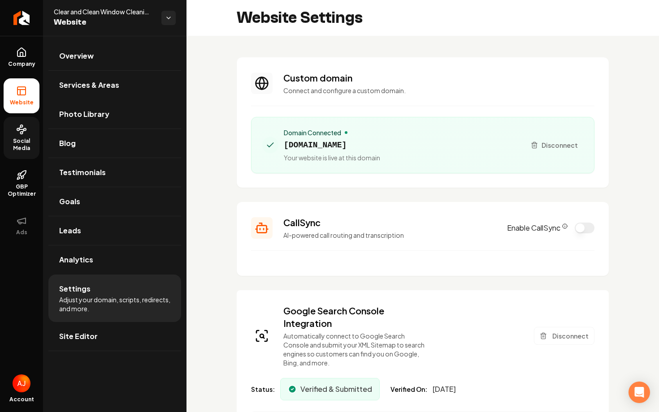
click at [22, 143] on span "Social Media" at bounding box center [22, 145] width 36 height 14
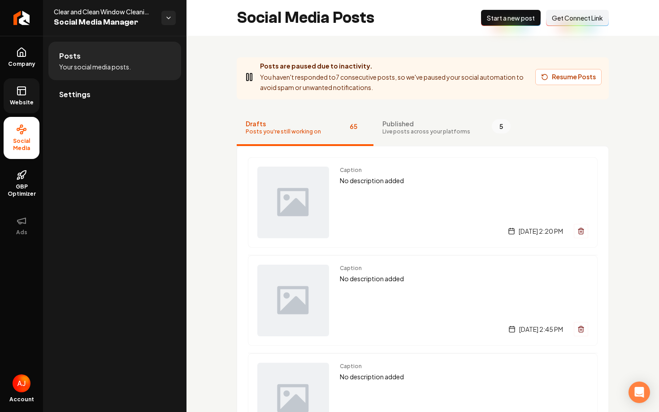
click at [23, 101] on span "Website" at bounding box center [21, 102] width 31 height 7
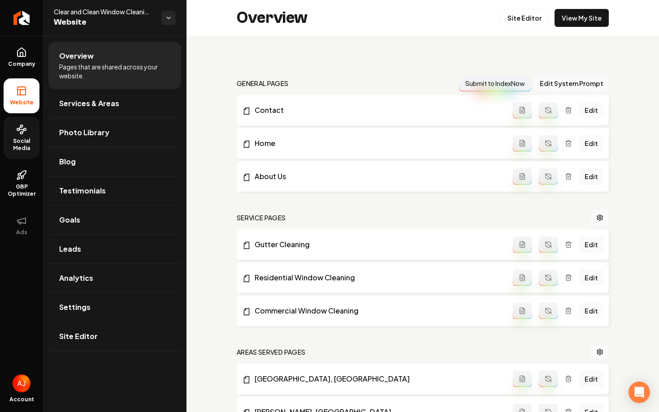
click at [22, 128] on icon at bounding box center [21, 129] width 11 height 11
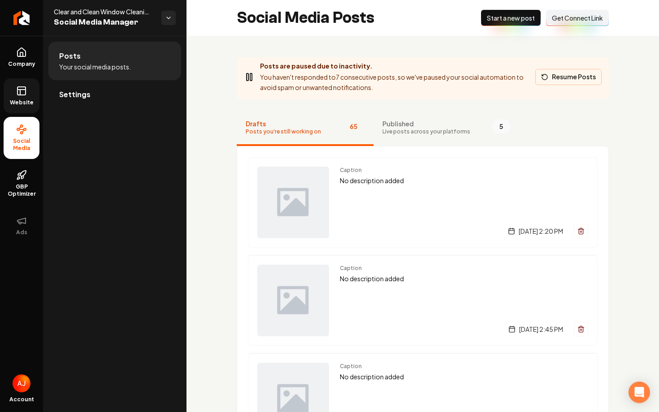
click at [548, 76] on icon "Main content area" at bounding box center [544, 76] width 7 height 7
click at [27, 108] on link "Website" at bounding box center [22, 95] width 36 height 35
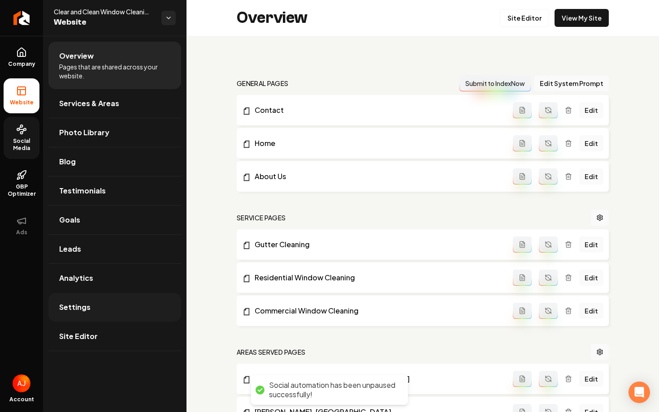
click at [86, 299] on link "Settings" at bounding box center [114, 307] width 133 height 29
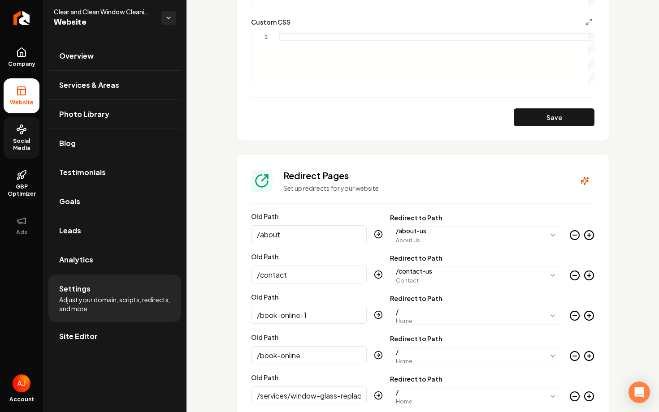
scroll to position [1110, 0]
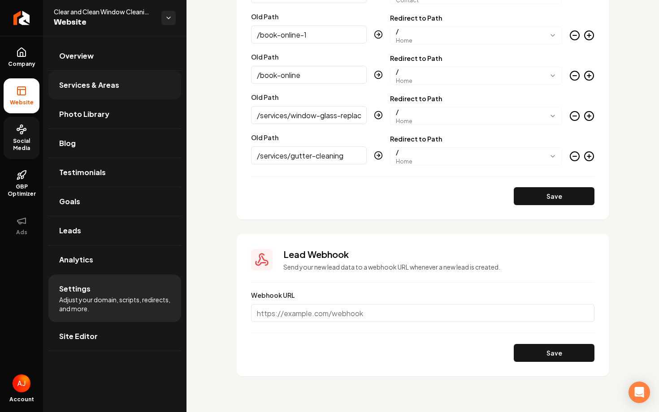
click at [81, 88] on span "Services & Areas" at bounding box center [89, 85] width 60 height 11
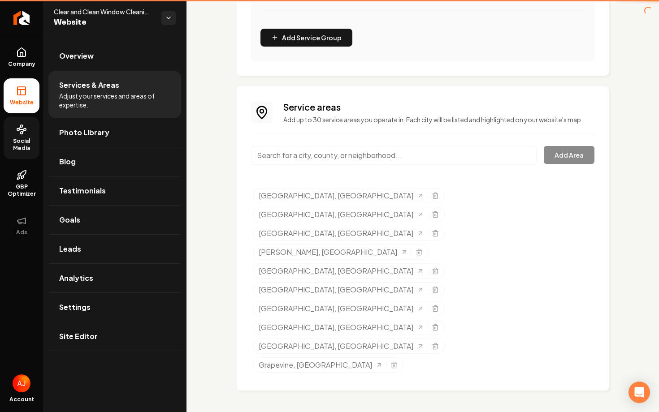
scroll to position [172, 0]
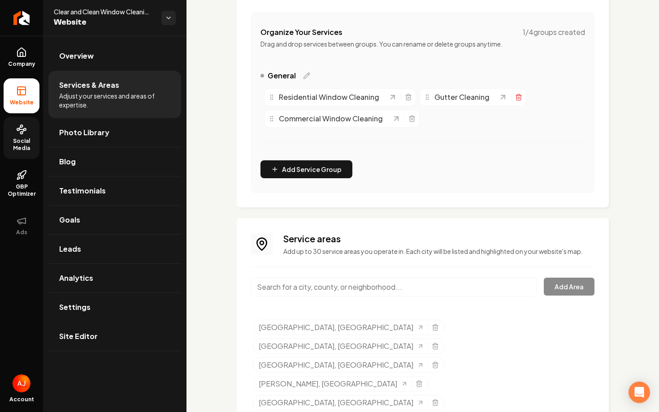
click at [517, 94] on icon "Main content area" at bounding box center [518, 94] width 2 height 1
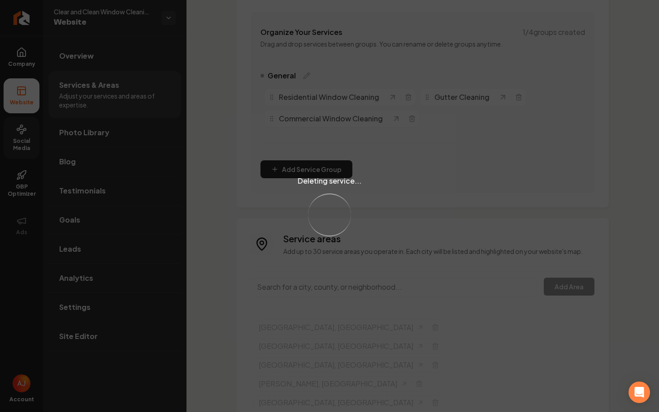
scroll to position [151, 0]
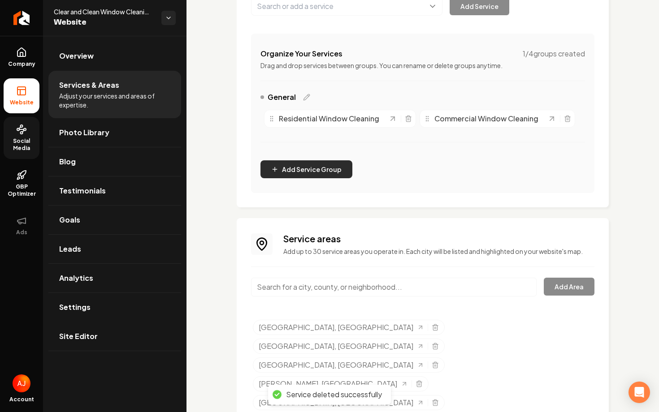
click at [311, 176] on button "Add Service Group" at bounding box center [306, 169] width 92 height 18
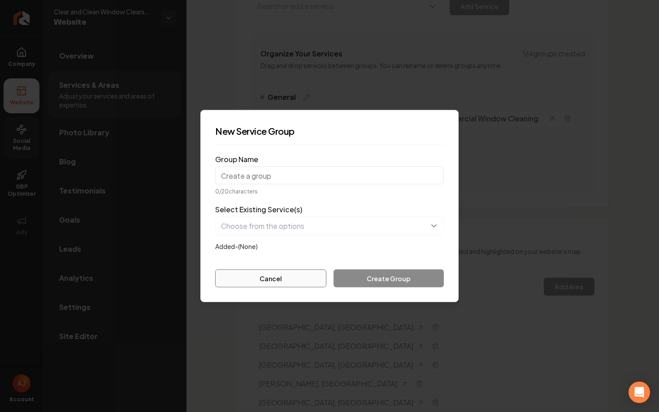
click at [294, 286] on button "Cancel" at bounding box center [270, 279] width 111 height 18
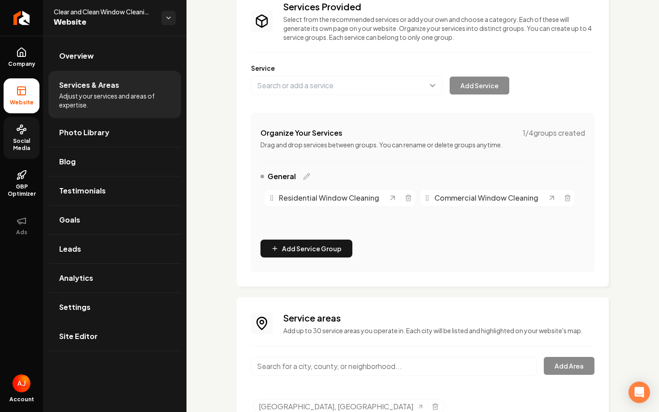
scroll to position [43, 0]
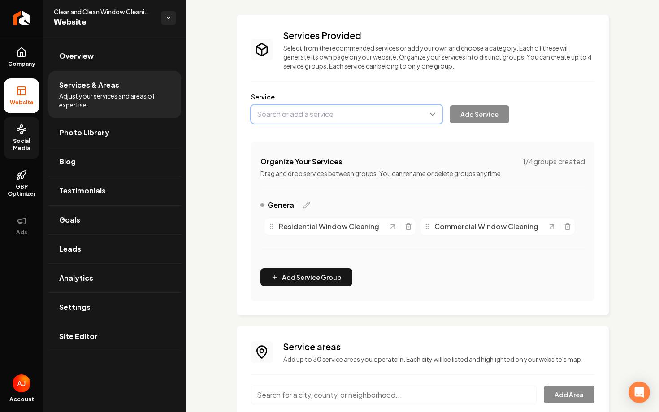
click at [399, 123] on button "Main content area" at bounding box center [346, 114] width 191 height 19
type input "Christmas Light Installation"
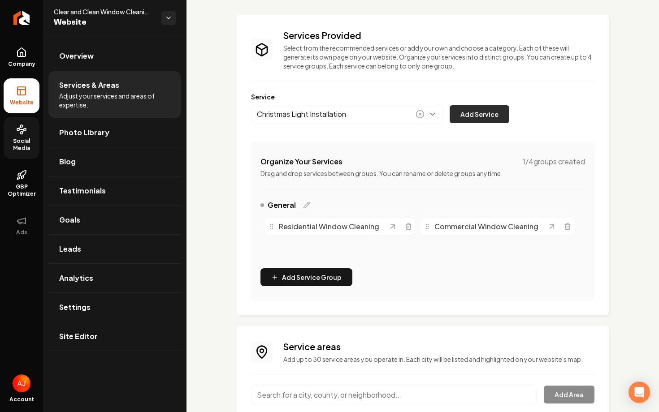
click at [467, 113] on button "Add Service" at bounding box center [479, 114] width 60 height 18
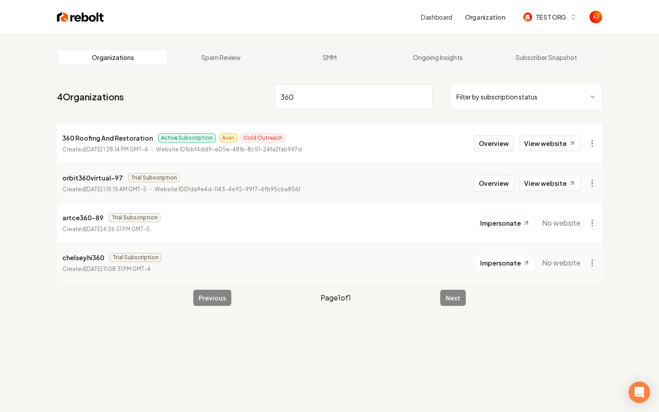
type input "360"
click at [497, 148] on button "Overview" at bounding box center [494, 143] width 40 height 16
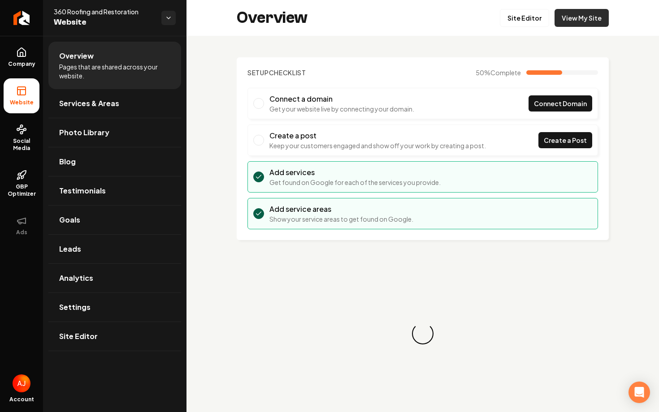
click at [564, 20] on link "View My Site" at bounding box center [581, 18] width 54 height 18
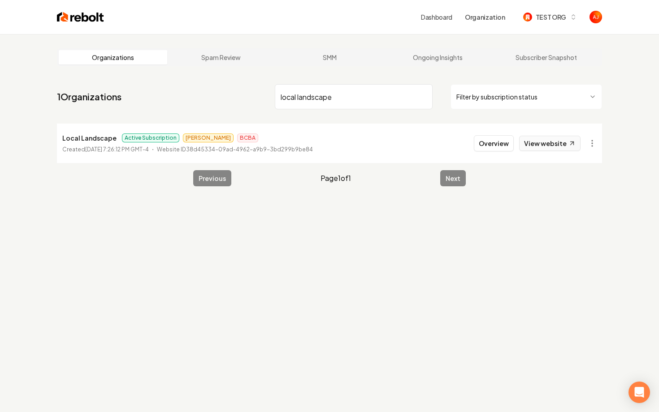
type input "local landscape"
click at [527, 143] on link "View website" at bounding box center [549, 143] width 61 height 15
click at [549, 18] on span "TEST ORG" at bounding box center [550, 17] width 30 height 9
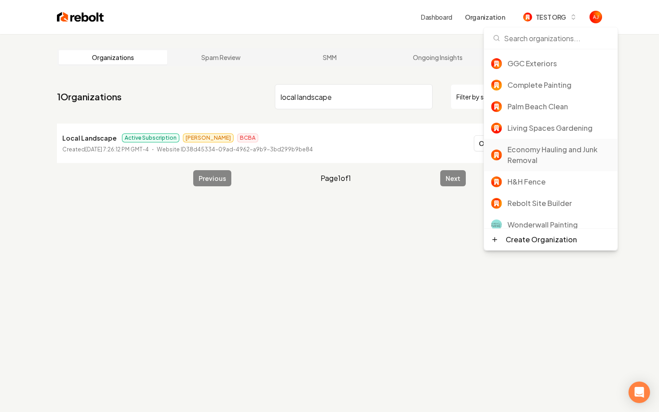
scroll to position [32, 0]
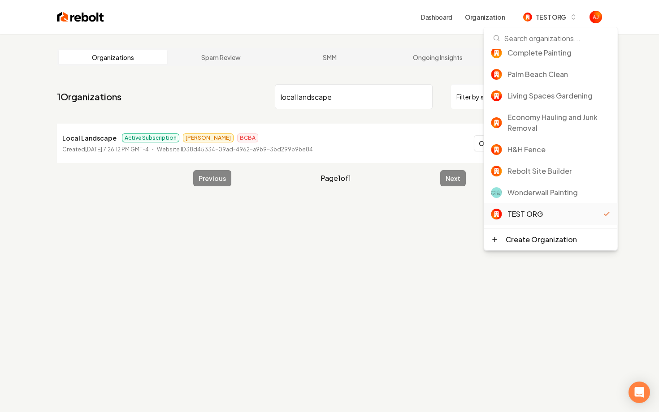
click at [543, 220] on div "TEST ORG" at bounding box center [551, 214] width 134 height 22
click at [535, 217] on div "TEST ORG" at bounding box center [555, 214] width 96 height 11
click at [324, 77] on main "Organizations Spam Review SMM Ongoing Insights Subscriber Snapshot 1 Organizati…" at bounding box center [330, 117] width 574 height 167
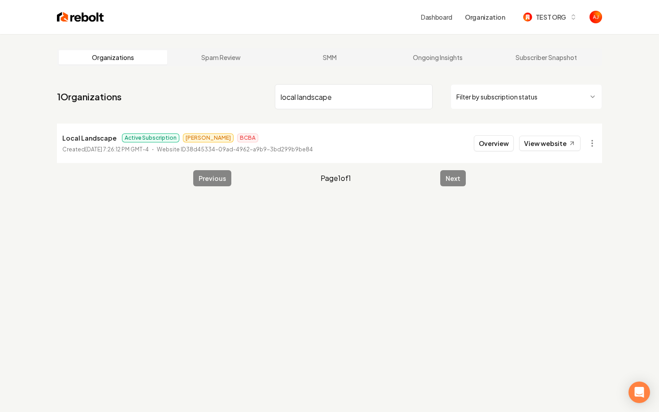
click at [76, 8] on div "Dashboard Organization TEST ORG" at bounding box center [330, 17] width 574 height 34
click at [79, 18] on img at bounding box center [80, 17] width 47 height 13
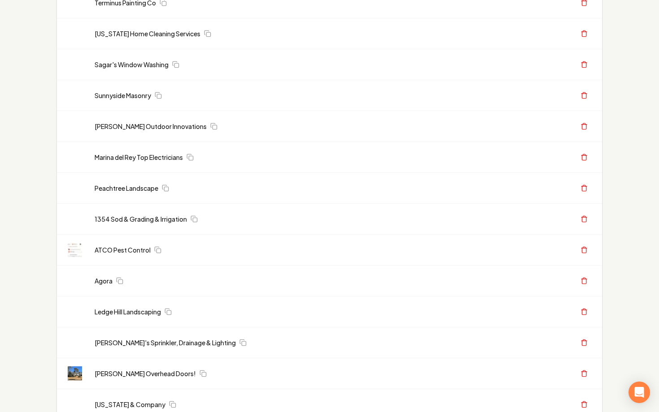
scroll to position [411, 0]
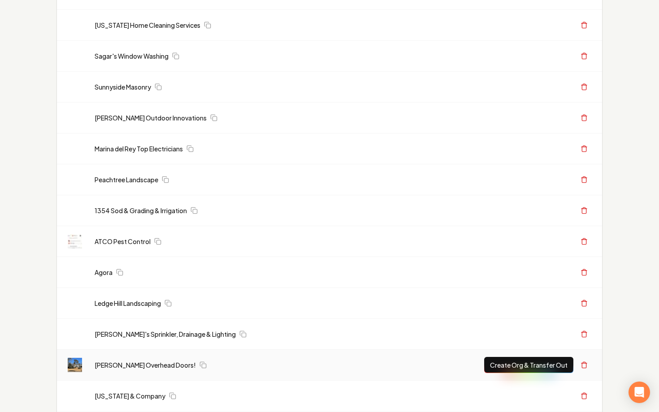
click at [433, 368] on div "Create Org & Transfer Out" at bounding box center [491, 365] width 199 height 16
click at [147, 365] on link "Perry's Overhead Doors!" at bounding box center [145, 365] width 101 height 9
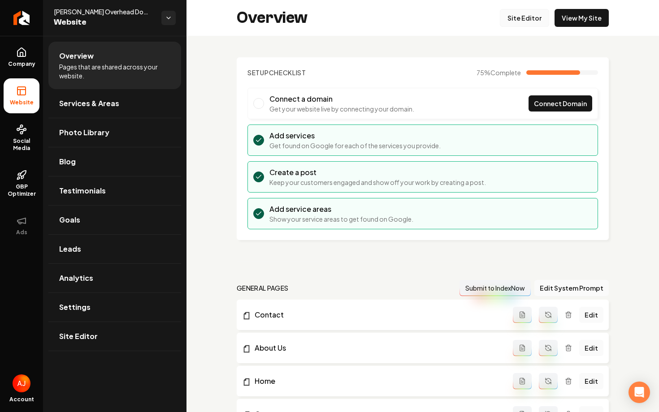
click at [526, 23] on link "Site Editor" at bounding box center [524, 18] width 49 height 18
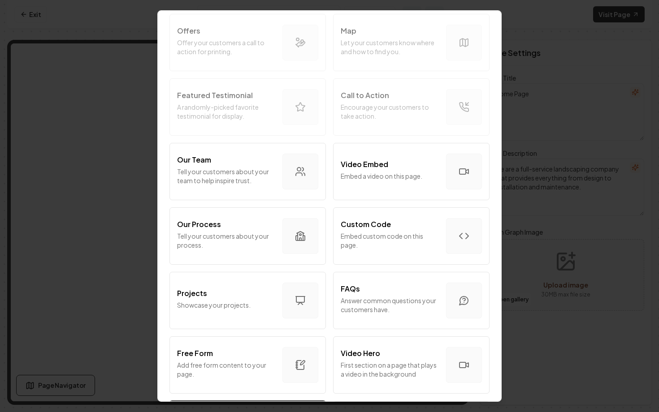
scroll to position [179, 0]
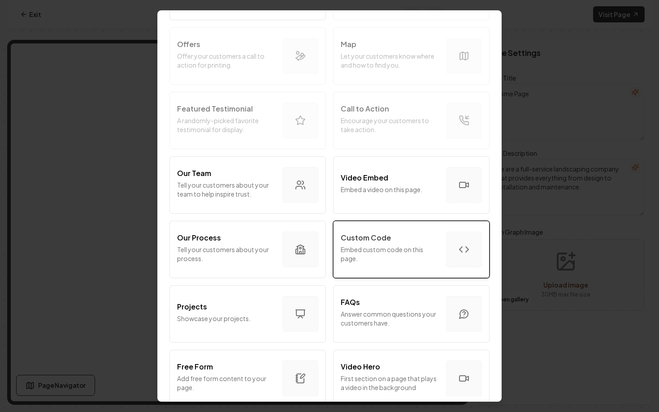
click at [363, 249] on p "Embed custom code on this page." at bounding box center [390, 254] width 98 height 18
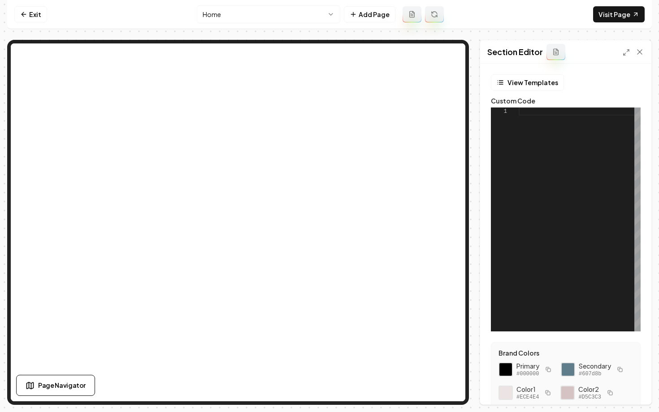
click at [533, 162] on div at bounding box center [579, 220] width 122 height 224
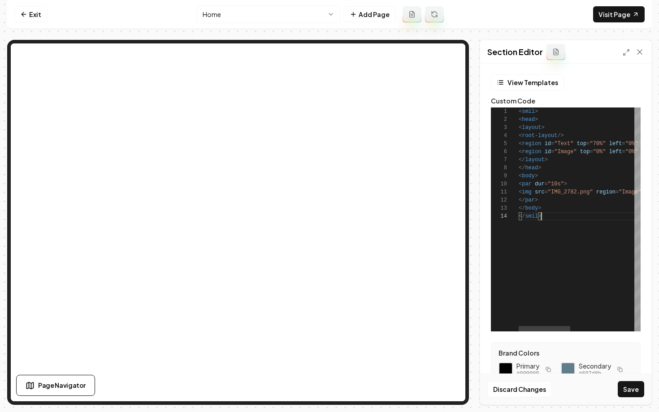
scroll to position [24, 23]
click at [629, 388] on button "Save" at bounding box center [631, 389] width 26 height 16
type textarea "**********"
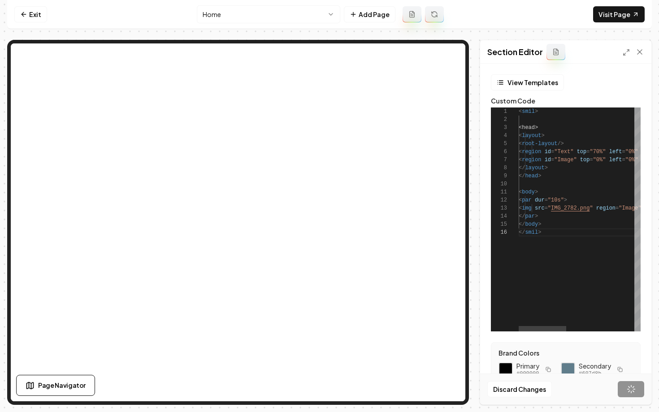
scroll to position [40, 23]
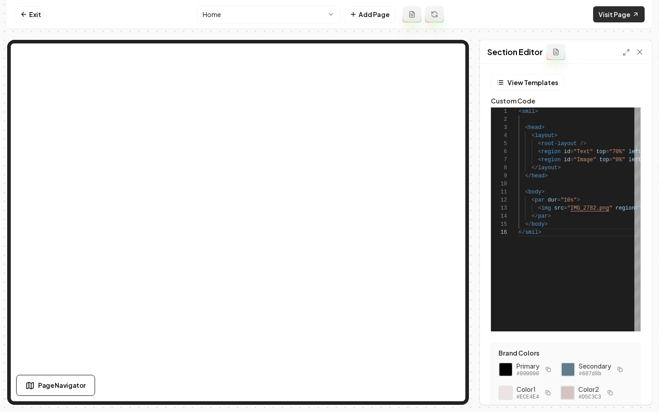
click at [613, 17] on link "Visit Page" at bounding box center [619, 14] width 52 height 16
click at [24, 19] on link "Exit" at bounding box center [30, 14] width 33 height 16
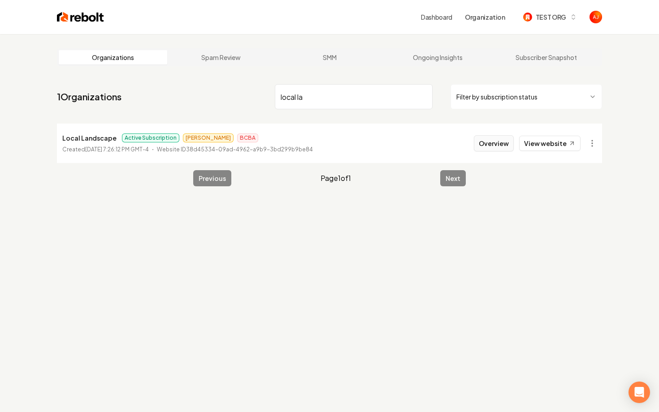
type input "local la"
click at [482, 147] on button "Overview" at bounding box center [494, 143] width 40 height 16
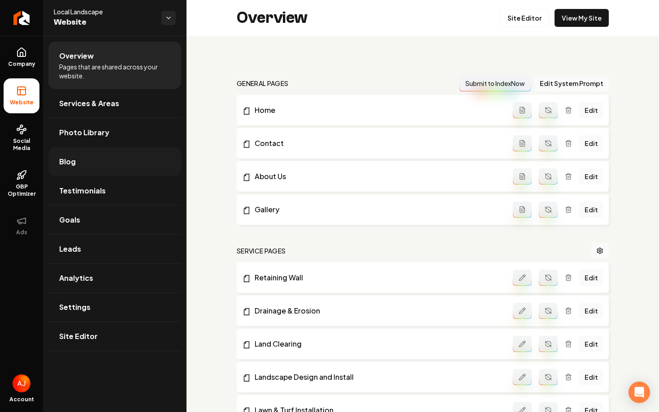
click at [74, 159] on span "Blog" at bounding box center [67, 161] width 17 height 11
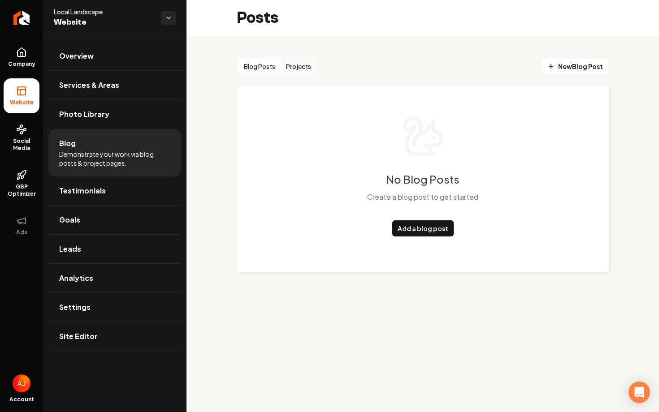
click at [304, 63] on button "Projects" at bounding box center [299, 66] width 36 height 14
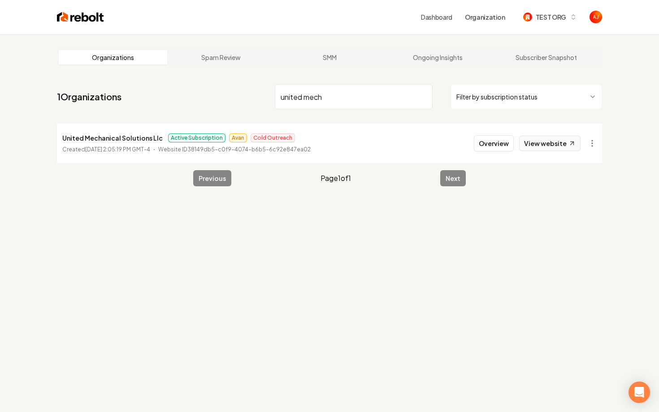
click at [542, 145] on link "View website" at bounding box center [549, 143] width 61 height 15
drag, startPoint x: 338, startPoint y: 92, endPoint x: 229, endPoint y: 93, distance: 109.8
click at [229, 93] on nav "1 Organizations united mech Filter by subscription status" at bounding box center [329, 100] width 545 height 39
click at [293, 99] on input "united mech" at bounding box center [354, 96] width 158 height 25
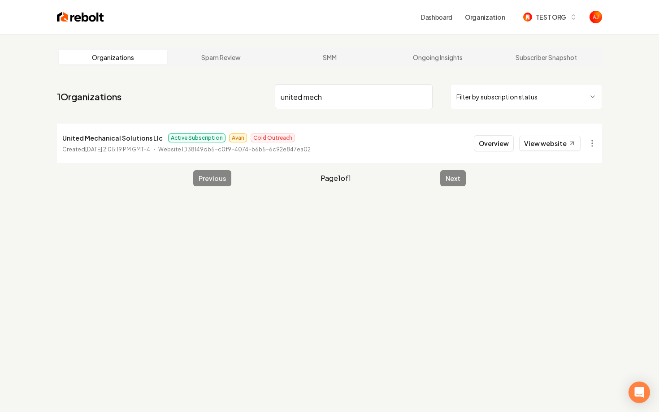
click at [293, 99] on input "united mech" at bounding box center [354, 96] width 158 height 25
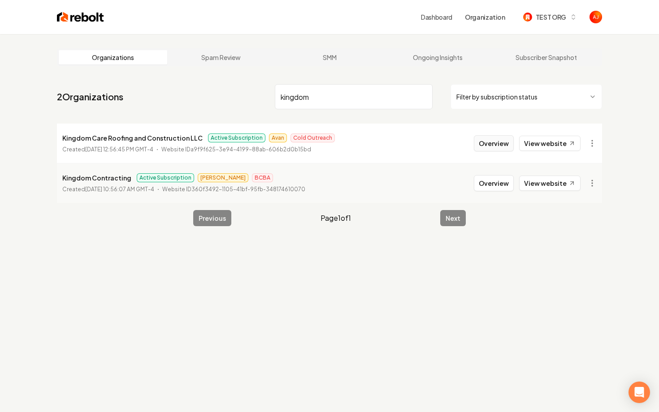
type input "kingdom"
click at [501, 143] on button "Overview" at bounding box center [494, 143] width 40 height 16
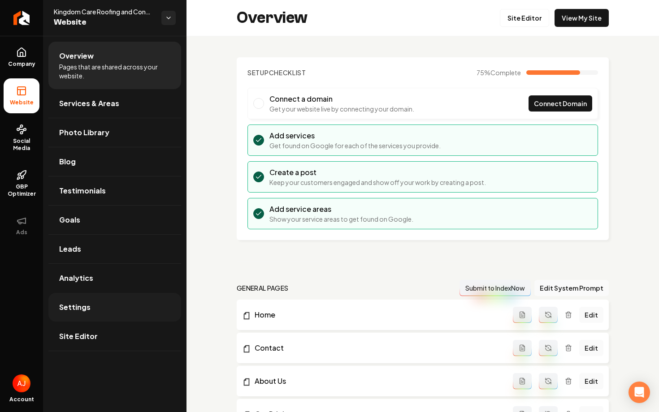
click at [73, 300] on link "Settings" at bounding box center [114, 307] width 133 height 29
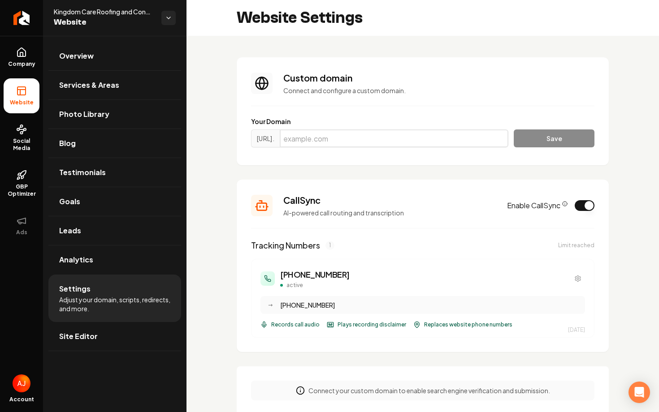
click at [389, 145] on input "Main content area" at bounding box center [394, 139] width 229 height 18
paste input "[DOMAIN_NAME]"
type input "[DOMAIN_NAME]"
drag, startPoint x: 462, startPoint y: 136, endPoint x: 278, endPoint y: 130, distance: 184.3
click at [278, 130] on div "https://www. 9cb2b1ad3ae9a6eb.vercel-dns-016.com" at bounding box center [379, 139] width 257 height 18
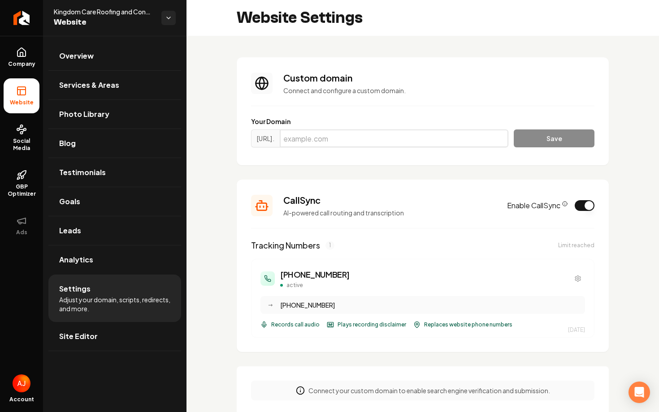
click at [332, 145] on input "Main content area" at bounding box center [394, 139] width 229 height 18
click at [332, 135] on input "Main content area" at bounding box center [394, 139] width 229 height 18
paste input "kingdomcareroofingandconstruction.com"
type input "kingdomcareroofingandconstruction.com"
click at [526, 139] on button "Save" at bounding box center [554, 139] width 81 height 18
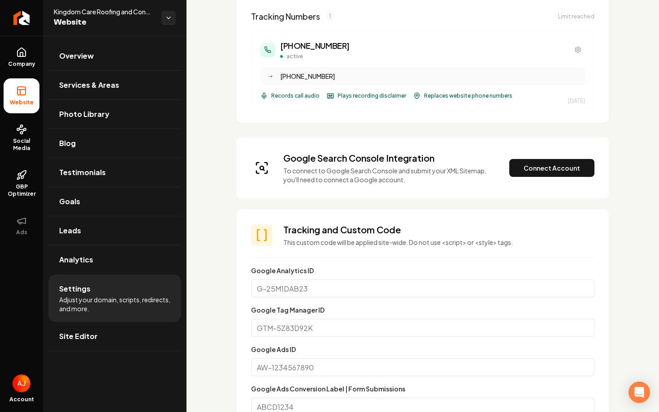
scroll to position [327, 0]
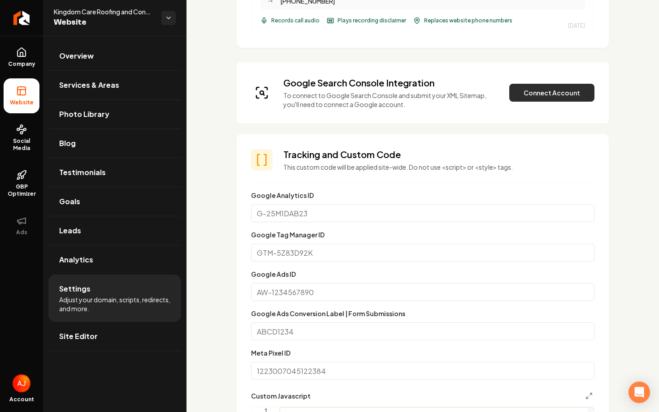
click at [513, 99] on button "Connect Account" at bounding box center [551, 93] width 85 height 18
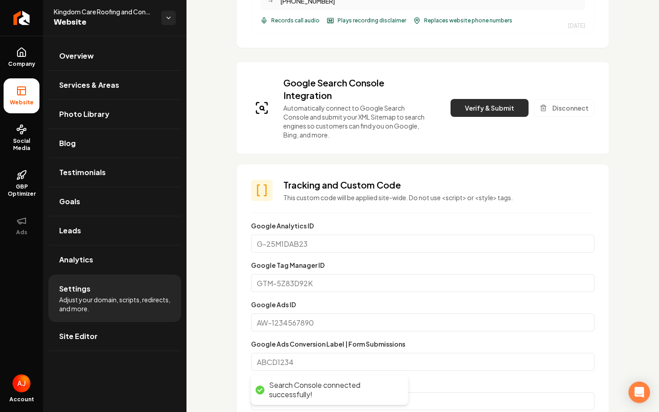
click at [479, 115] on button "Verify & Submit" at bounding box center [489, 108] width 78 height 18
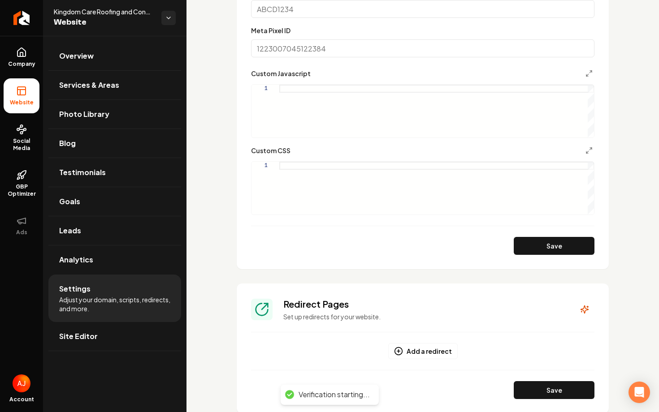
scroll to position [765, 0]
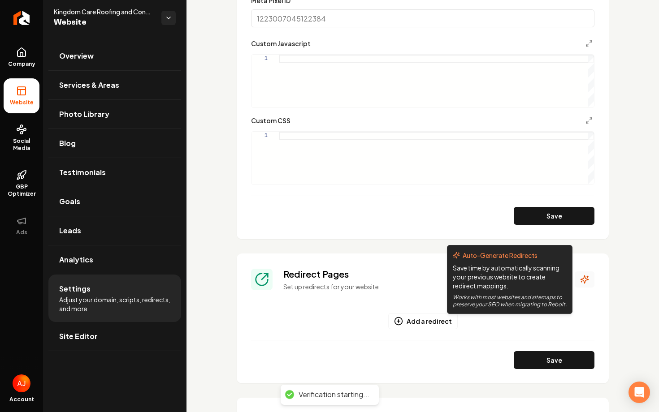
click at [582, 278] on icon "Main content area" at bounding box center [584, 279] width 9 height 9
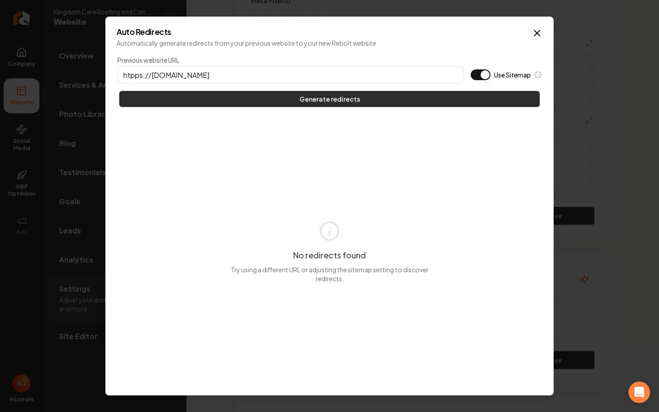
click at [324, 101] on button "Generate redirects" at bounding box center [329, 99] width 420 height 16
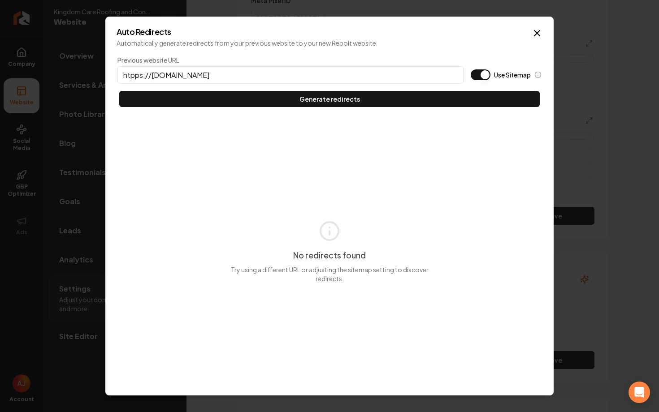
click at [135, 74] on input "htpps://kingdomcareroofingandconstruction.com" at bounding box center [290, 74] width 346 height 17
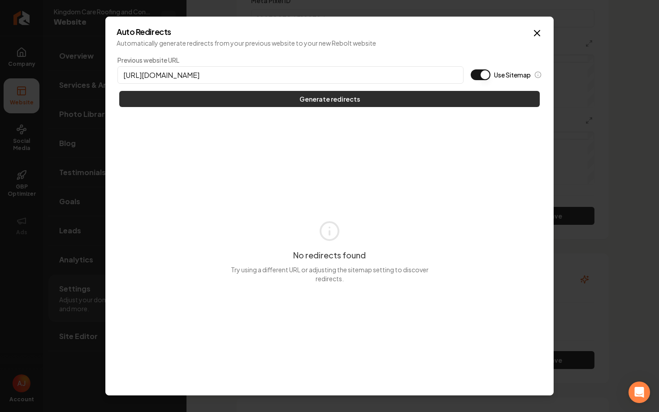
type input "https://kingdomcareroofingandconstruction.com"
click at [199, 98] on button "Generate redirects" at bounding box center [329, 99] width 420 height 16
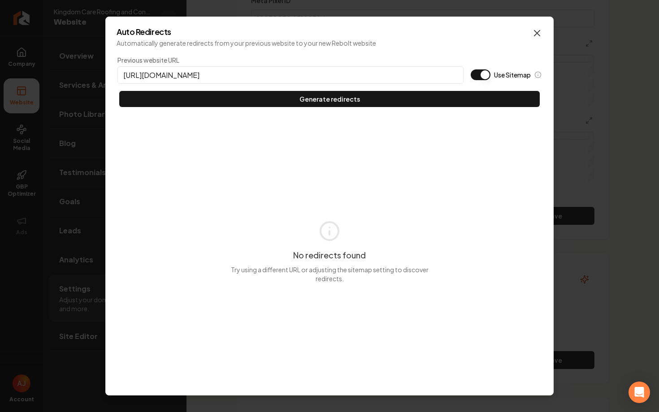
click at [535, 33] on icon "button" at bounding box center [536, 33] width 11 height 11
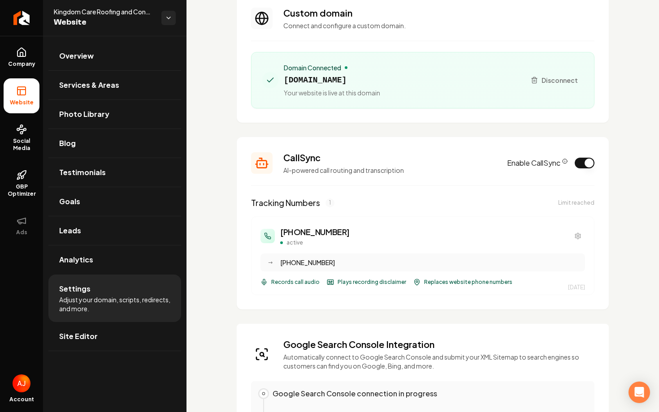
scroll to position [0, 0]
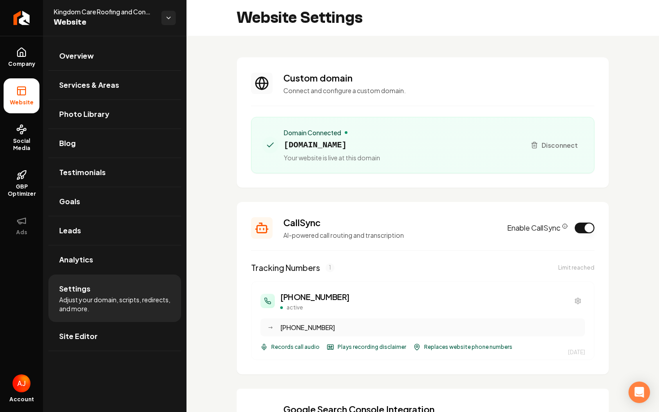
drag, startPoint x: 471, startPoint y: 143, endPoint x: 283, endPoint y: 146, distance: 187.3
click at [283, 146] on div "Domain Connected kingdomcareroofingandconstruction.com Your website is live at …" at bounding box center [390, 145] width 256 height 34
copy span "kingdomcareroofingandconstruction.com"
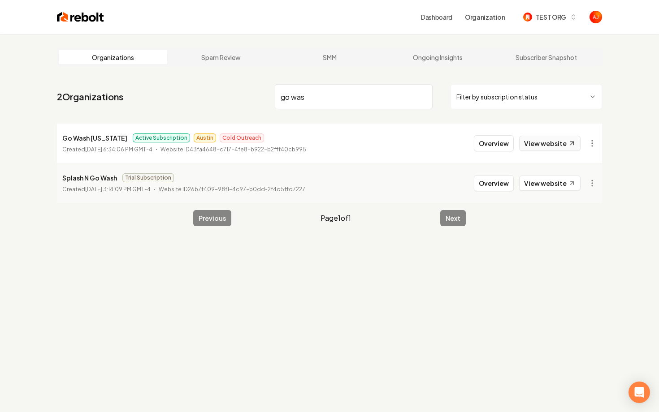
click at [542, 141] on link "View website" at bounding box center [549, 143] width 61 height 15
drag, startPoint x: 329, startPoint y: 104, endPoint x: 227, endPoint y: 99, distance: 102.2
click at [227, 99] on nav "2 Organizations go was Filter by subscription status" at bounding box center [329, 100] width 545 height 39
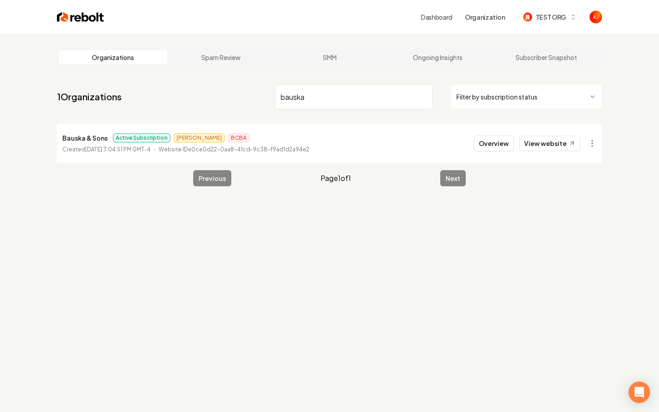
click at [552, 145] on link "View website" at bounding box center [549, 143] width 61 height 15
click at [540, 150] on link "View website" at bounding box center [549, 143] width 61 height 15
drag, startPoint x: 346, startPoint y: 99, endPoint x: 222, endPoint y: 93, distance: 123.9
click at [225, 93] on nav "1 Organizations bauska Filter by subscription status" at bounding box center [329, 100] width 545 height 39
click at [561, 147] on link "View website" at bounding box center [549, 143] width 61 height 15
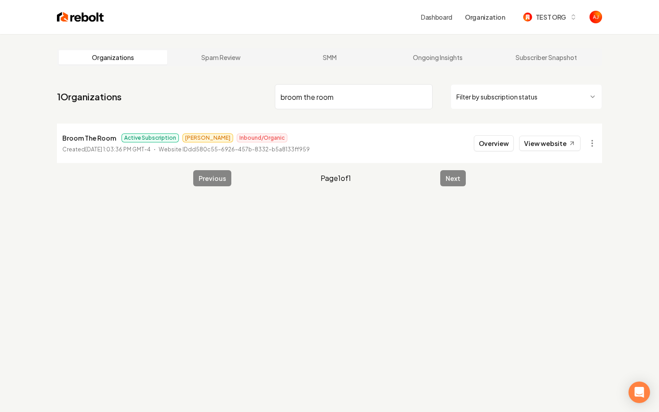
drag, startPoint x: 358, startPoint y: 94, endPoint x: 272, endPoint y: 90, distance: 86.6
click at [272, 90] on nav "1 Organizations broom the room Filter by subscription status" at bounding box center [329, 100] width 545 height 39
type input "straight edge"
click at [480, 142] on button "Overview" at bounding box center [494, 143] width 40 height 16
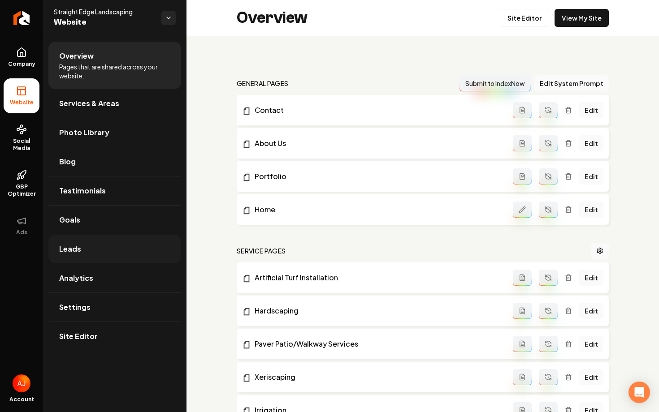
click at [130, 254] on link "Leads" at bounding box center [114, 249] width 133 height 29
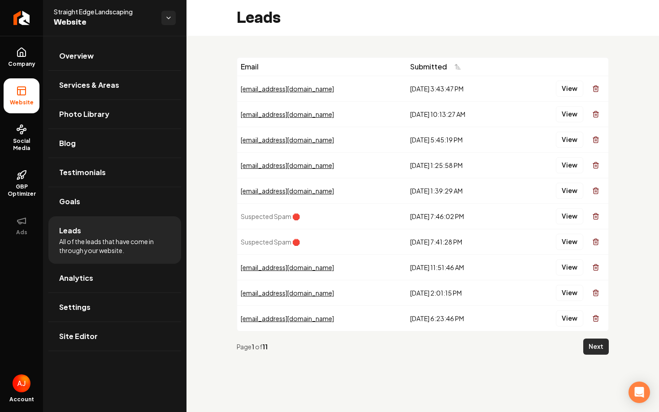
click at [591, 350] on button "Next" at bounding box center [596, 347] width 26 height 16
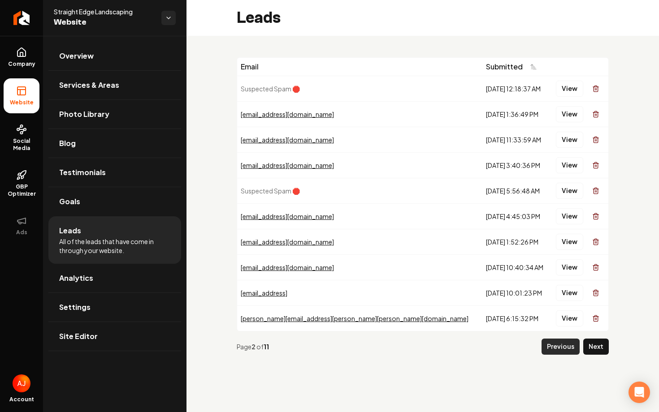
click at [556, 345] on button "Previous" at bounding box center [560, 347] width 38 height 16
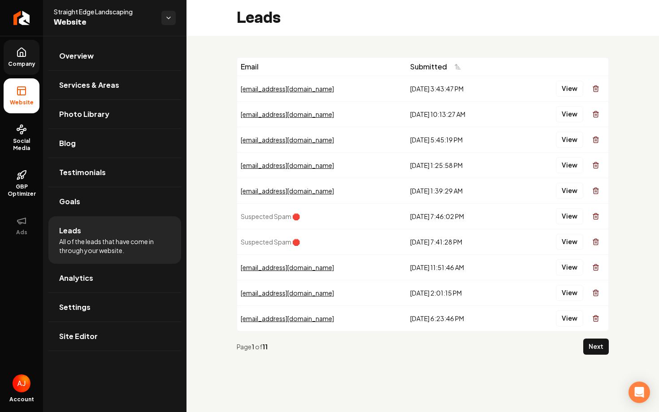
click at [20, 50] on icon at bounding box center [21, 52] width 11 height 11
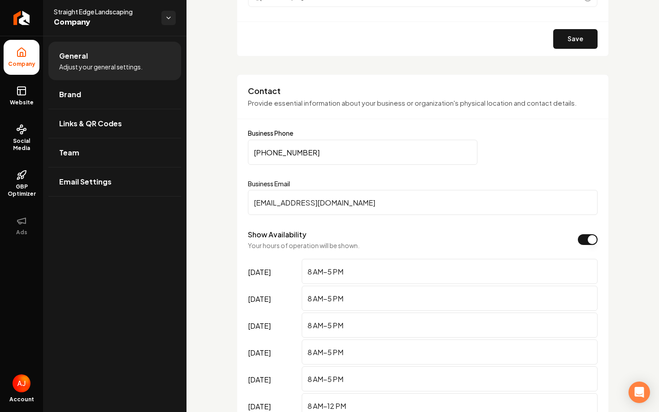
scroll to position [382, 0]
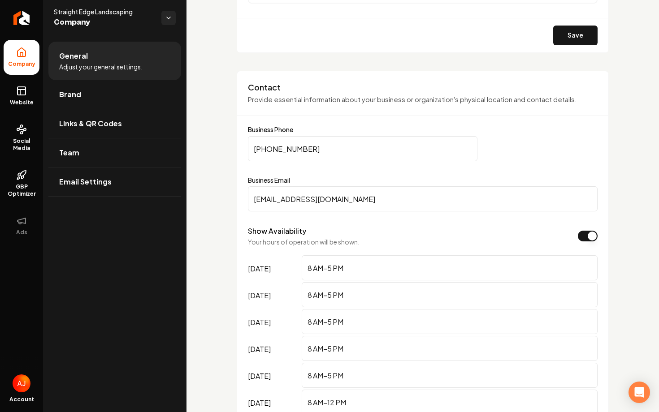
drag, startPoint x: 408, startPoint y: 203, endPoint x: 217, endPoint y: 202, distance: 190.9
click at [95, 146] on link "Team" at bounding box center [114, 152] width 133 height 29
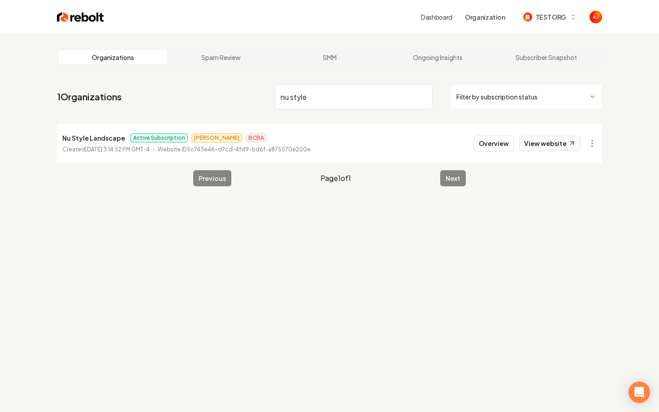
type input "nu style"
click at [549, 146] on link "View website" at bounding box center [549, 143] width 61 height 15
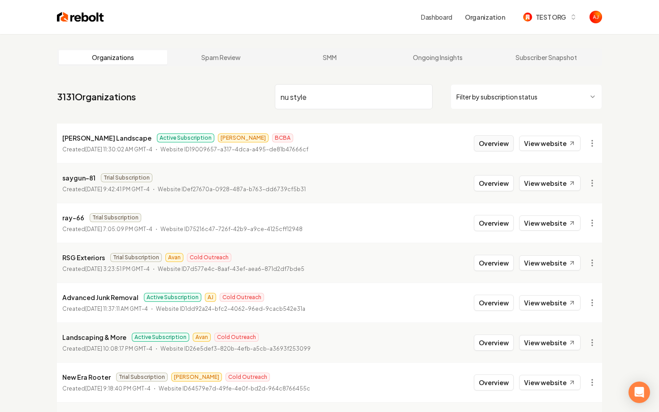
click at [492, 143] on button "Overview" at bounding box center [494, 143] width 40 height 16
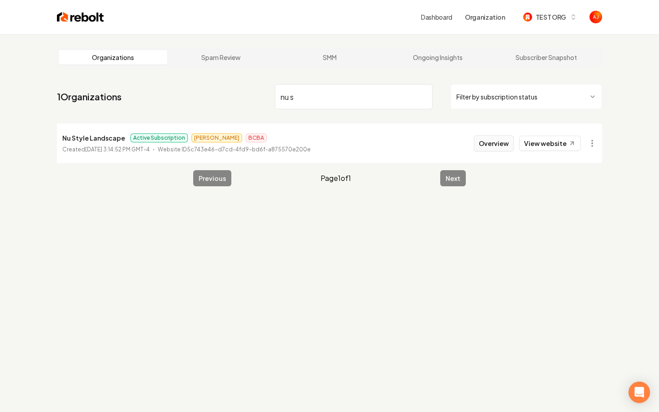
type input "nu s"
click at [485, 144] on button "Overview" at bounding box center [494, 143] width 40 height 16
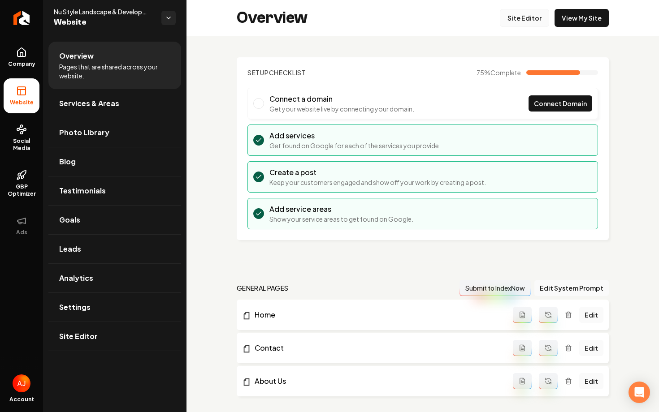
click at [516, 23] on link "Site Editor" at bounding box center [524, 18] width 49 height 18
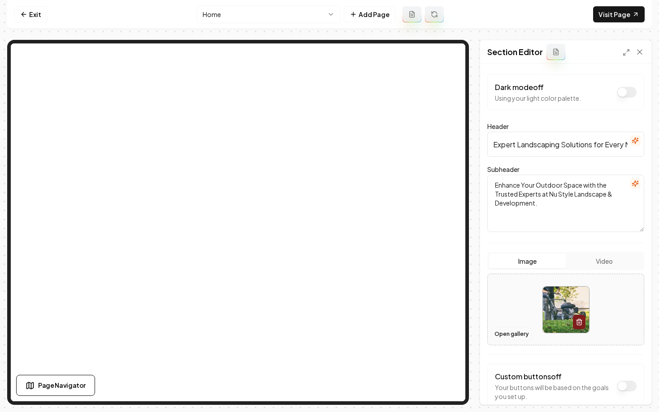
click at [518, 334] on button "Open gallery" at bounding box center [511, 334] width 40 height 14
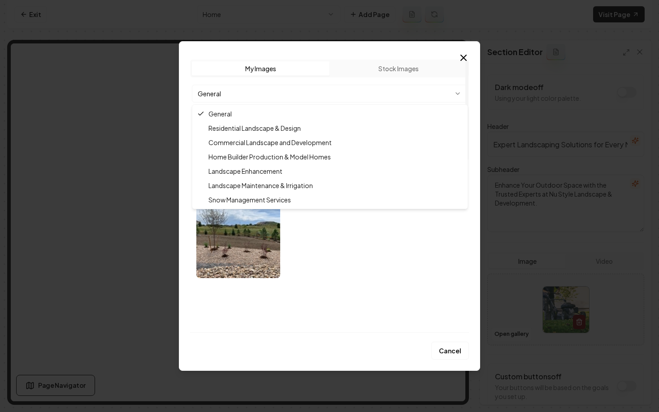
click at [365, 87] on body "Computer Required This feature is only available on a computer. Please switch t…" at bounding box center [329, 206] width 659 height 412
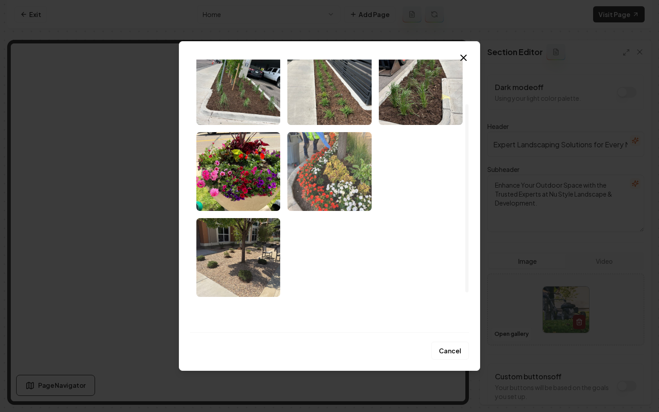
scroll to position [68, 0]
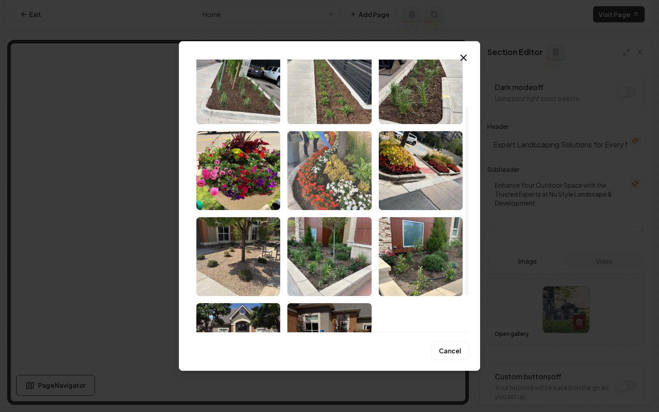
click at [335, 181] on img "Select image image_68c5e5ee5c7cd75eb89860be.webp" at bounding box center [329, 170] width 84 height 79
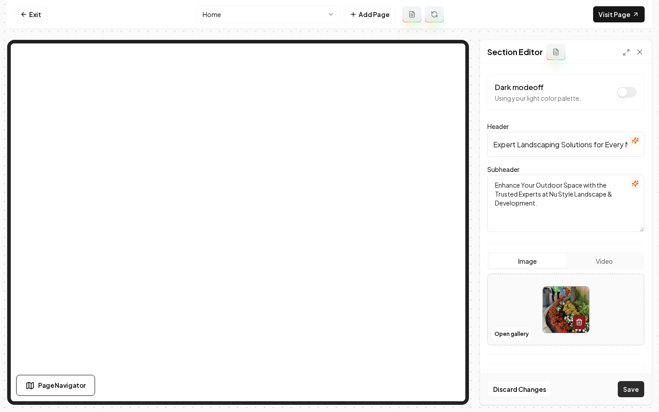
click at [625, 390] on button "Save" at bounding box center [631, 389] width 26 height 16
click at [609, 13] on link "Visit Page" at bounding box center [619, 14] width 52 height 16
click at [502, 333] on button "Open gallery" at bounding box center [511, 334] width 40 height 14
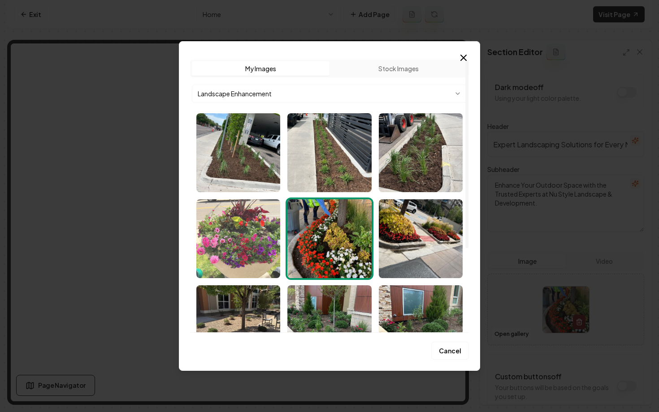
click at [219, 240] on img "Select image image_68c5e5ff5c7cd75eb898b1cf.webp" at bounding box center [238, 238] width 84 height 79
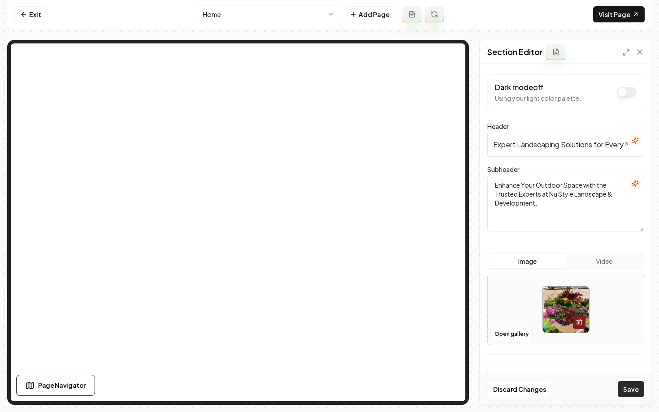
click at [637, 384] on button "Save" at bounding box center [631, 389] width 26 height 16
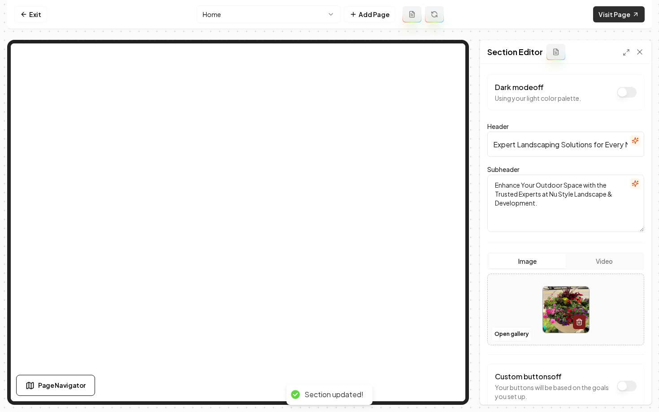
click at [616, 18] on link "Visit Page" at bounding box center [619, 14] width 52 height 16
click at [501, 336] on button "Open gallery" at bounding box center [511, 334] width 40 height 14
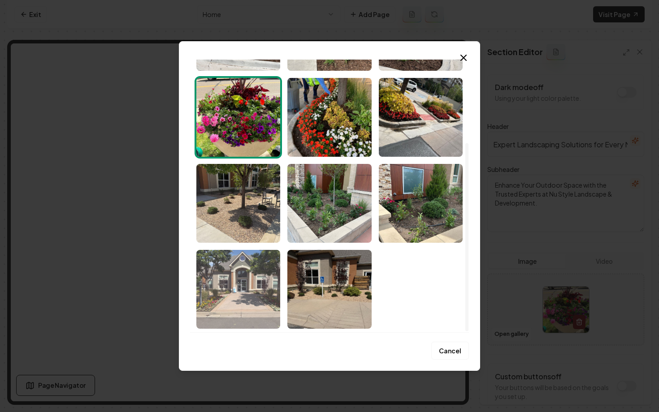
scroll to position [121, 0]
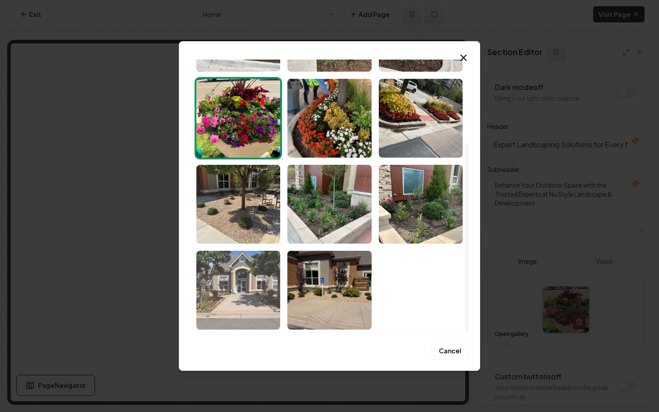
click at [236, 289] on img "Select image image_68c5e4985c7cd75eb891498a.webp" at bounding box center [238, 290] width 84 height 79
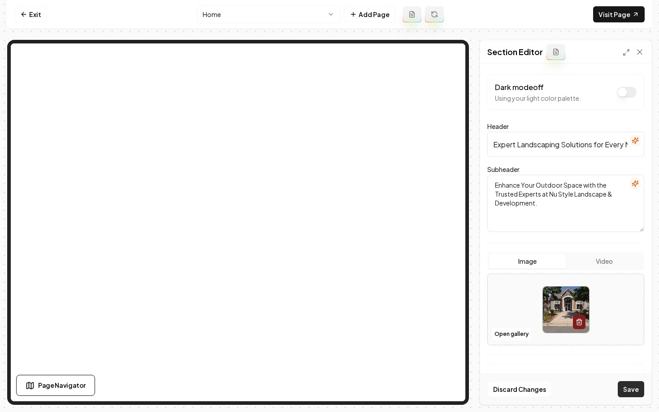
click at [632, 390] on button "Save" at bounding box center [631, 389] width 26 height 16
click at [605, 23] on nav "Exit Home Add Page Visit Page" at bounding box center [329, 14] width 644 height 29
click at [606, 17] on link "Visit Page" at bounding box center [619, 14] width 52 height 16
click at [25, 14] on icon at bounding box center [23, 14] width 7 height 7
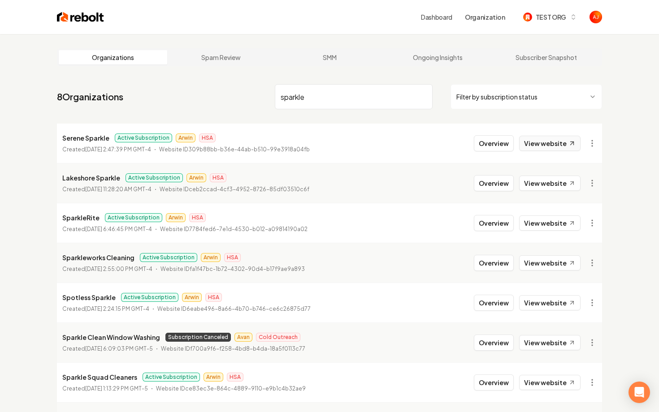
type input "sparkle"
click at [543, 150] on link "View website" at bounding box center [549, 143] width 61 height 15
click at [547, 222] on link "View website" at bounding box center [549, 223] width 61 height 15
click at [496, 219] on button "Overview" at bounding box center [494, 223] width 40 height 16
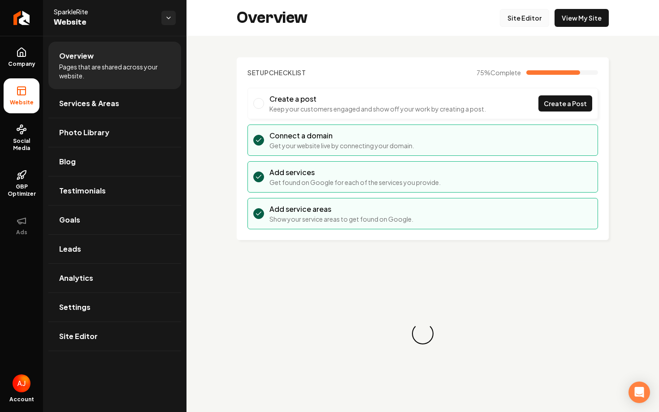
click at [531, 18] on link "Site Editor" at bounding box center [524, 18] width 49 height 18
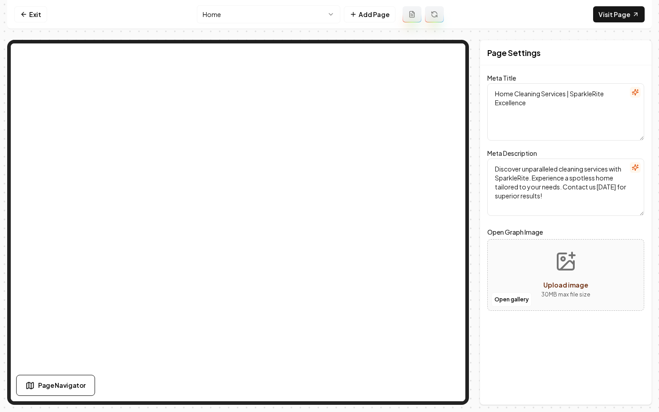
click at [225, 16] on html "Computer Required This feature is only available on a computer. Please switch t…" at bounding box center [329, 206] width 659 height 412
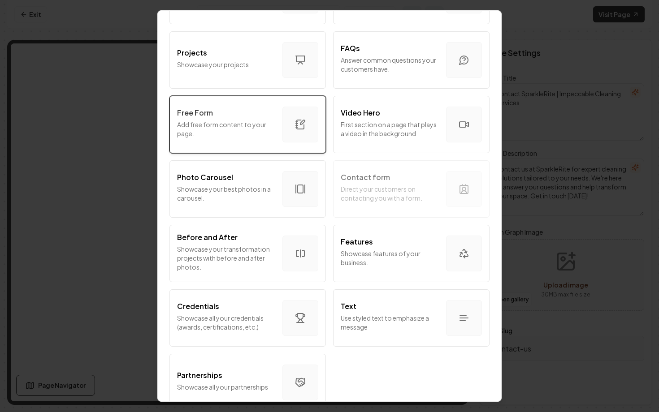
scroll to position [447, 0]
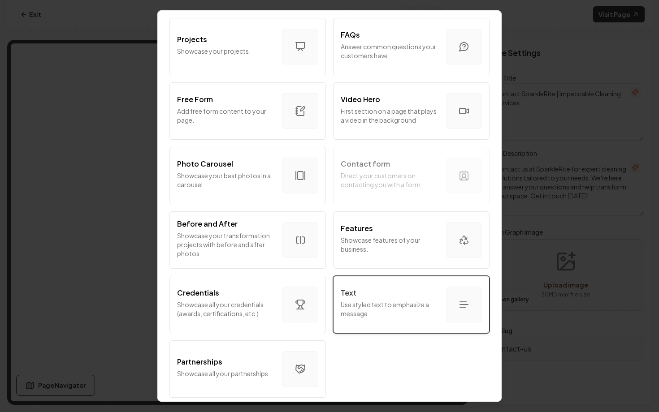
click at [386, 309] on p "Use styled text to emphasize a message" at bounding box center [390, 309] width 98 height 18
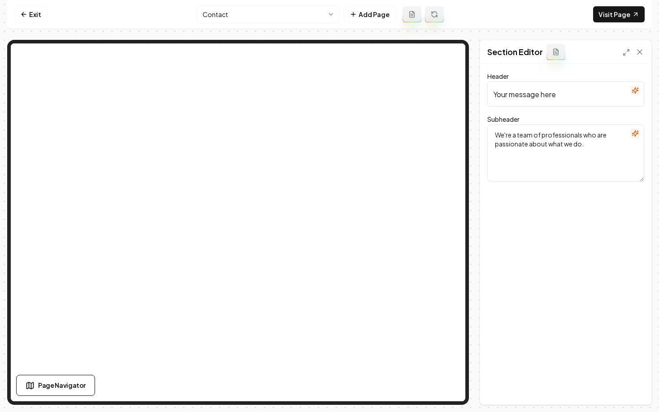
click at [550, 141] on textarea "We're a team of professionals who are passionate about what we do." at bounding box center [565, 153] width 157 height 57
click at [538, 95] on input "Your message here" at bounding box center [565, 94] width 157 height 25
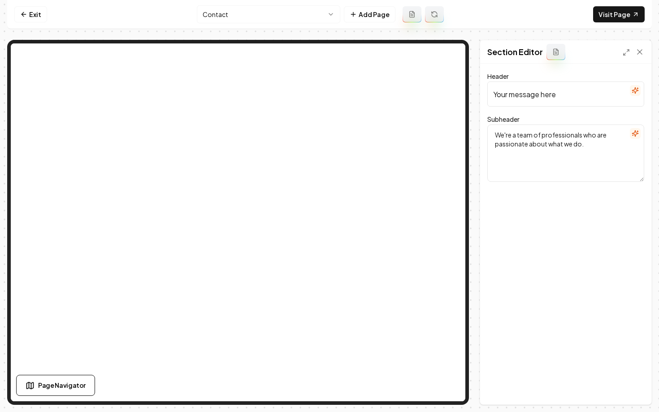
click at [538, 95] on input "Your message here" at bounding box center [565, 94] width 157 height 25
type input "Give Us A Call"
paste textarea "(940) 479-3491?"
click at [630, 397] on div "Discard Changes Save" at bounding box center [565, 389] width 171 height 31
click at [630, 394] on button "Save" at bounding box center [631, 389] width 26 height 16
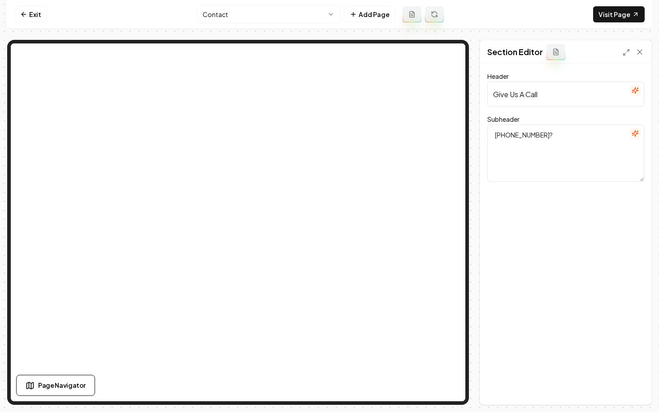
click at [556, 141] on textarea "(940) 479-3491?" at bounding box center [565, 153] width 157 height 57
type textarea "(940) 479-3491"
click at [627, 393] on button "Save" at bounding box center [631, 389] width 26 height 16
click at [550, 95] on input "Give Us A Call" at bounding box center [565, 94] width 157 height 25
click at [625, 393] on button "Save" at bounding box center [631, 389] width 26 height 16
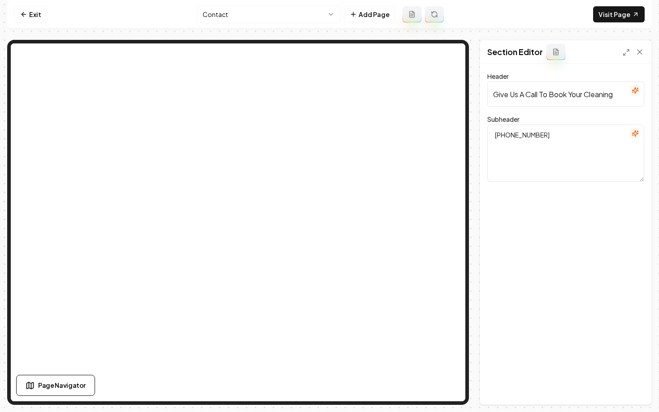
click at [615, 94] on input "Give Us A Call To Book Your Cleaning" at bounding box center [565, 94] width 157 height 25
type input "Give Us A Call To Book Your Cleaning!"
click at [626, 393] on button "Save" at bounding box center [631, 389] width 26 height 16
click at [613, 17] on link "Visit Page" at bounding box center [619, 14] width 52 height 16
click at [35, 15] on link "Exit" at bounding box center [30, 14] width 33 height 16
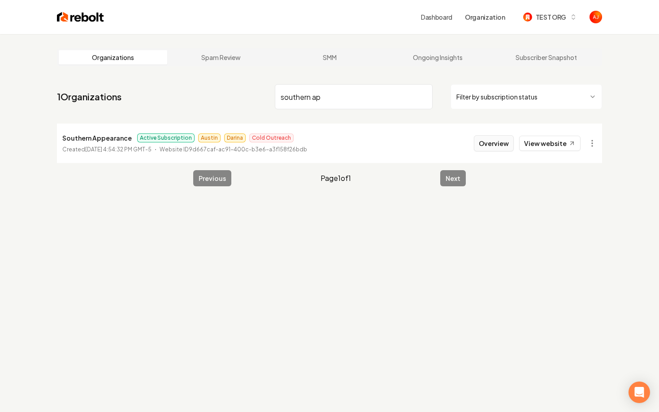
type input "southern ap"
click at [497, 144] on button "Overview" at bounding box center [494, 143] width 40 height 16
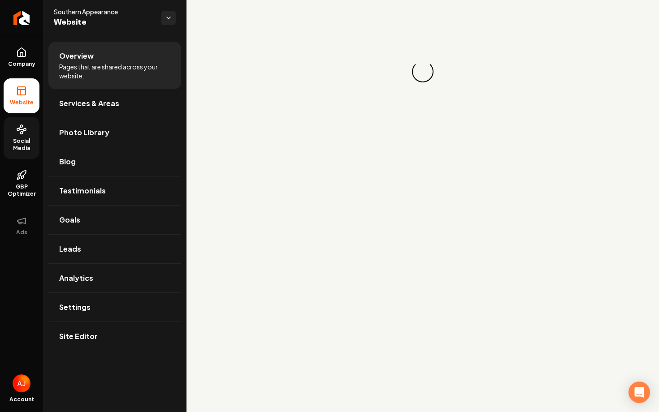
click at [13, 138] on span "Social Media" at bounding box center [22, 145] width 36 height 14
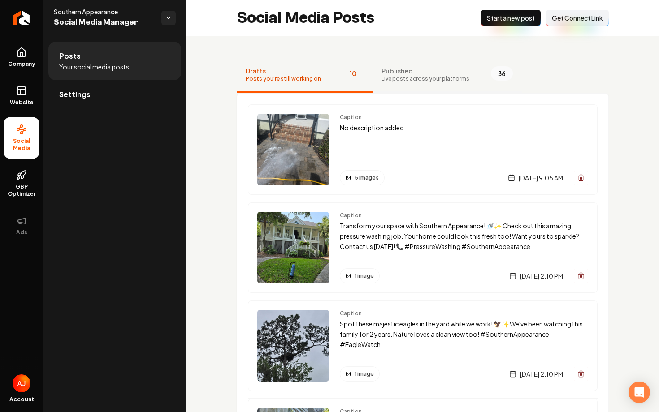
click at [410, 82] on span "Live posts across your platforms" at bounding box center [425, 78] width 88 height 7
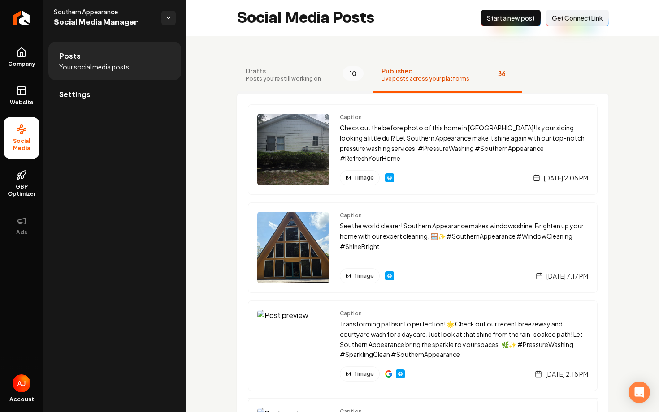
click at [289, 74] on span "Drafts" at bounding box center [283, 70] width 75 height 9
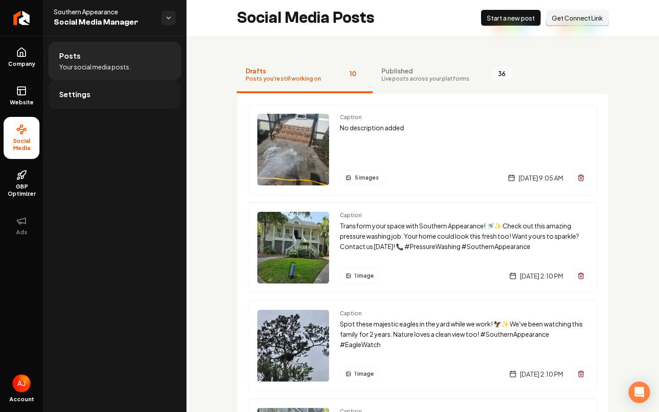
click at [91, 86] on link "Settings" at bounding box center [114, 94] width 133 height 29
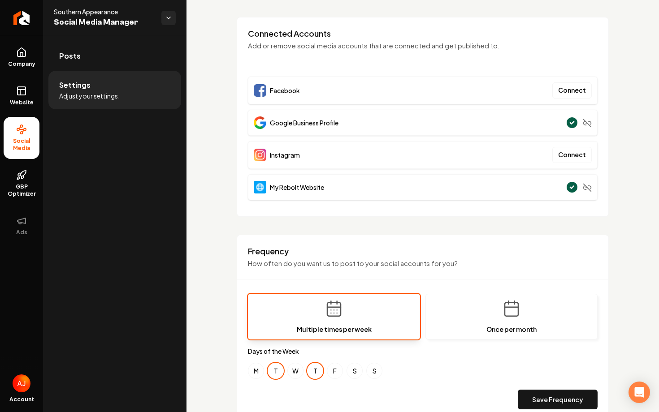
scroll to position [48, 0]
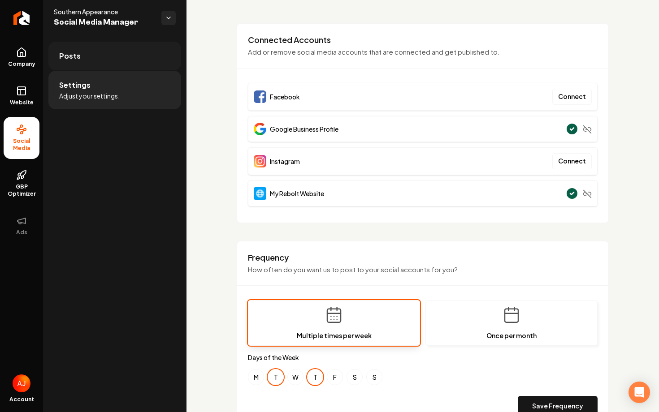
click at [120, 65] on link "Posts" at bounding box center [114, 56] width 133 height 29
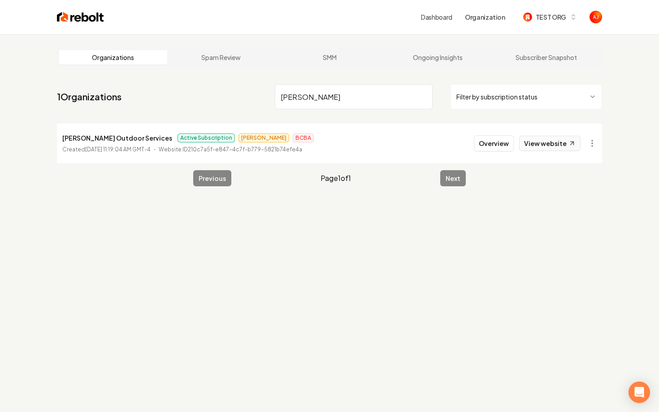
type input "[PERSON_NAME]"
click at [546, 144] on link "View website" at bounding box center [549, 143] width 61 height 15
click at [492, 148] on button "Overview" at bounding box center [494, 143] width 40 height 16
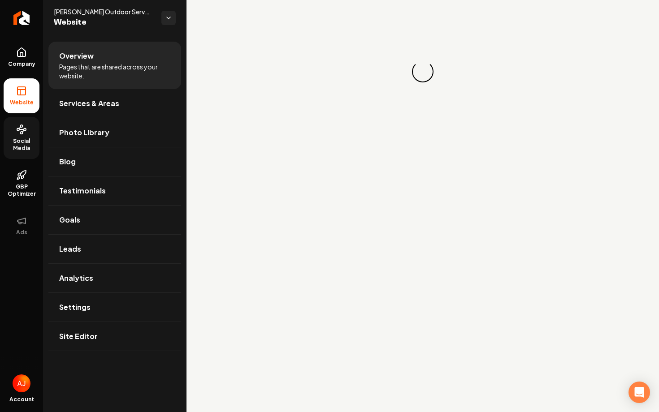
click at [22, 137] on link "Social Media" at bounding box center [22, 138] width 36 height 42
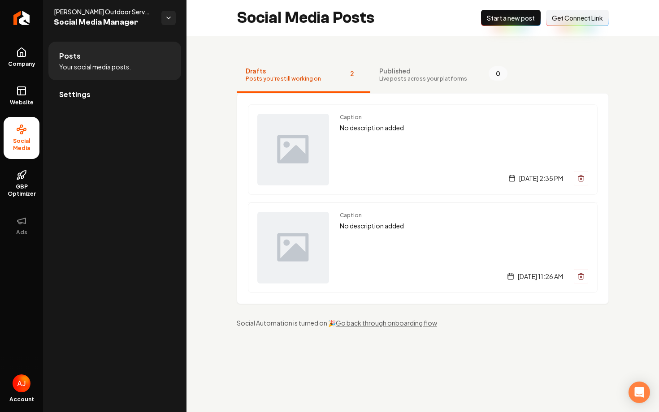
click at [507, 15] on span "Start a new post" at bounding box center [511, 17] width 48 height 9
click at [561, 23] on button "Connect Link Get Connect Link" at bounding box center [577, 18] width 63 height 16
click at [99, 93] on link "Settings" at bounding box center [114, 94] width 133 height 29
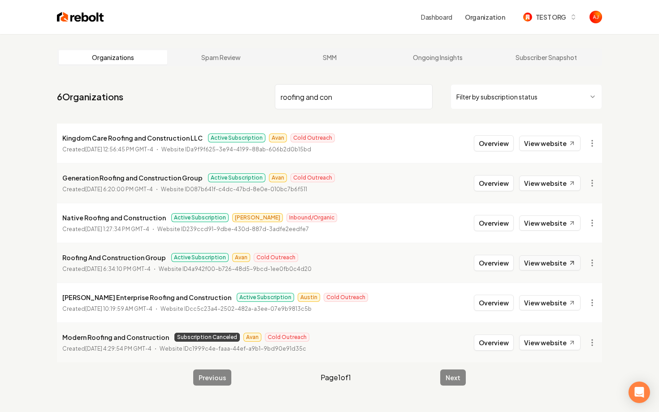
type input "roofing and con"
click at [543, 267] on link "View website" at bounding box center [549, 262] width 61 height 15
click at [502, 263] on button "Overview" at bounding box center [494, 263] width 40 height 16
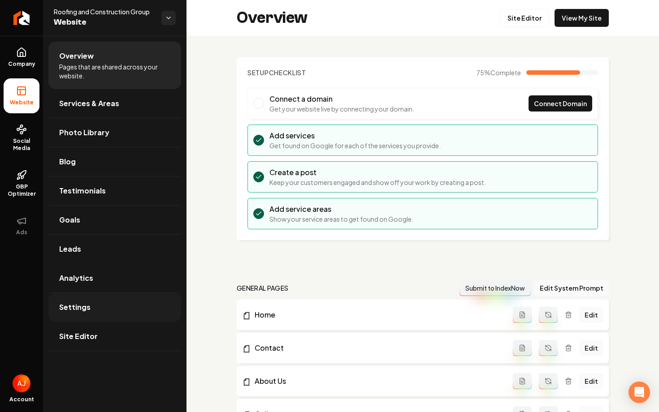
click at [92, 297] on link "Settings" at bounding box center [114, 307] width 133 height 29
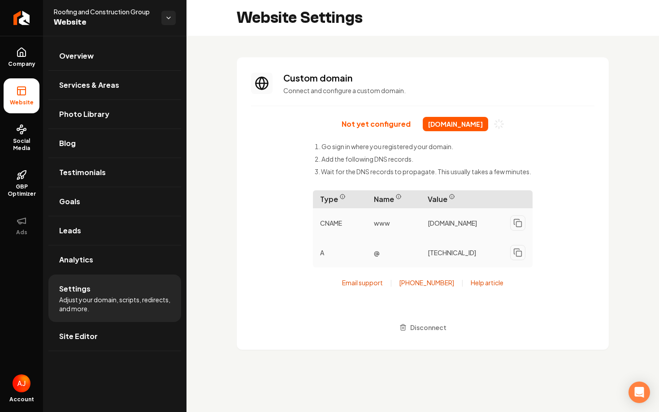
scroll to position [81, 0]
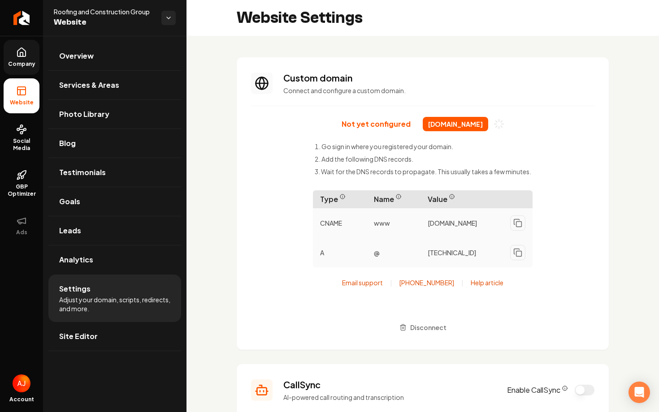
click at [22, 58] on link "Company" at bounding box center [22, 57] width 36 height 35
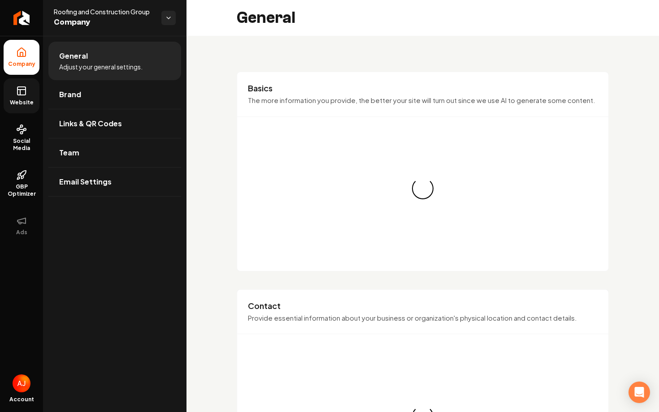
click at [19, 99] on link "Website" at bounding box center [22, 95] width 36 height 35
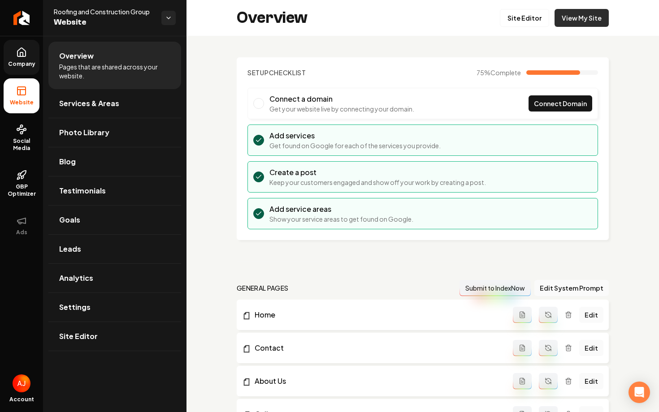
click at [574, 23] on link "View My Site" at bounding box center [581, 18] width 54 height 18
click at [31, 144] on span "Social Media" at bounding box center [22, 145] width 36 height 14
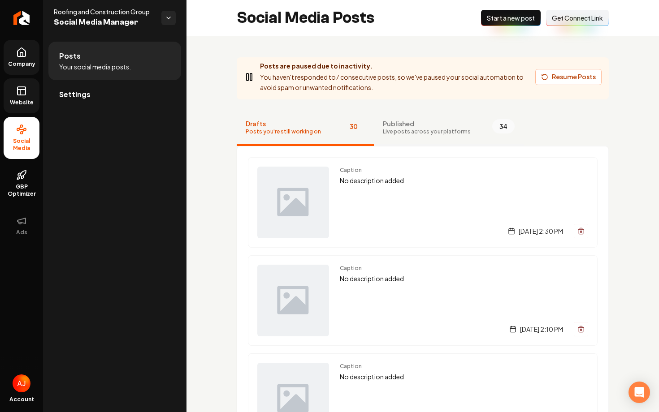
click at [400, 130] on span "Live posts across your platforms" at bounding box center [427, 131] width 88 height 7
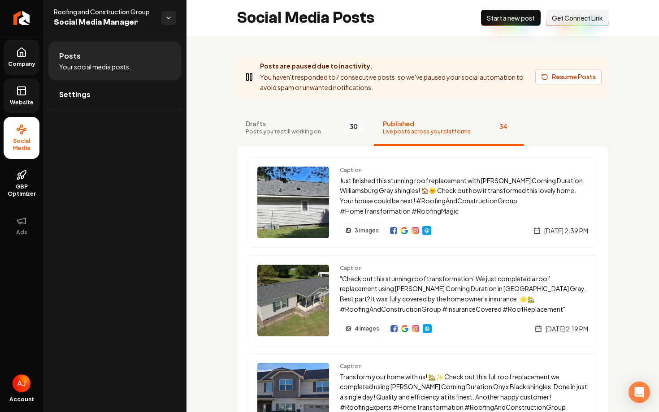
click at [17, 88] on rect at bounding box center [21, 91] width 8 height 8
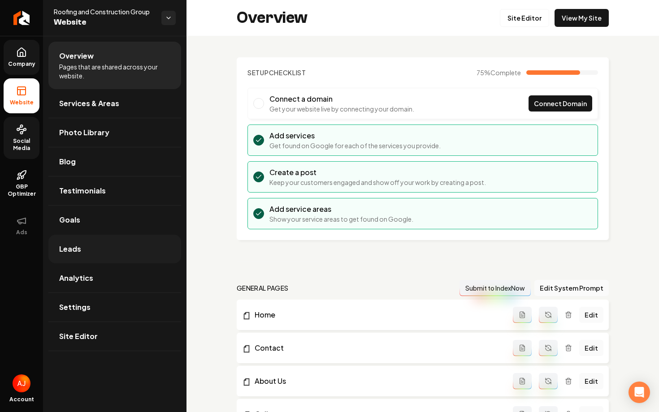
click at [91, 252] on link "Leads" at bounding box center [114, 249] width 133 height 29
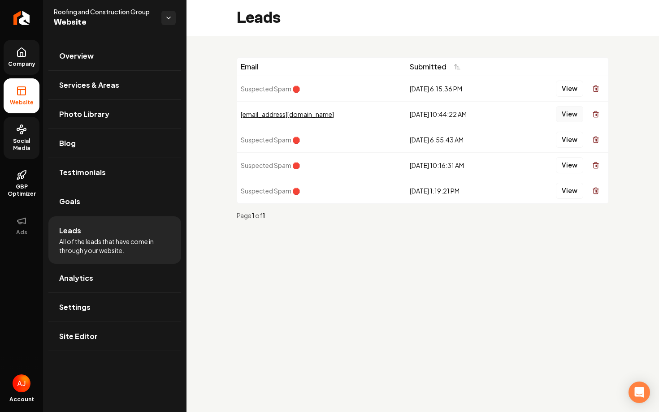
click at [569, 117] on button "View" at bounding box center [569, 114] width 27 height 16
click at [124, 58] on link "Overview" at bounding box center [114, 56] width 133 height 29
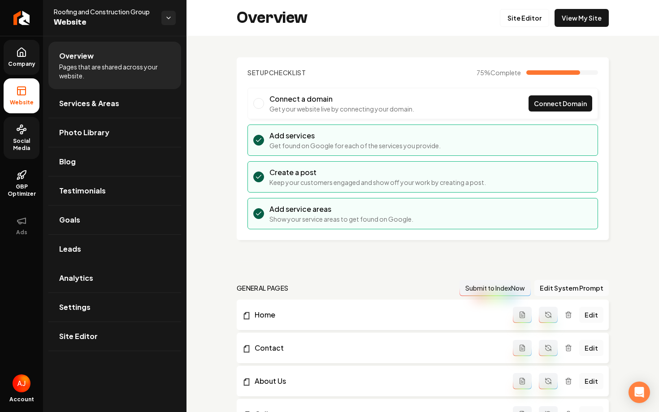
click at [32, 147] on span "Social Media" at bounding box center [22, 145] width 36 height 14
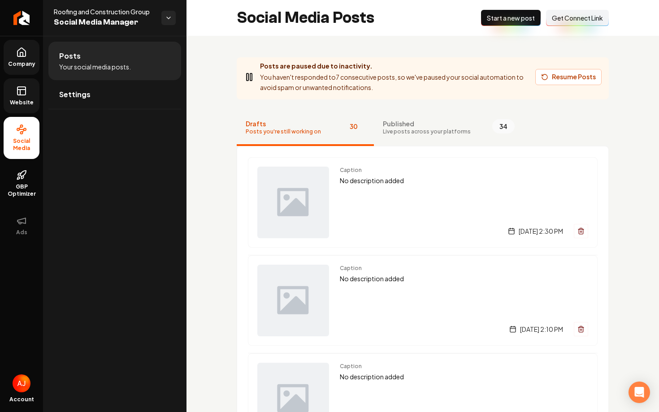
click at [24, 101] on span "Website" at bounding box center [21, 102] width 31 height 7
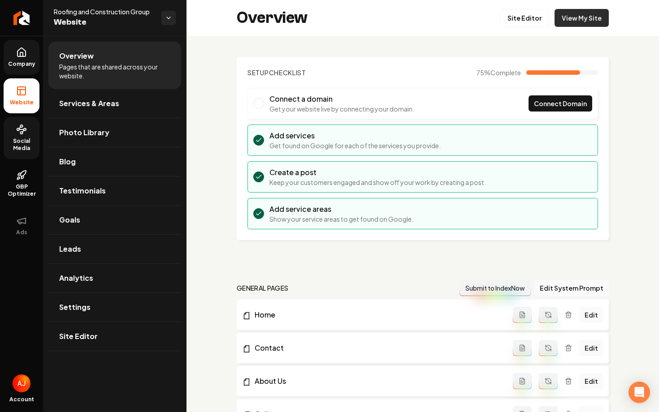
click at [585, 17] on link "View My Site" at bounding box center [581, 18] width 54 height 18
click at [521, 21] on link "Site Editor" at bounding box center [524, 18] width 49 height 18
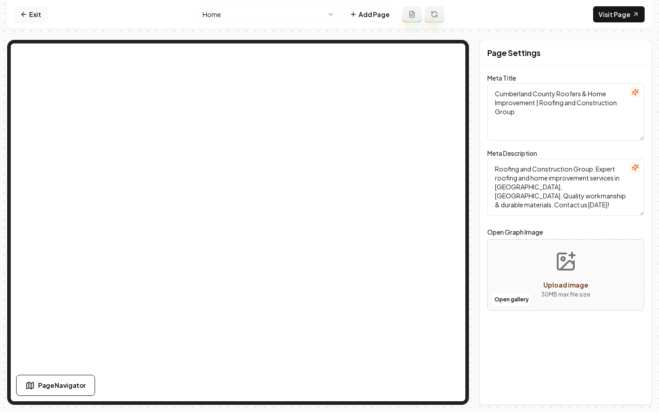
click at [26, 15] on icon at bounding box center [23, 14] width 7 height 7
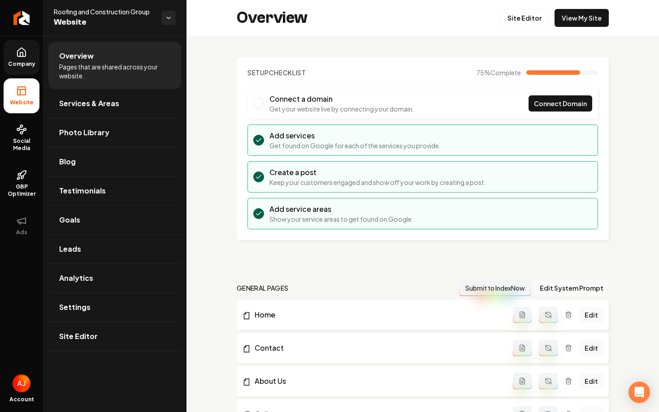
click at [32, 63] on span "Company" at bounding box center [21, 63] width 35 height 7
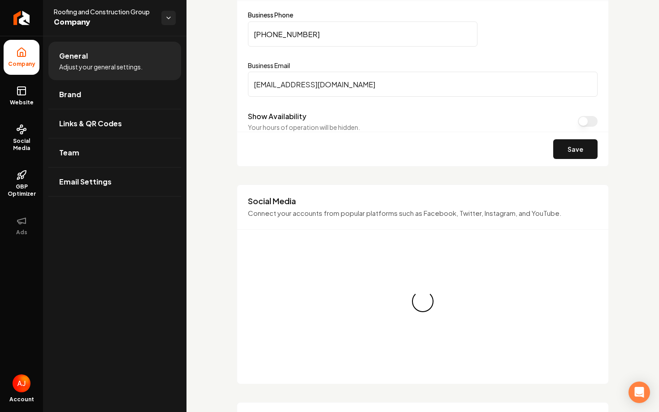
scroll to position [567, 0]
